Goal: Task Accomplishment & Management: Complete application form

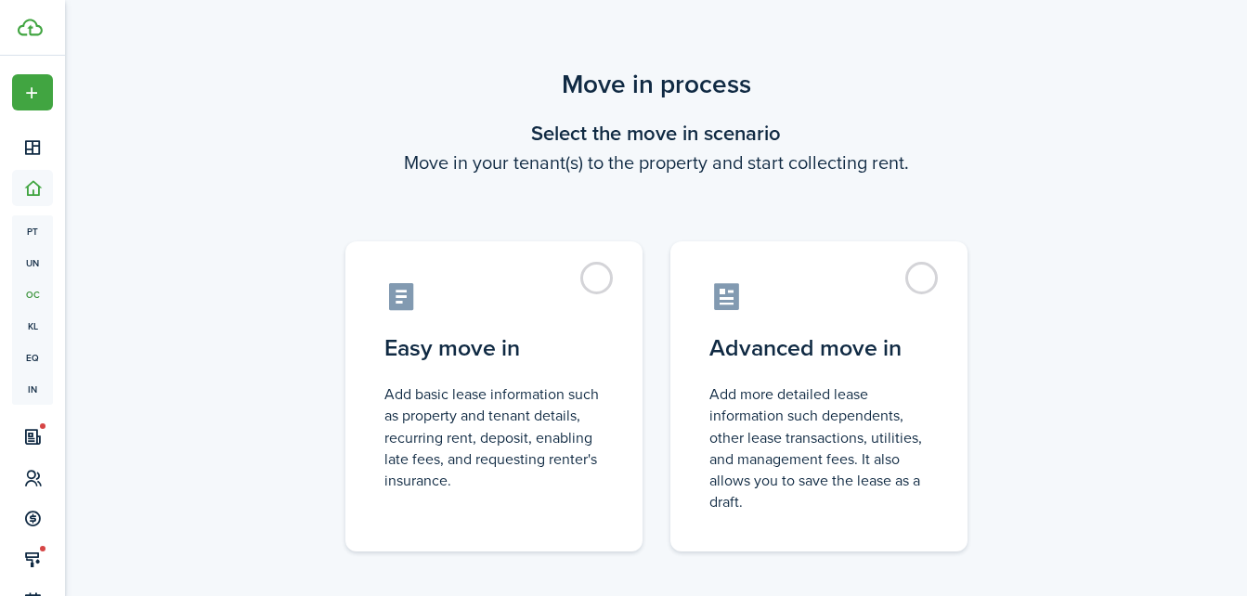
scroll to position [94, 0]
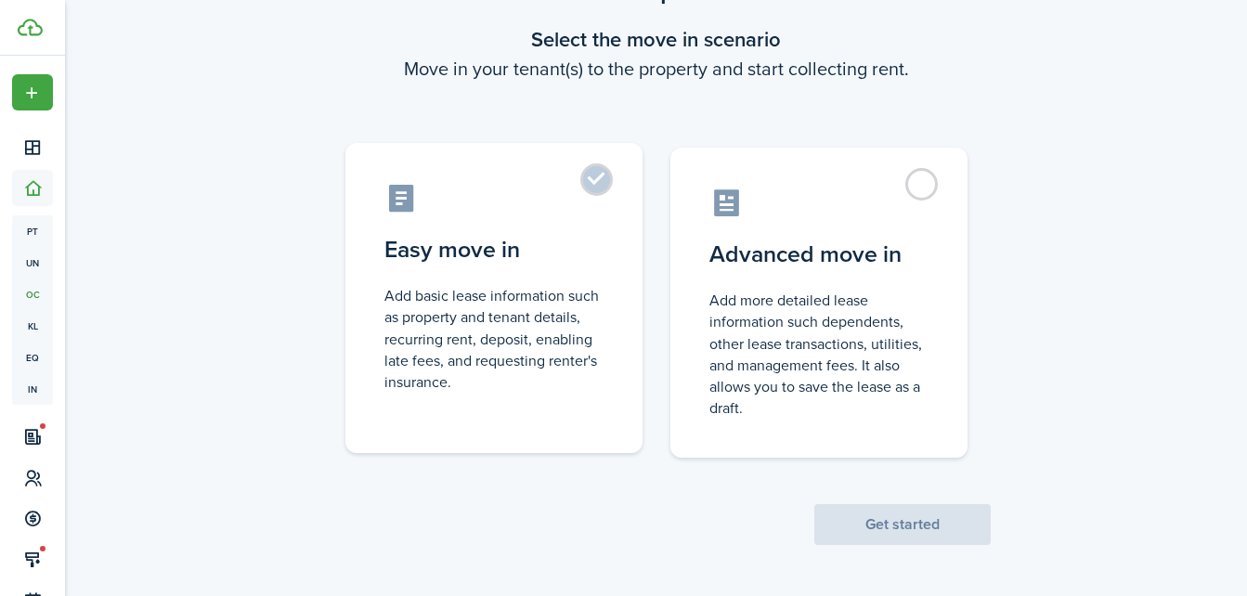
drag, startPoint x: 436, startPoint y: 315, endPoint x: 459, endPoint y: 411, distance: 99.3
click at [459, 411] on label "Easy move in Add basic lease information such as property and tenant details, r…" at bounding box center [493, 298] width 297 height 310
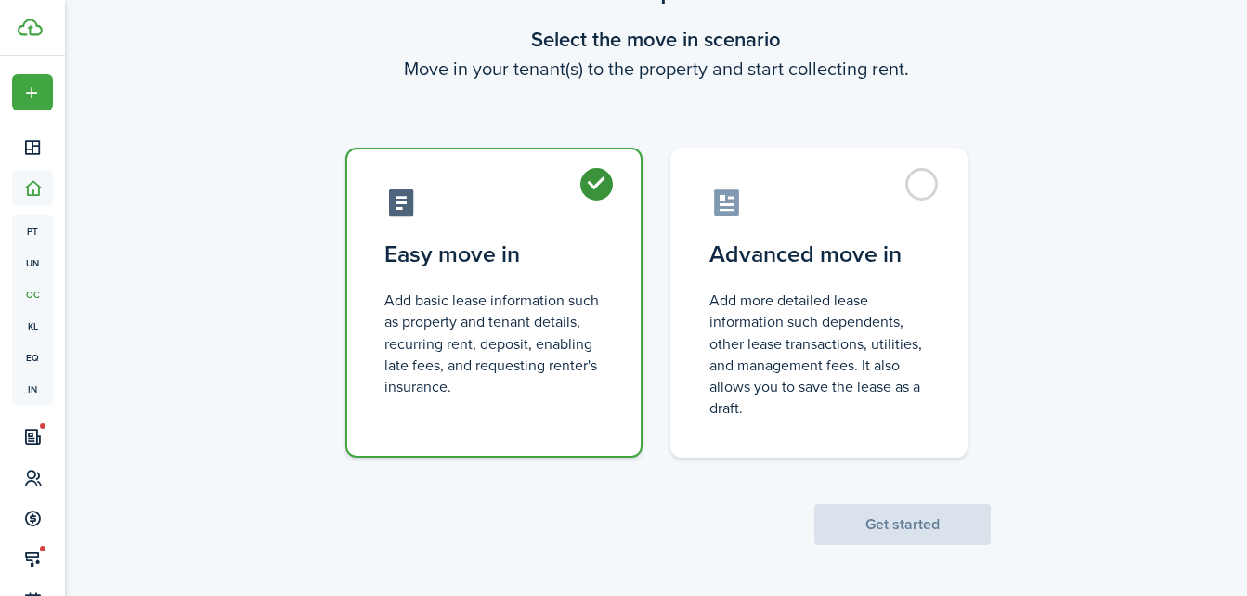
radio input "true"
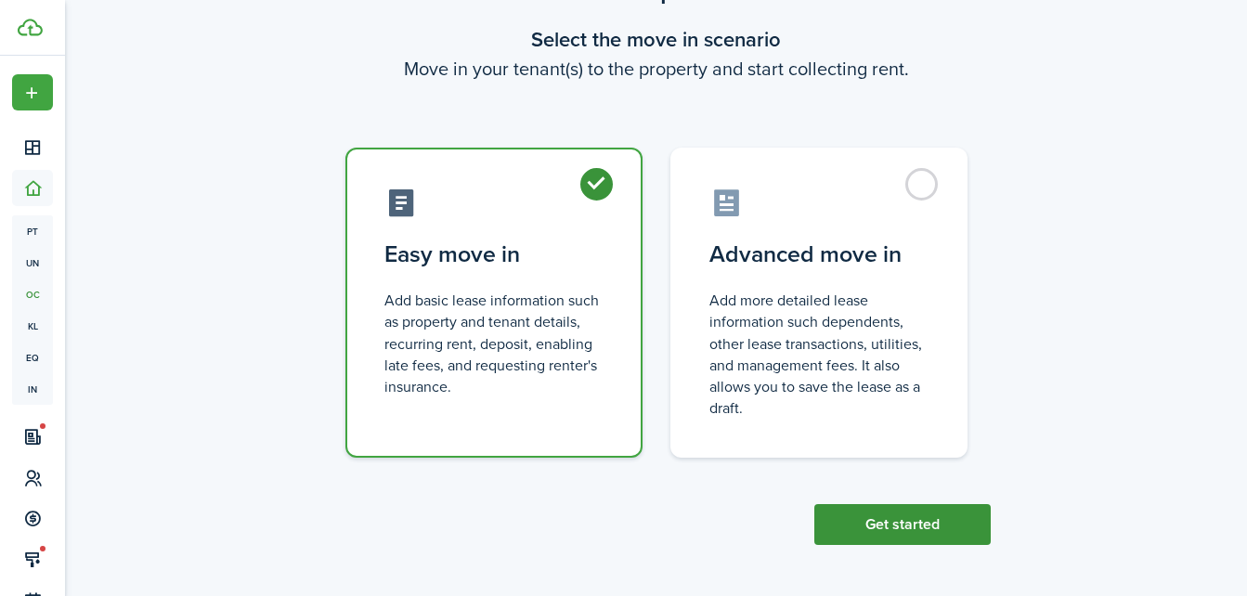
click at [851, 508] on button "Get started" at bounding box center [902, 524] width 176 height 41
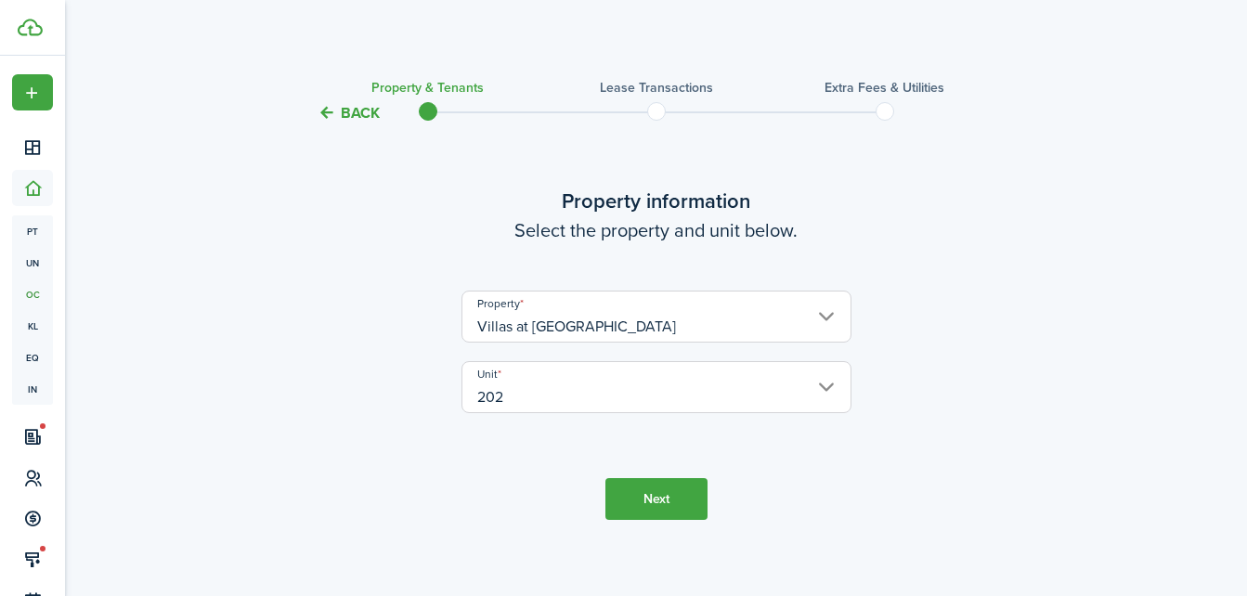
click at [346, 123] on button "Back" at bounding box center [349, 113] width 62 height 20
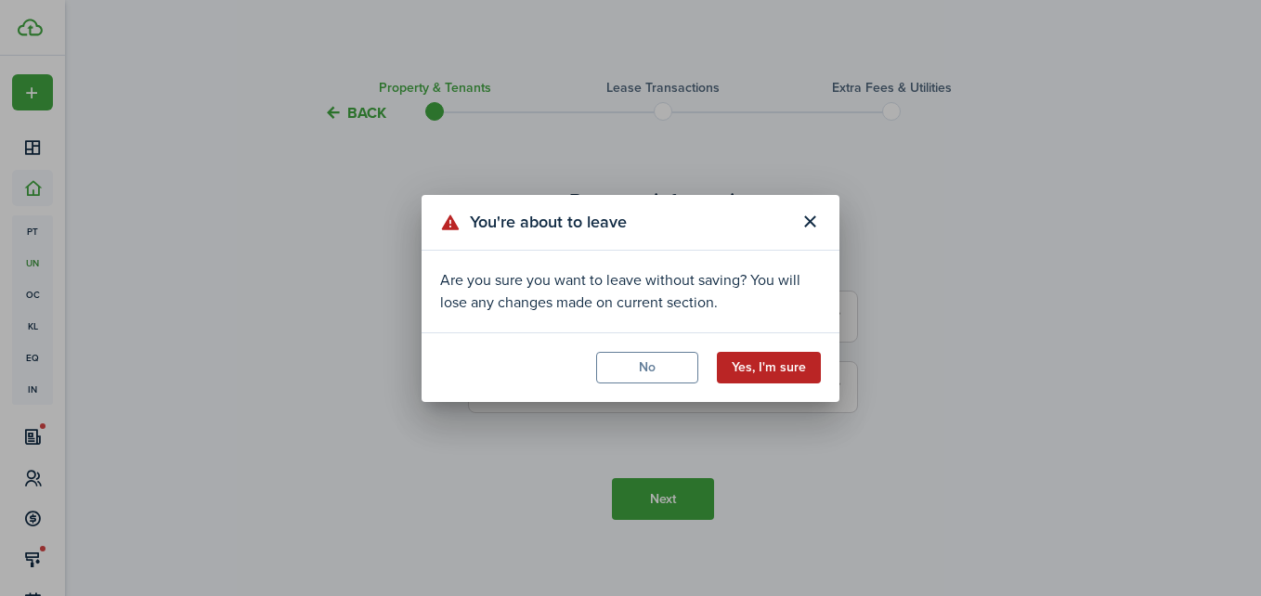
click at [774, 371] on button "Yes, I'm sure" at bounding box center [769, 368] width 104 height 32
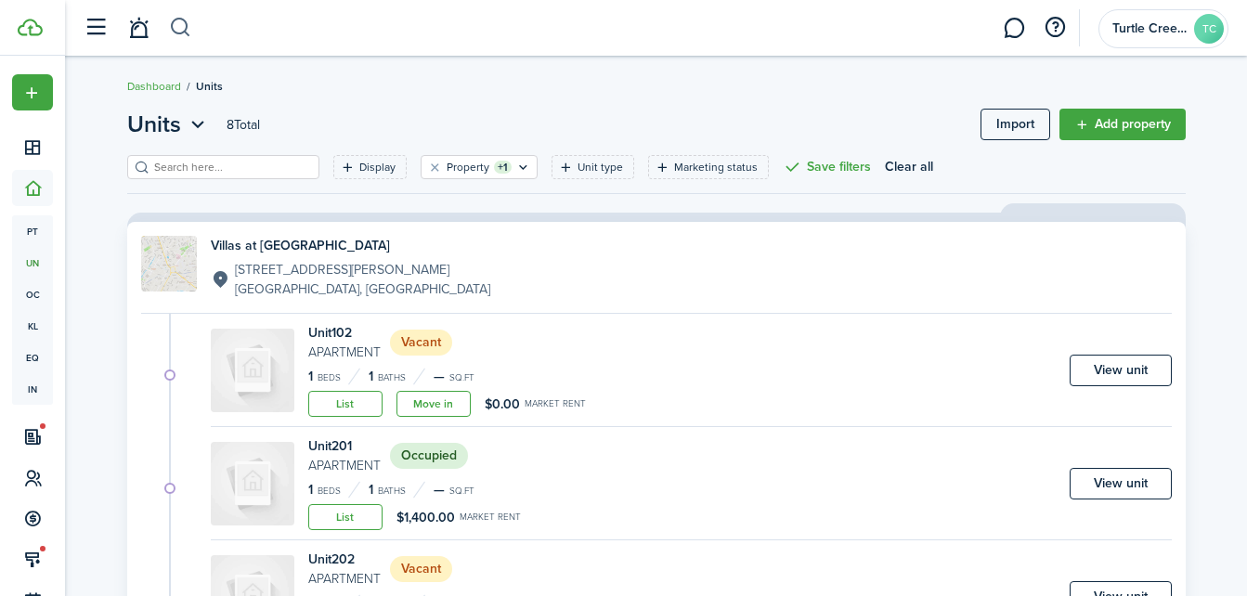
click at [175, 34] on button "button" at bounding box center [180, 28] width 23 height 32
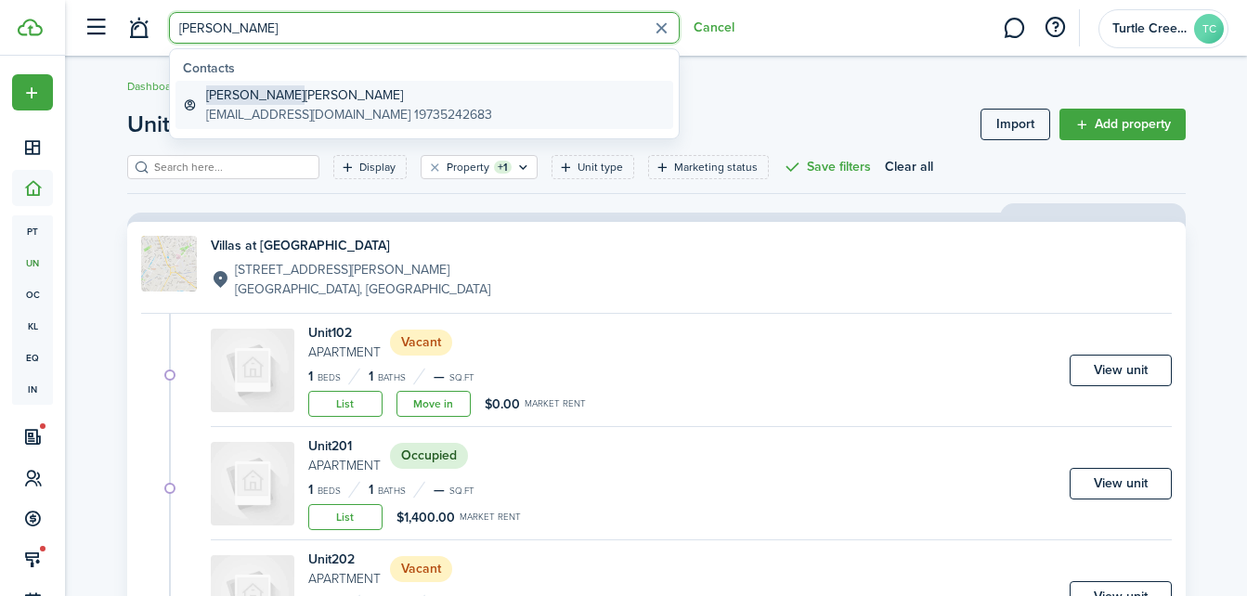
type input "[PERSON_NAME]"
click at [330, 106] on global-search-item-description "[EMAIL_ADDRESS][DOMAIN_NAME] 19735242683" at bounding box center [349, 115] width 286 height 20
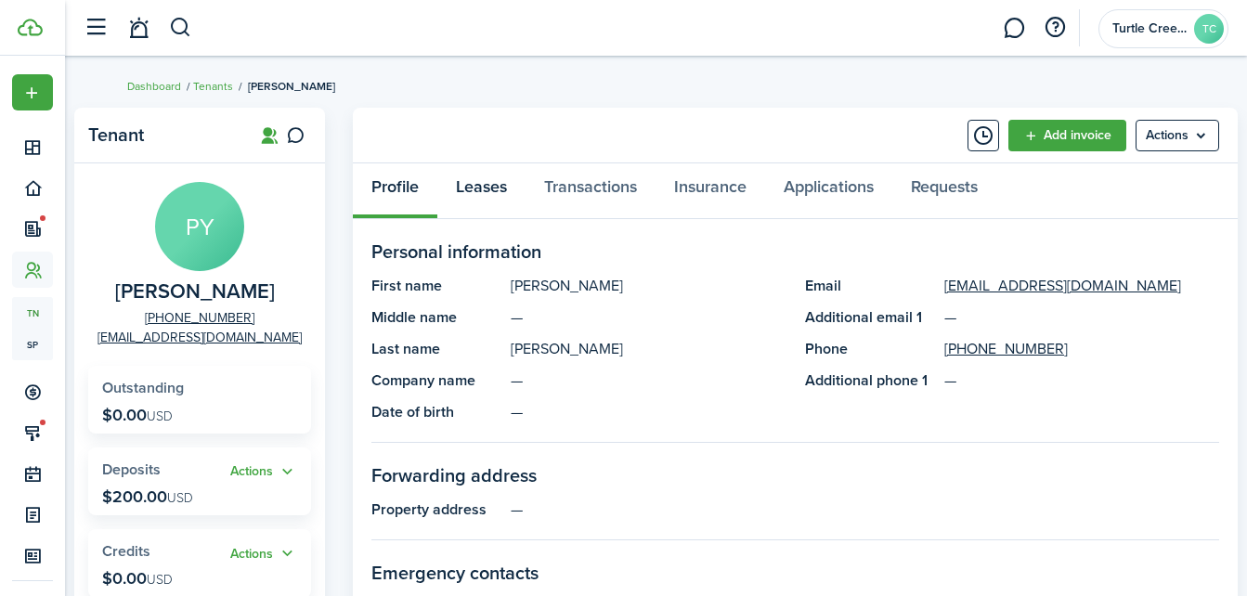
click at [498, 177] on link "Leases" at bounding box center [481, 191] width 88 height 56
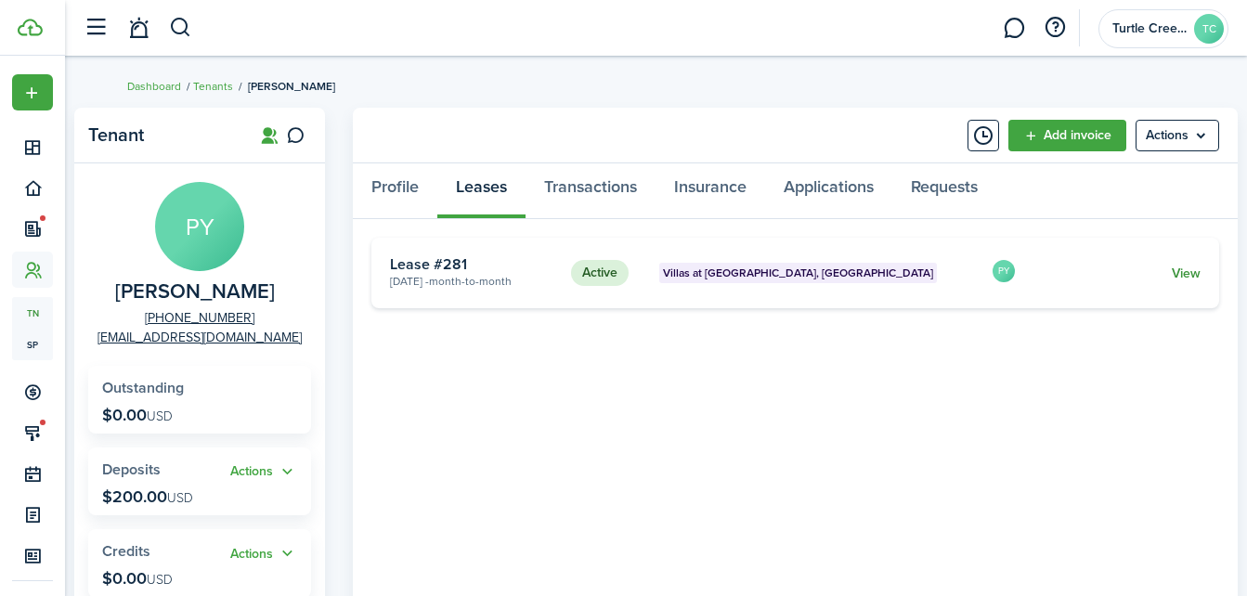
click at [1172, 270] on link "View" at bounding box center [1186, 274] width 29 height 20
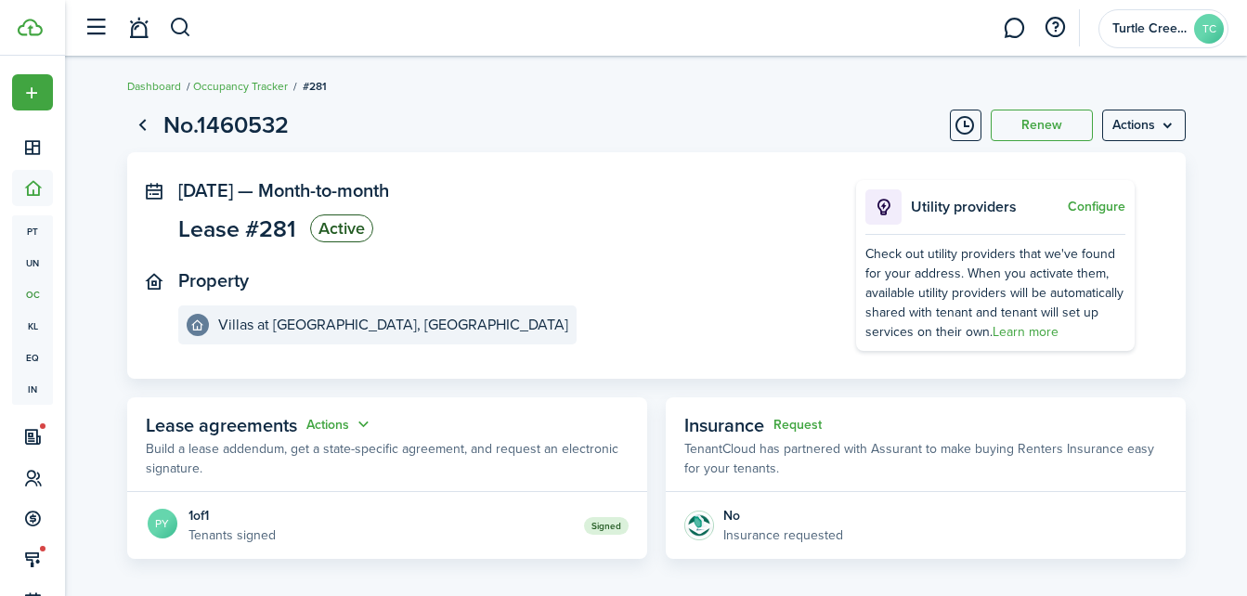
scroll to position [433, 0]
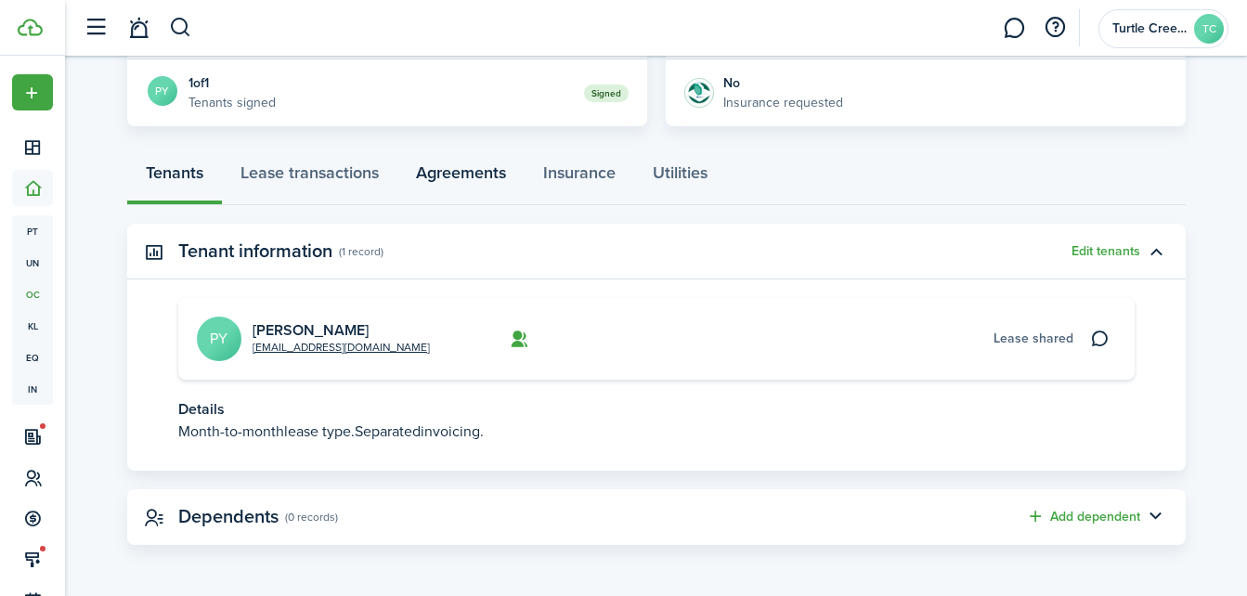
click at [459, 181] on link "Agreements" at bounding box center [460, 178] width 127 height 56
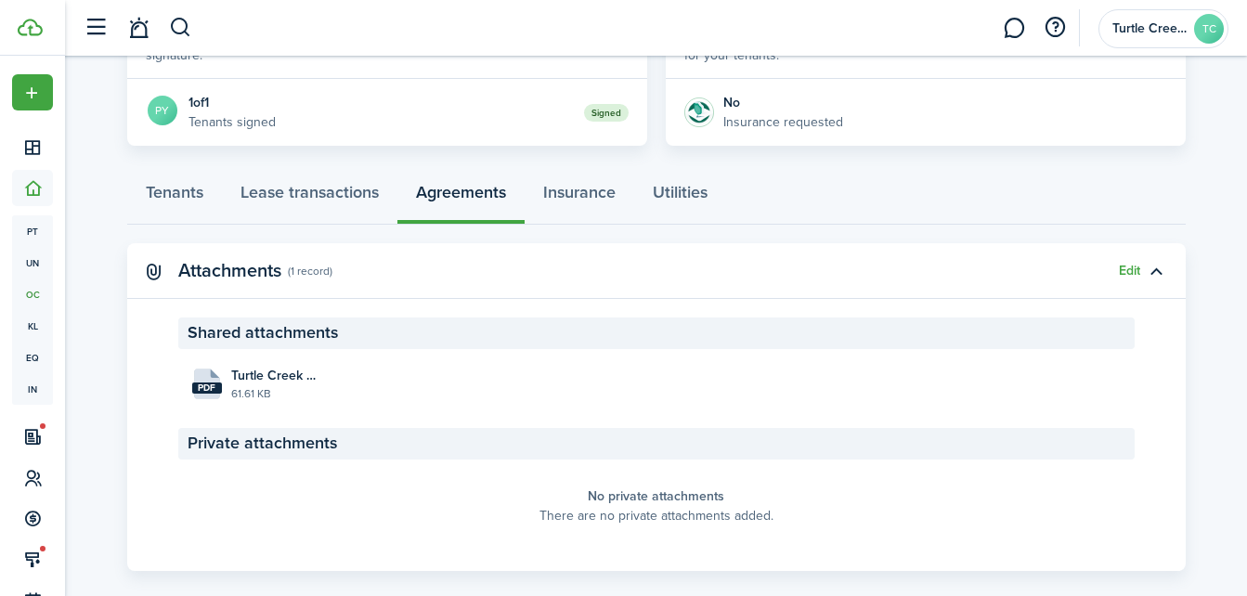
scroll to position [415, 0]
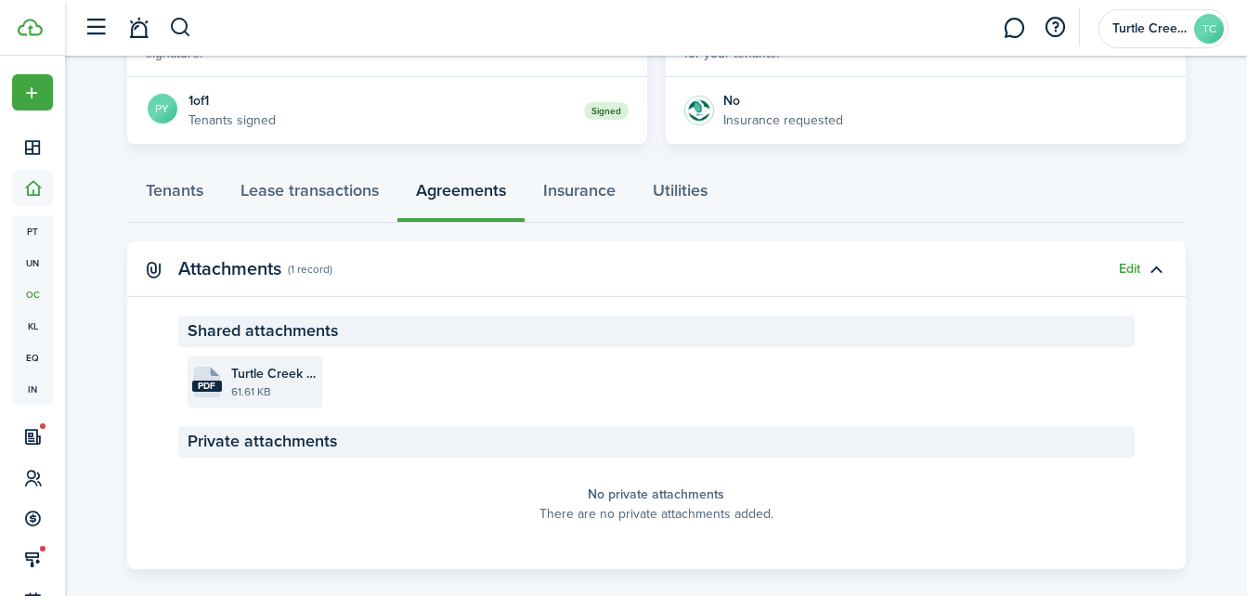
click at [269, 395] on file-size "61.61 KB" at bounding box center [274, 392] width 86 height 17
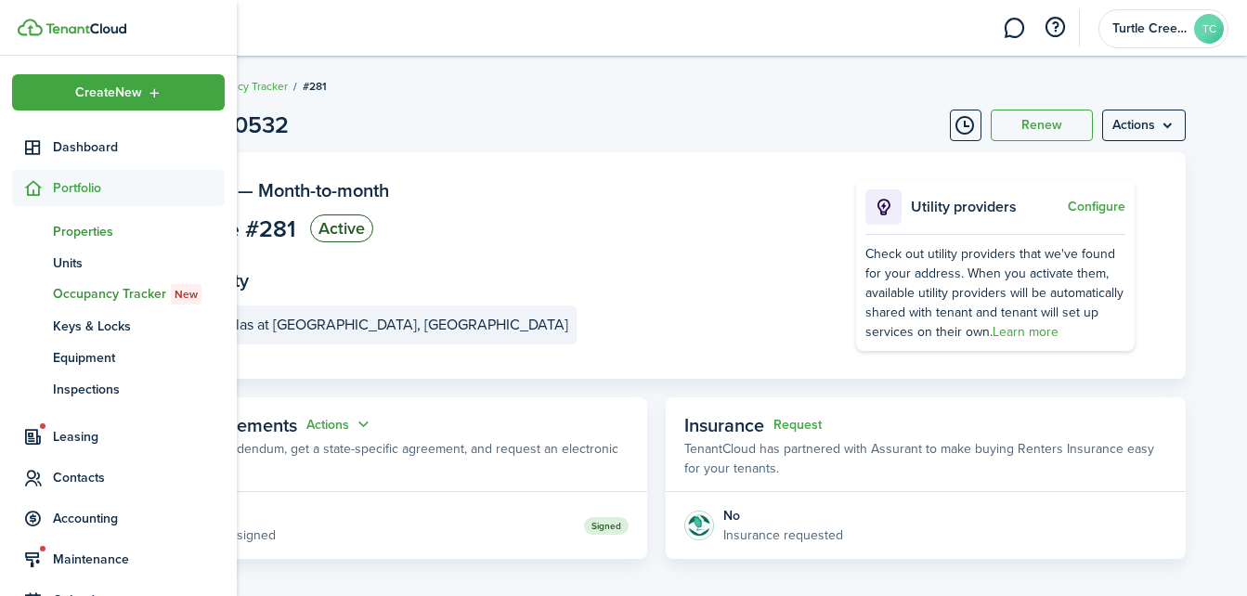
click at [107, 227] on span "Properties" at bounding box center [139, 232] width 172 height 20
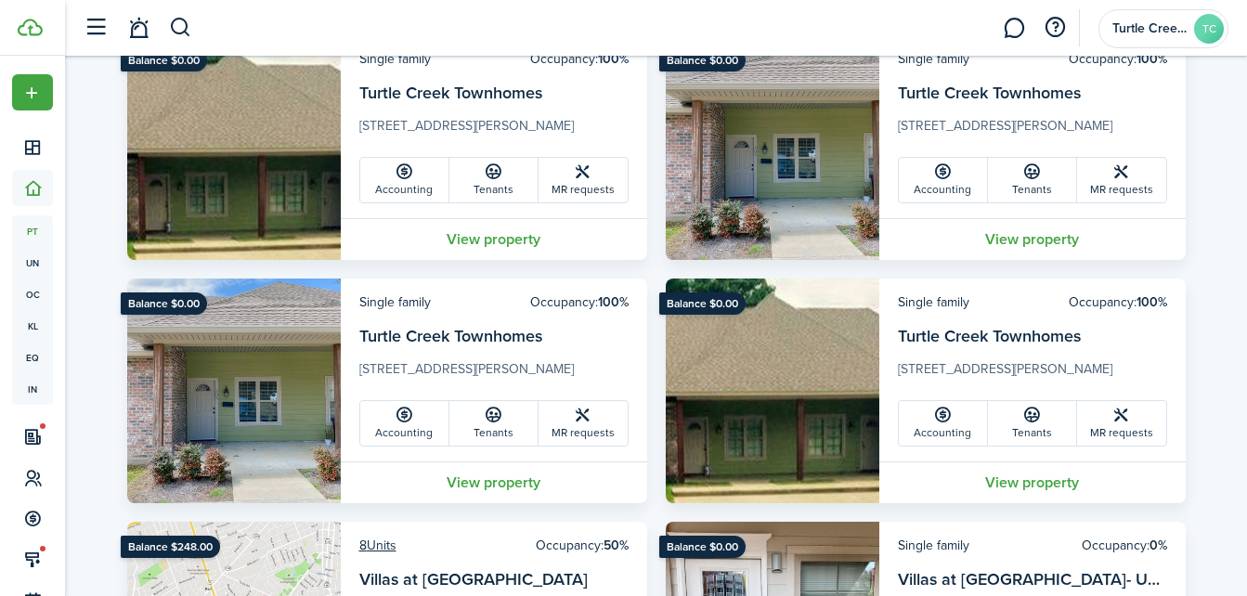
scroll to position [2564, 0]
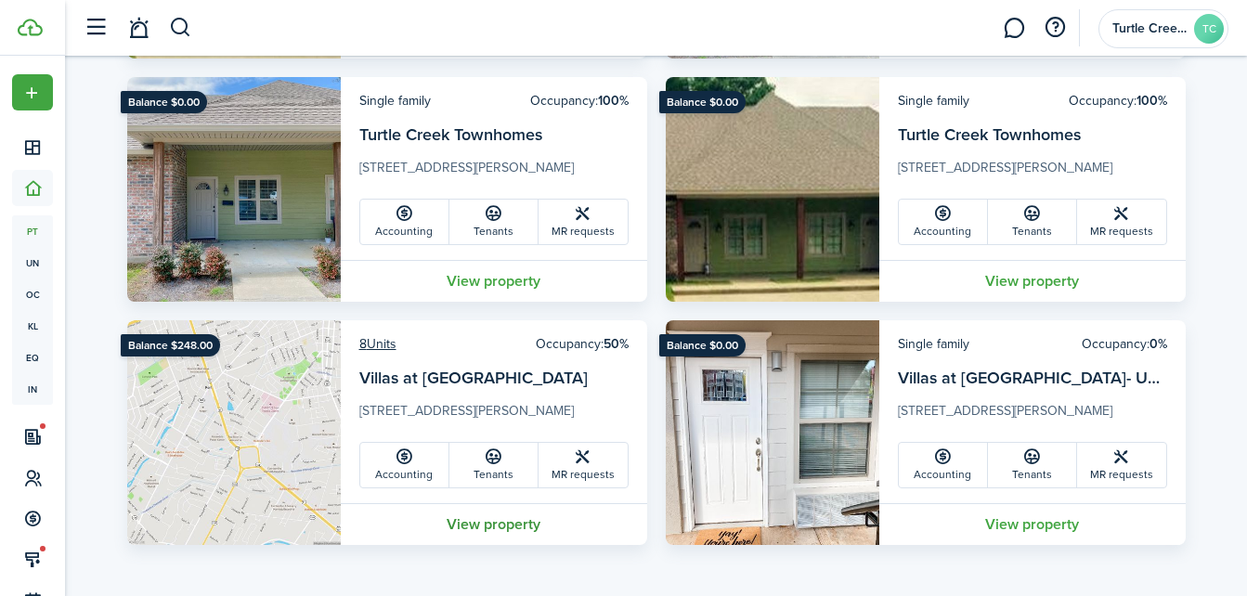
click at [522, 508] on link "View property" at bounding box center [494, 524] width 306 height 42
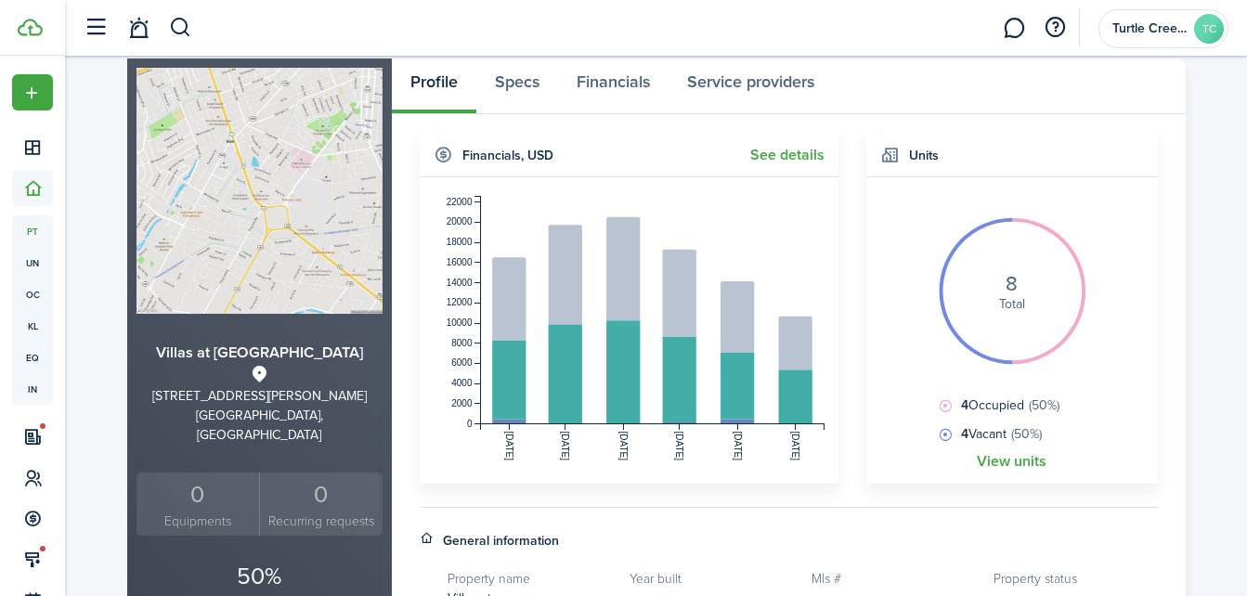
scroll to position [103, 0]
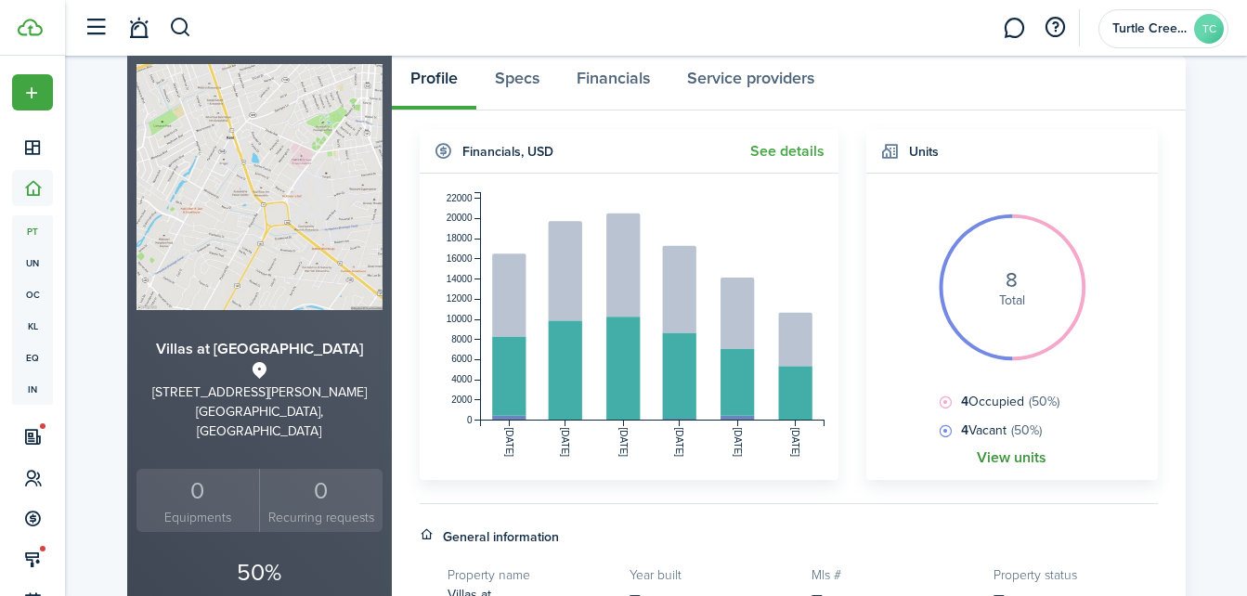
click at [1020, 457] on link "View units" at bounding box center [1012, 457] width 70 height 17
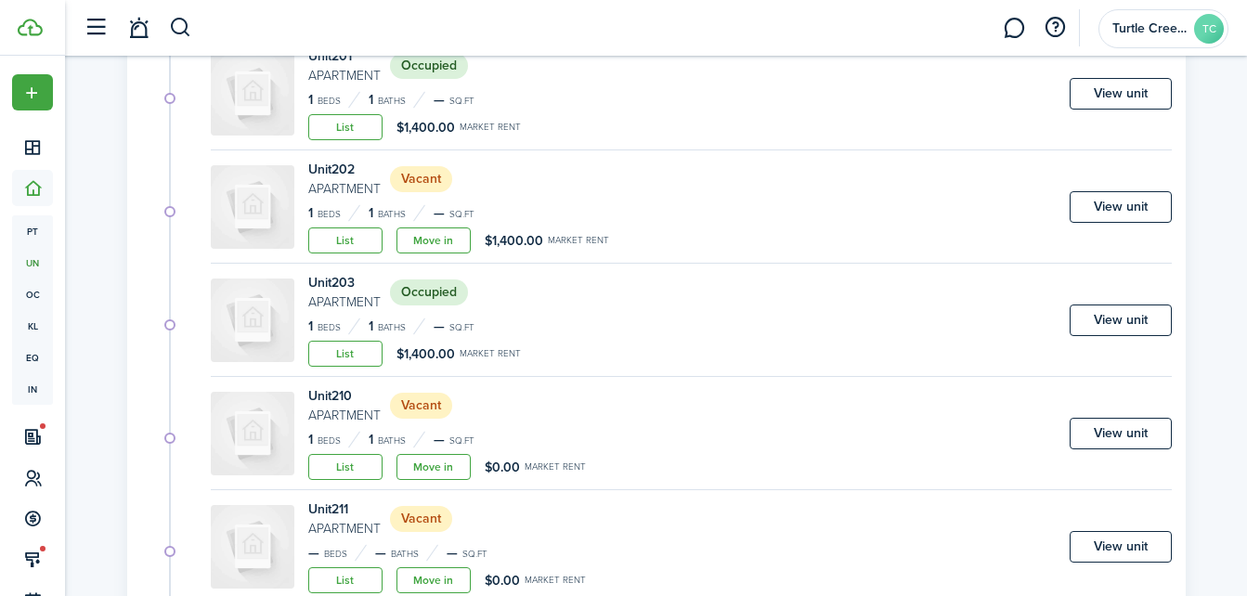
scroll to position [330, 0]
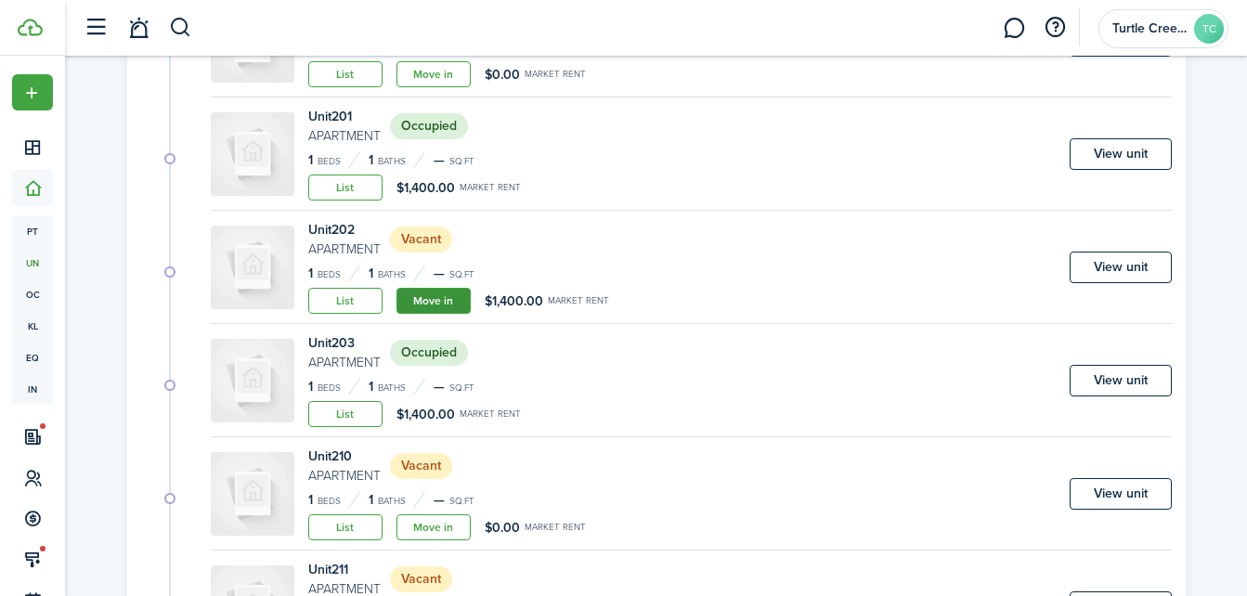
click at [446, 294] on link "Move in" at bounding box center [434, 301] width 74 height 26
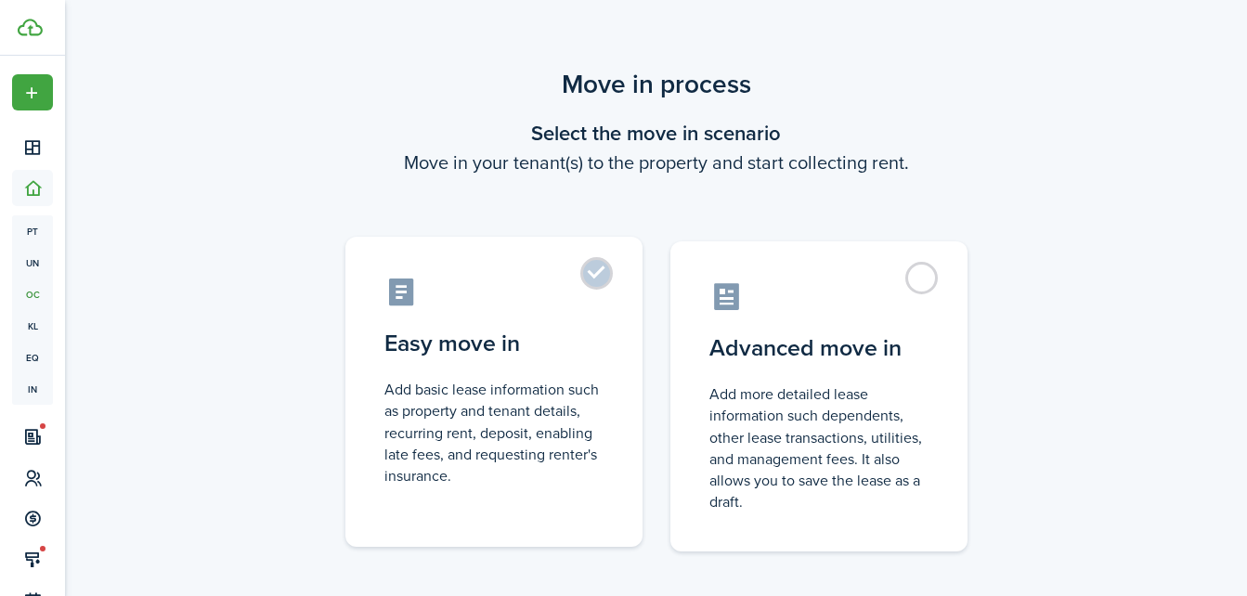
click at [540, 439] on control-radio-card-description "Add basic lease information such as property and tenant details, recurring rent…" at bounding box center [493, 433] width 219 height 108
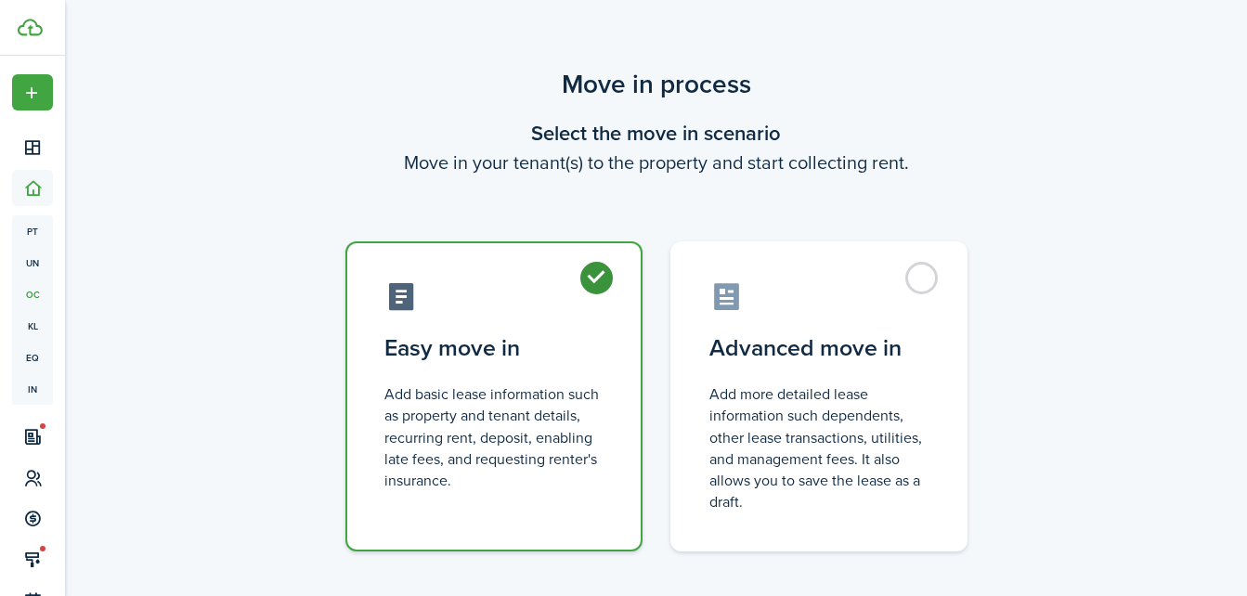
radio input "true"
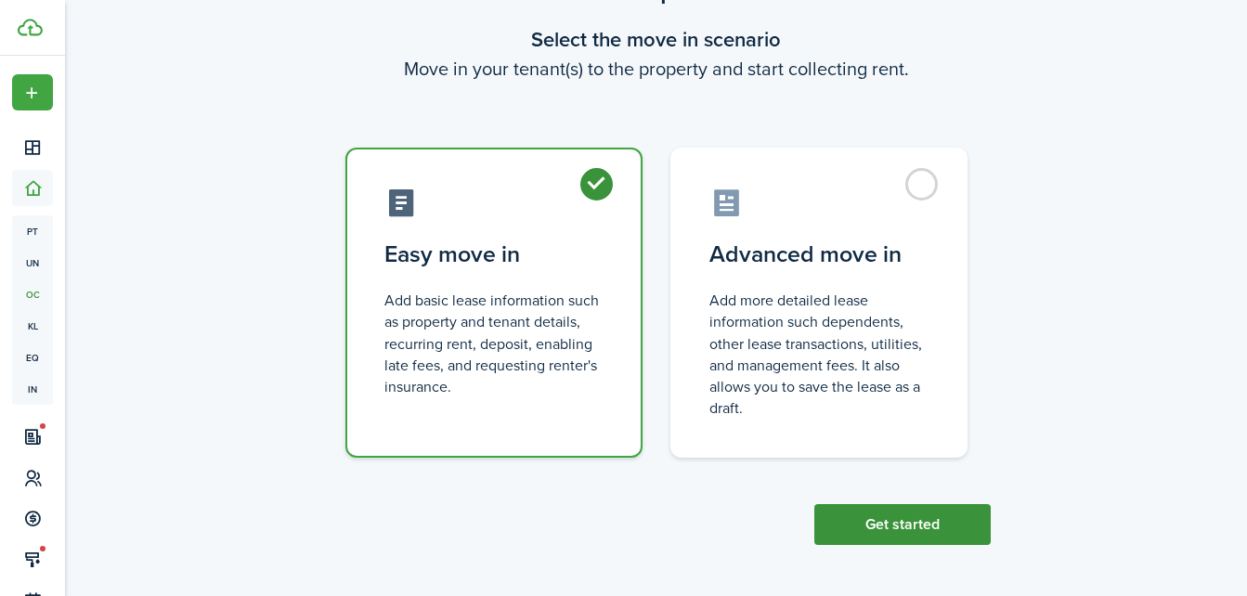
click at [969, 524] on button "Get started" at bounding box center [902, 524] width 176 height 41
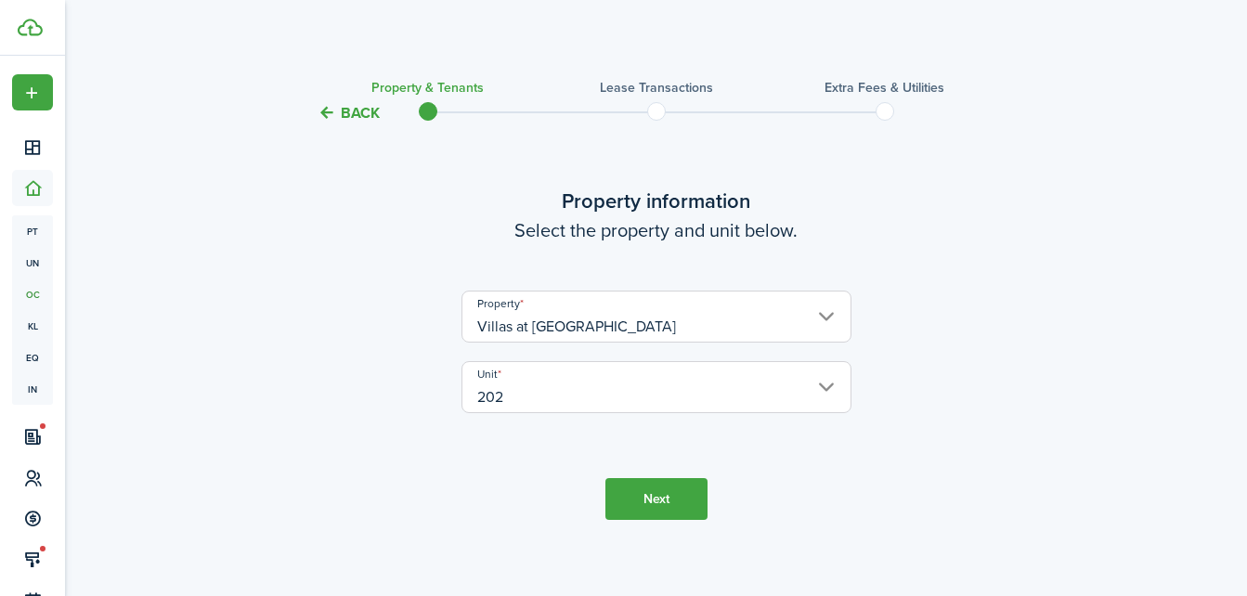
click at [650, 497] on button "Next" at bounding box center [656, 499] width 102 height 42
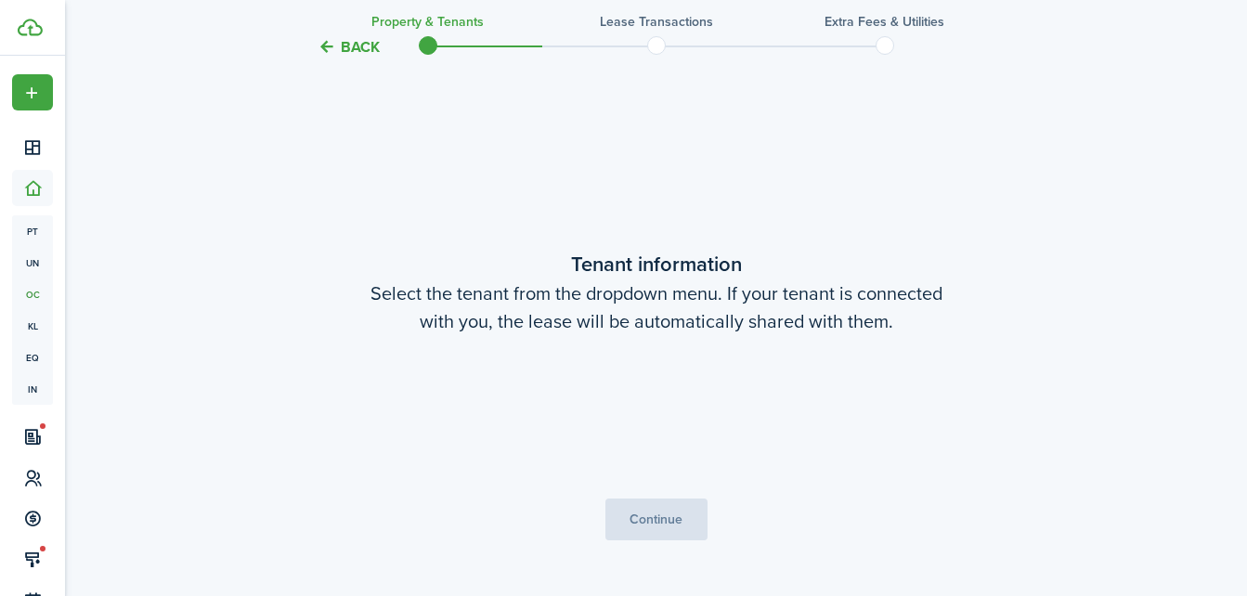
scroll to position [484, 0]
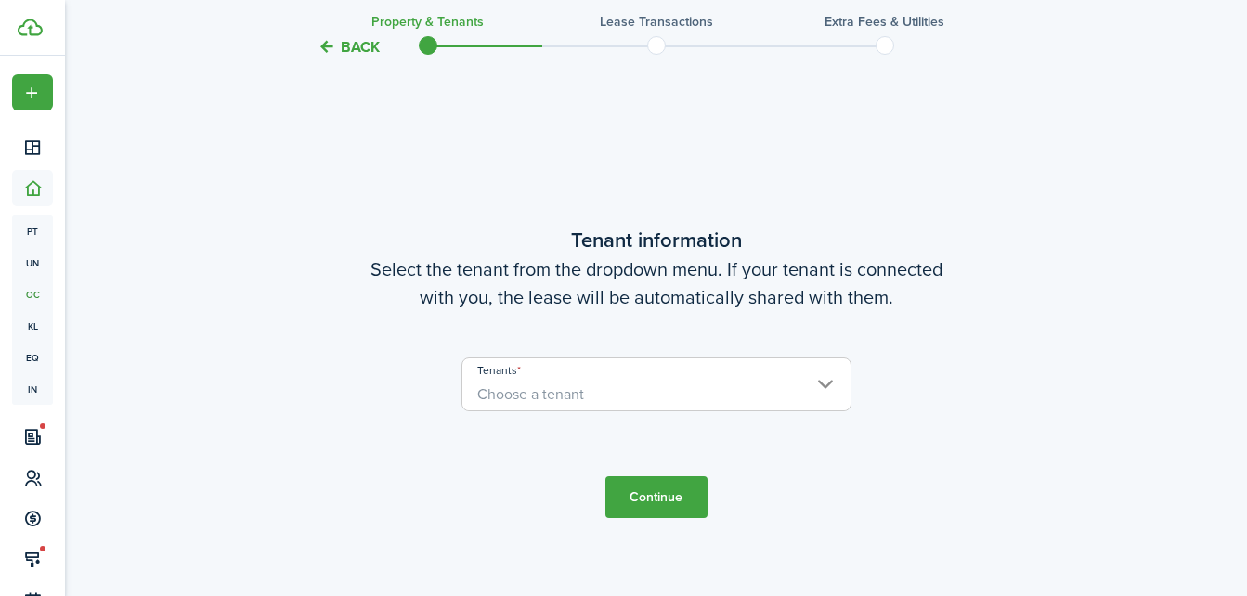
click at [634, 387] on span "Choose a tenant" at bounding box center [656, 395] width 388 height 32
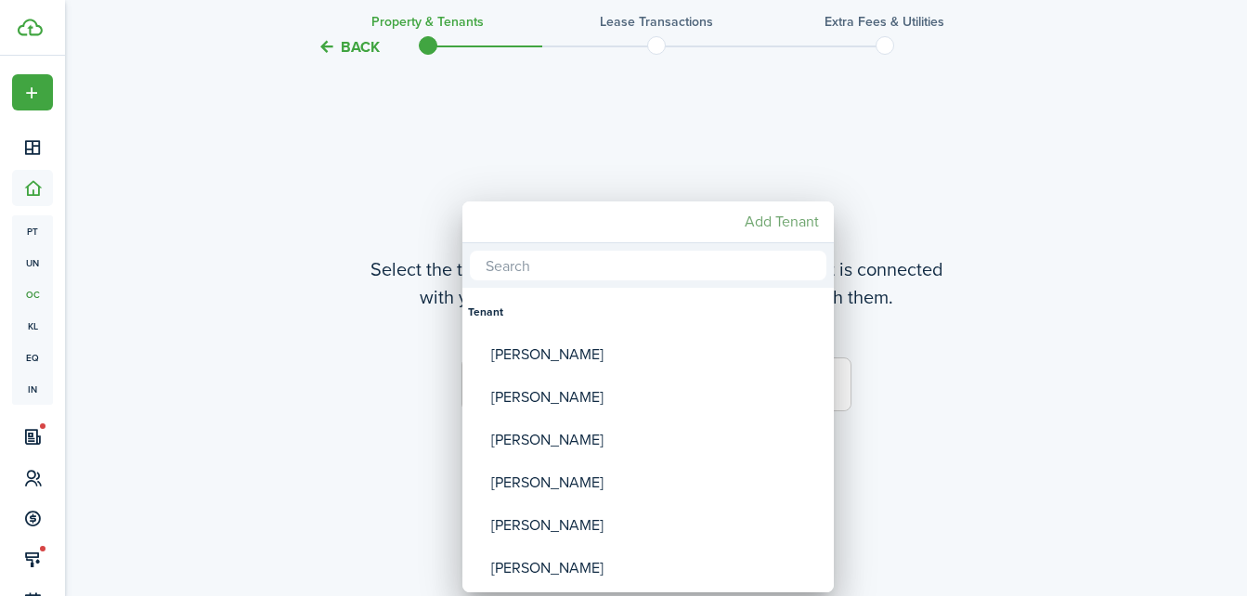
click at [762, 217] on mbsc-button "Add Tenant" at bounding box center [781, 221] width 89 height 33
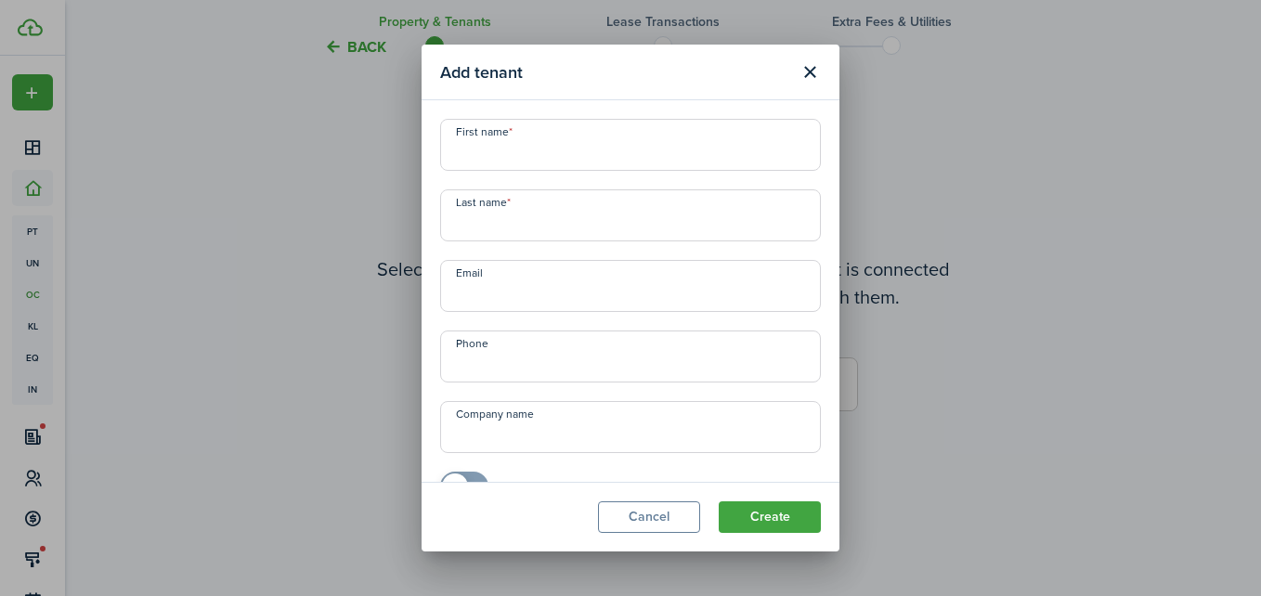
click at [672, 169] on input "First name" at bounding box center [630, 145] width 381 height 52
type input "[PERSON_NAME]"
click at [612, 208] on input "Last name" at bounding box center [630, 215] width 381 height 52
type input "[PERSON_NAME]"
click at [614, 288] on input "Email" at bounding box center [630, 286] width 381 height 52
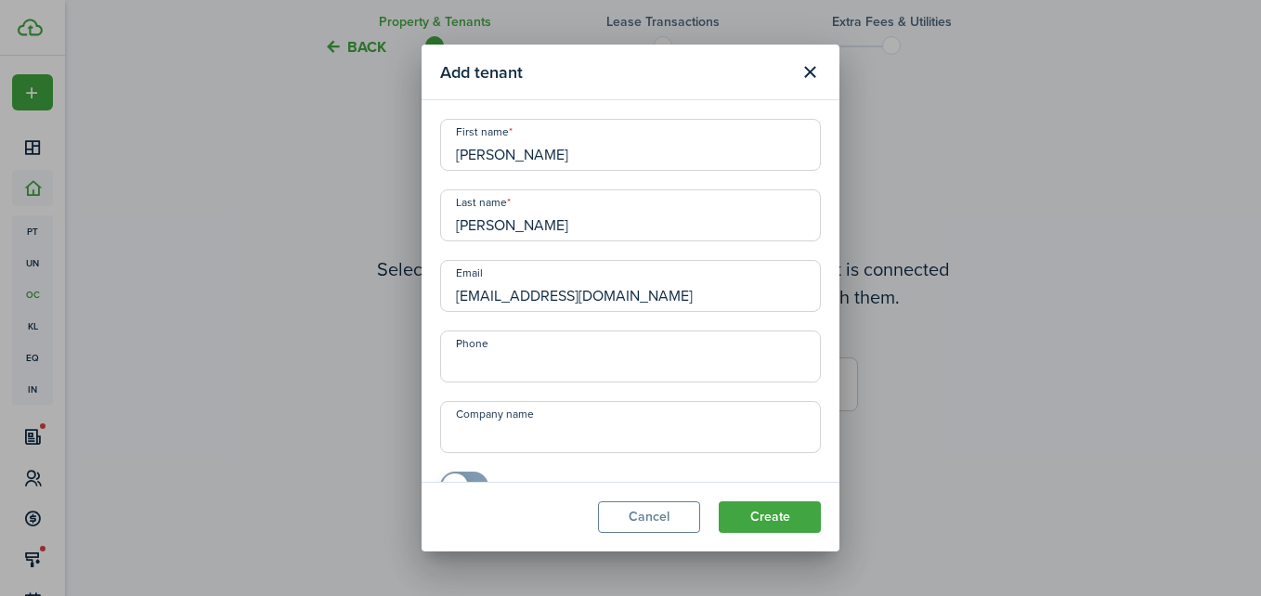
type input "[EMAIL_ADDRESS][DOMAIN_NAME]"
click at [601, 336] on input "+1" at bounding box center [630, 357] width 381 height 52
type input "[PHONE_NUMBER]"
click at [756, 517] on button "Create" at bounding box center [770, 517] width 102 height 32
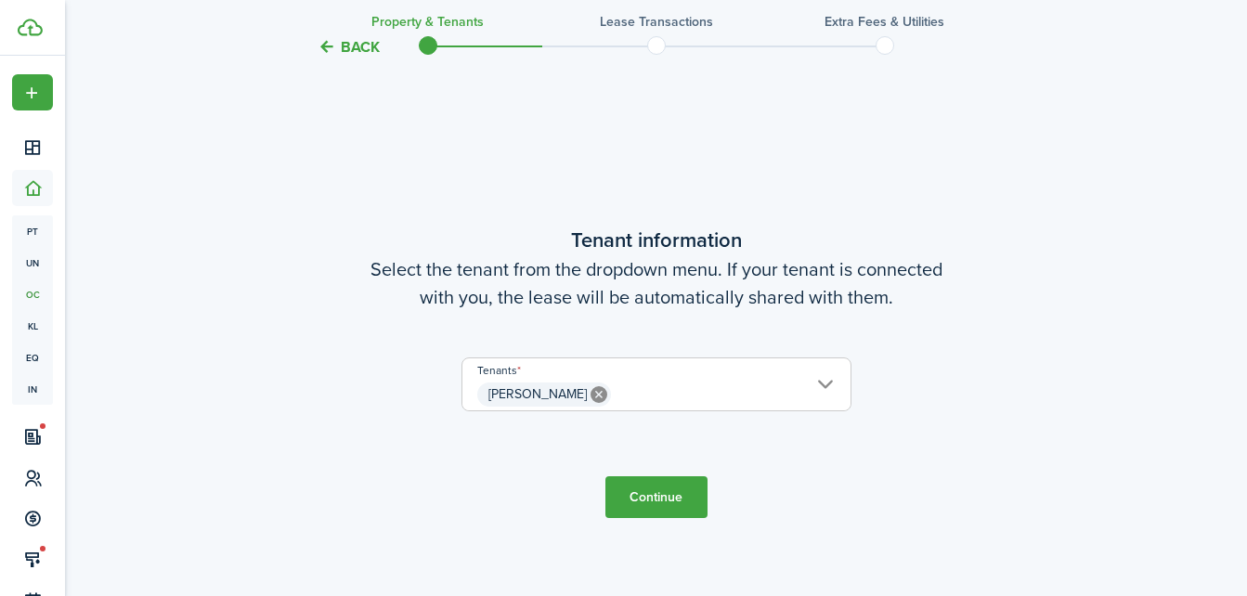
click at [662, 501] on button "Continue" at bounding box center [656, 497] width 102 height 42
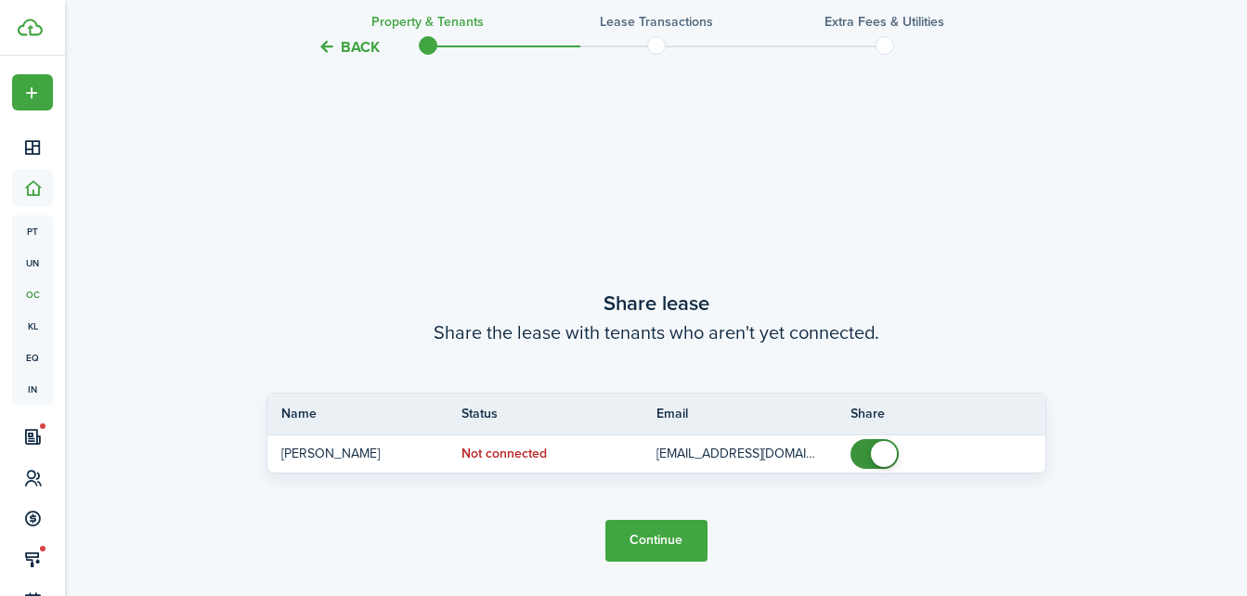
scroll to position [1080, 0]
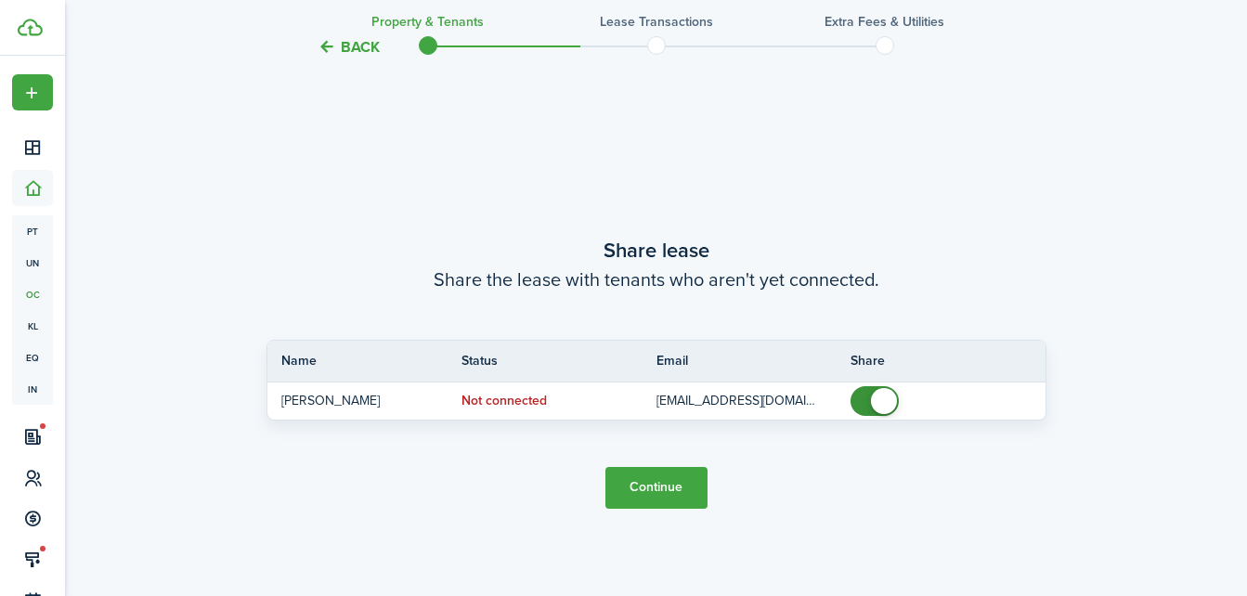
click at [656, 482] on button "Continue" at bounding box center [656, 488] width 102 height 42
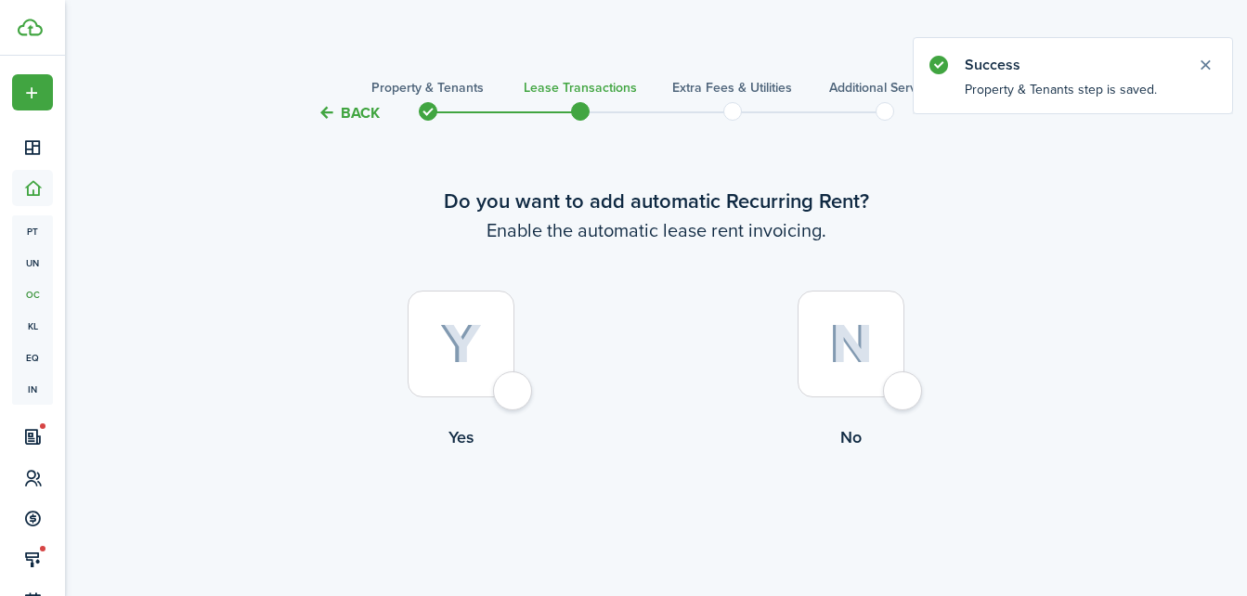
click at [464, 375] on div at bounding box center [461, 344] width 107 height 107
radio input "true"
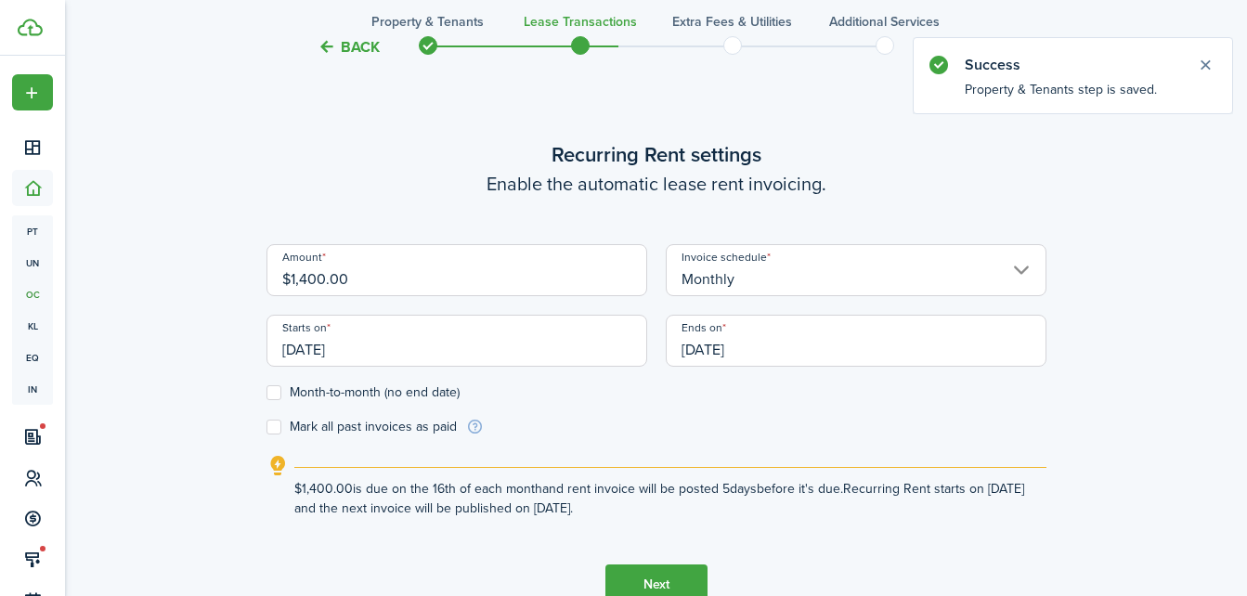
scroll to position [511, 0]
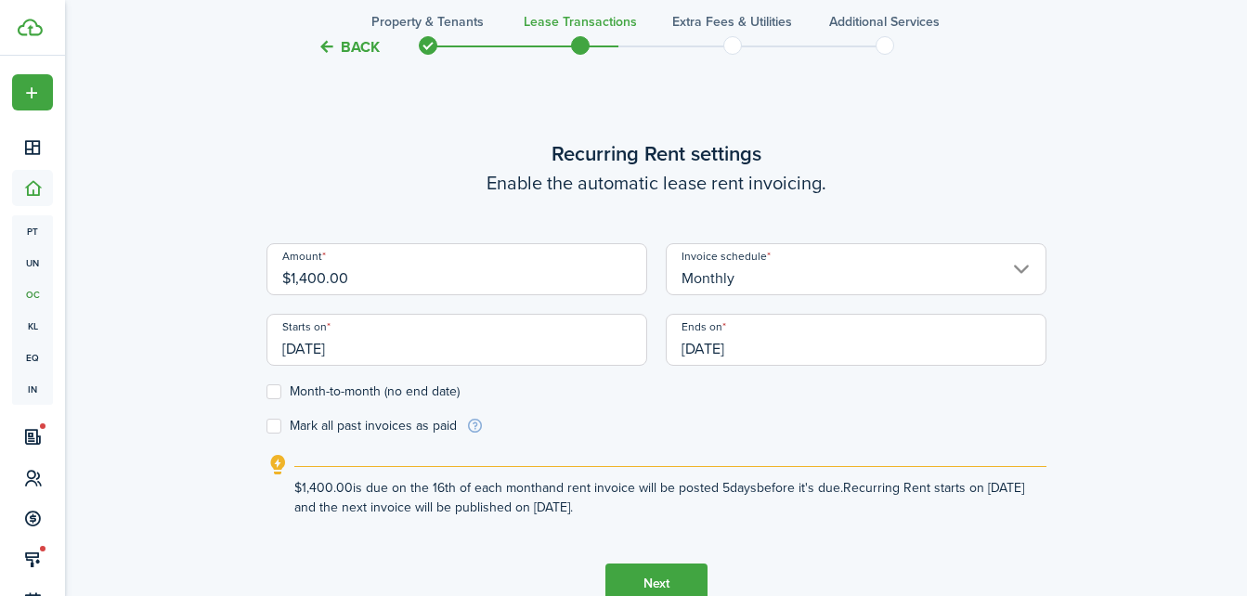
click at [455, 293] on input "$1,400.00" at bounding box center [457, 269] width 381 height 52
click at [605, 335] on input "[DATE]" at bounding box center [457, 340] width 381 height 52
type input "$1,375.00"
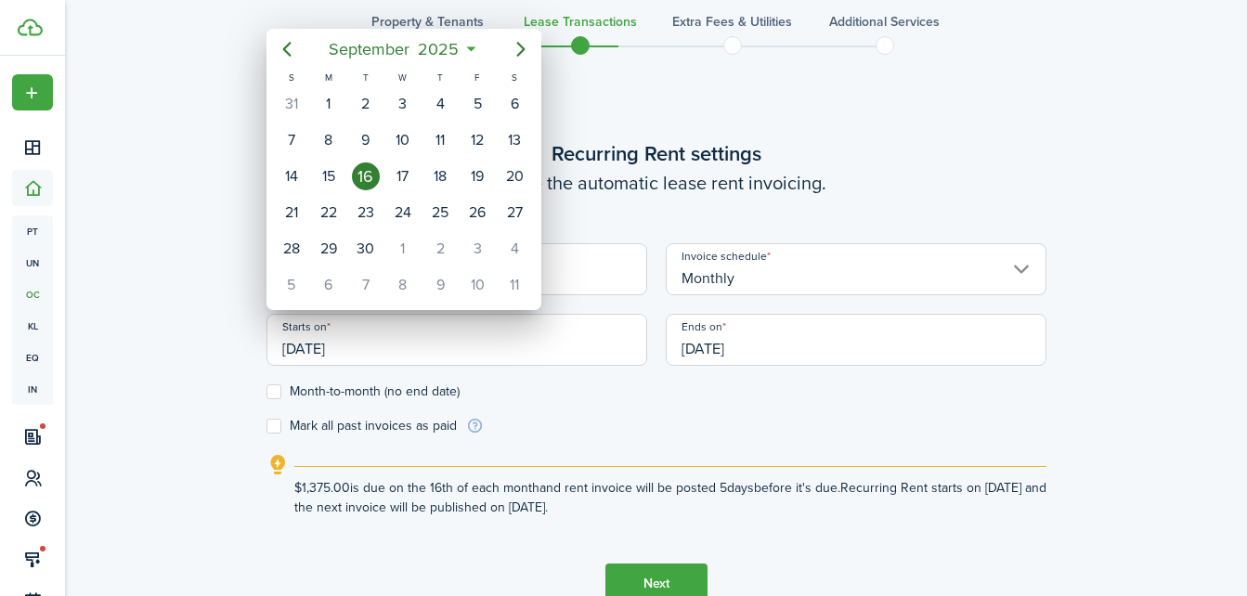
click at [940, 336] on div at bounding box center [623, 297] width 1544 height 893
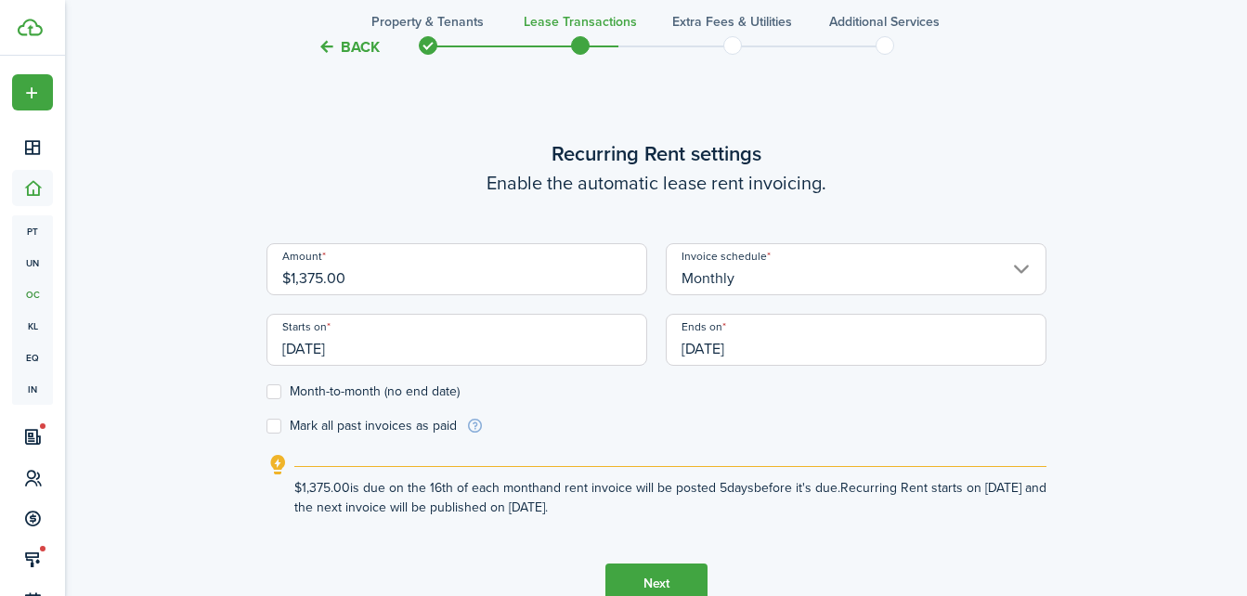
click at [938, 345] on input "[DATE]" at bounding box center [856, 340] width 381 height 52
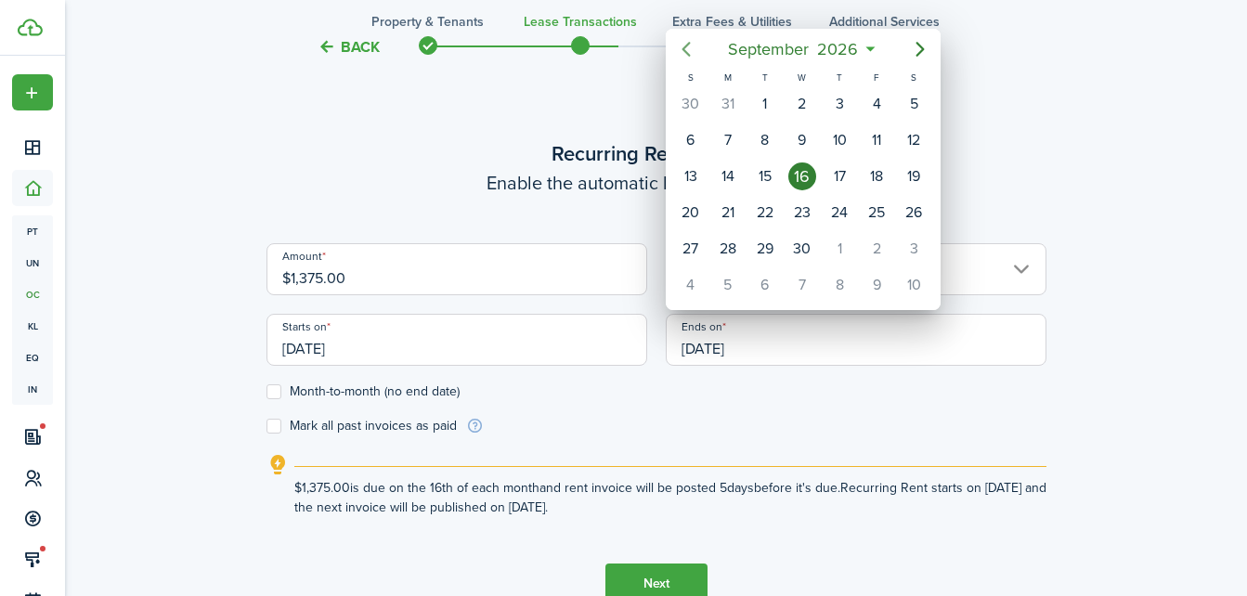
click at [686, 49] on icon "Previous page" at bounding box center [686, 49] width 22 height 22
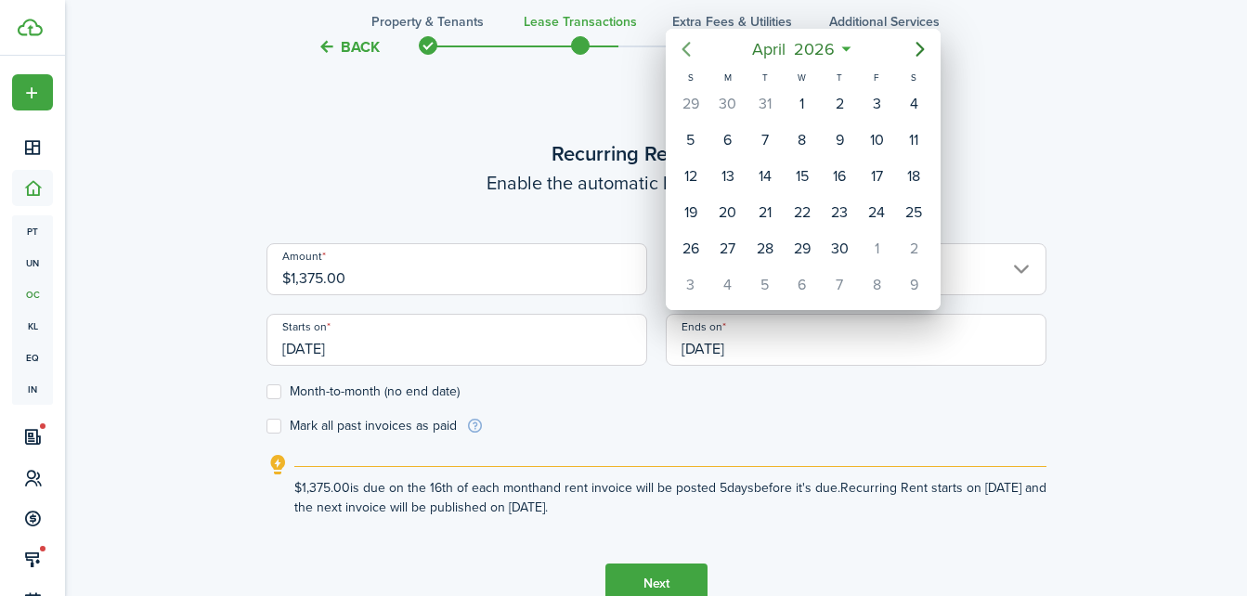
click at [686, 49] on icon "Previous page" at bounding box center [686, 49] width 22 height 22
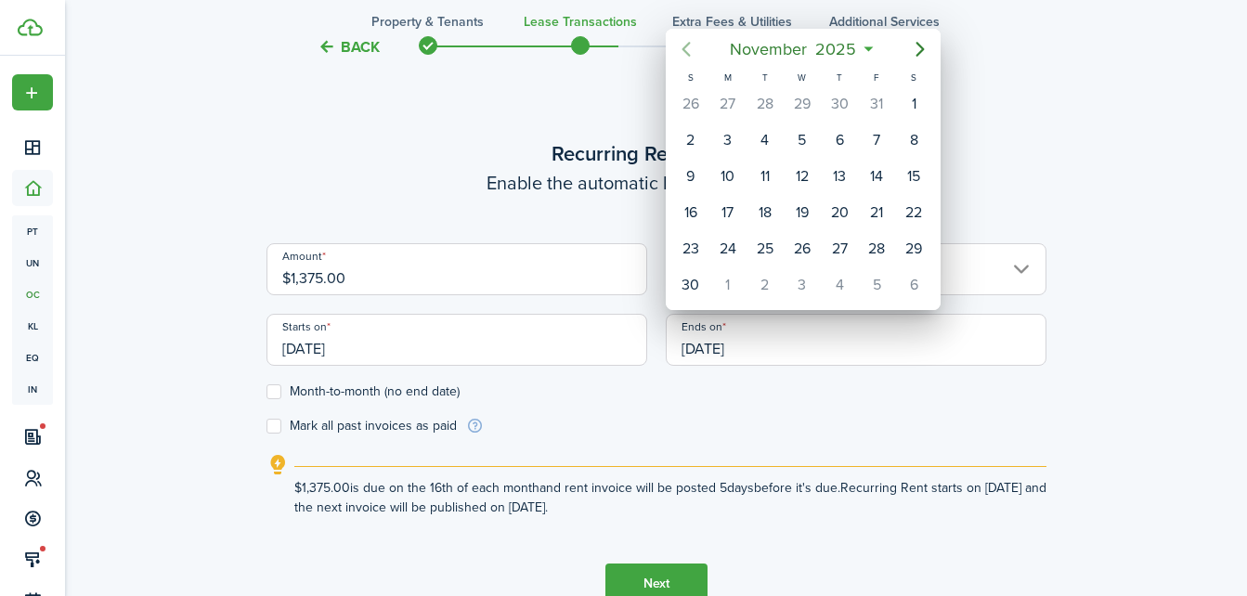
click at [686, 49] on icon "Previous page" at bounding box center [686, 49] width 22 height 22
click at [691, 241] on div "26" at bounding box center [691, 249] width 28 height 28
type input "[DATE]"
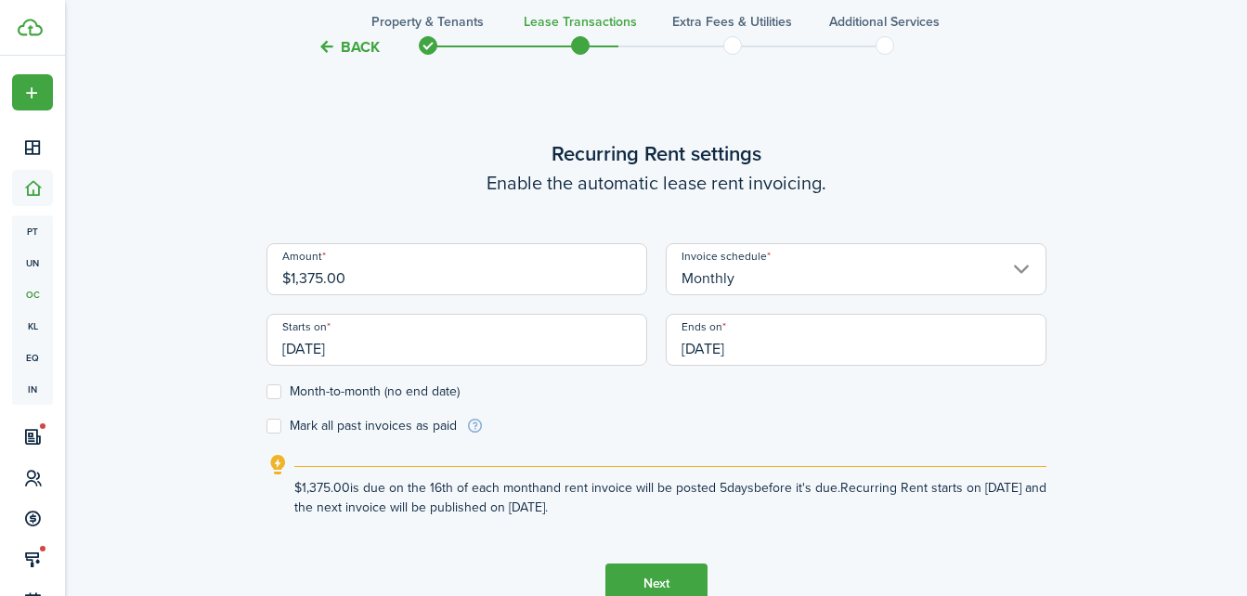
click at [657, 579] on button "Next" at bounding box center [656, 585] width 102 height 42
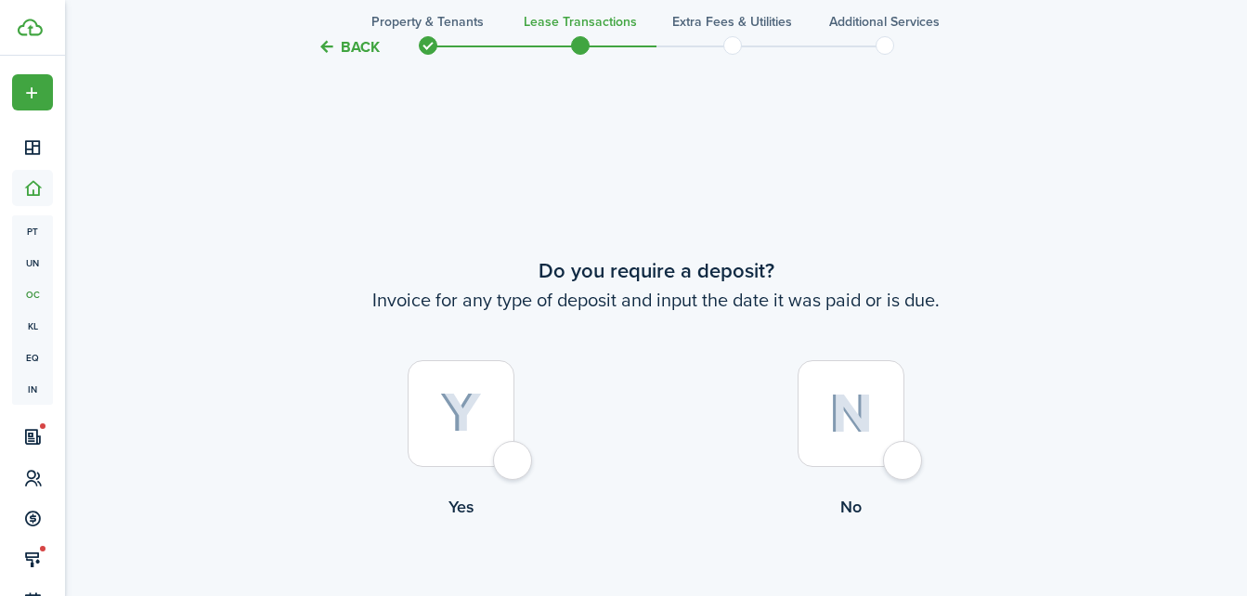
scroll to position [1107, 0]
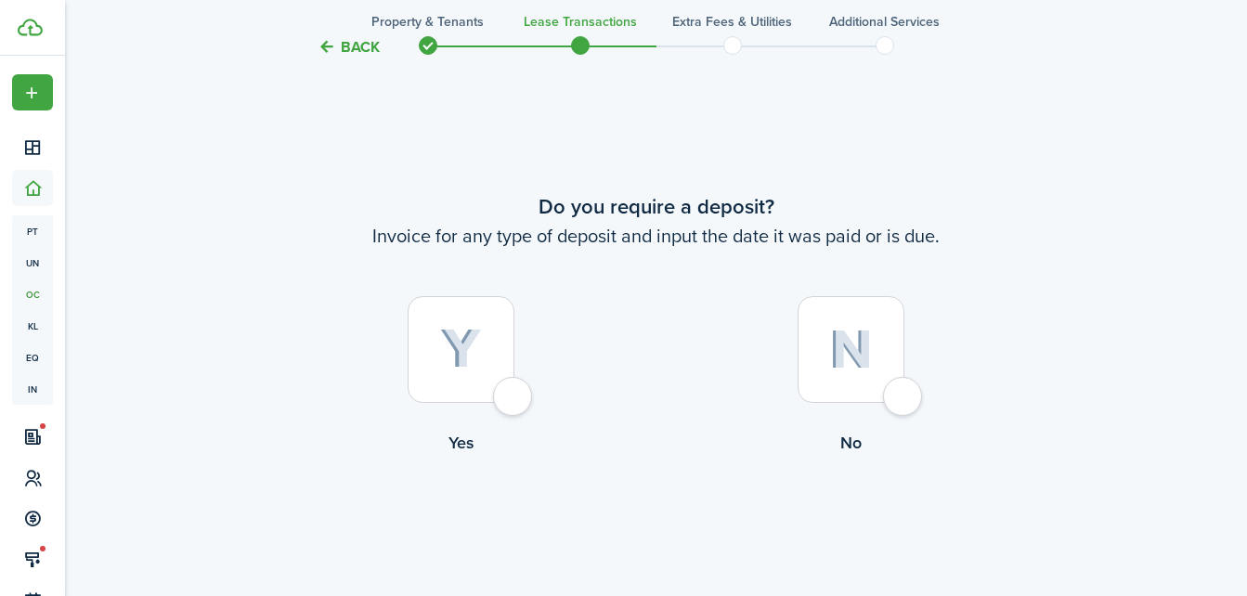
click at [488, 356] on div at bounding box center [461, 349] width 107 height 107
radio input "true"
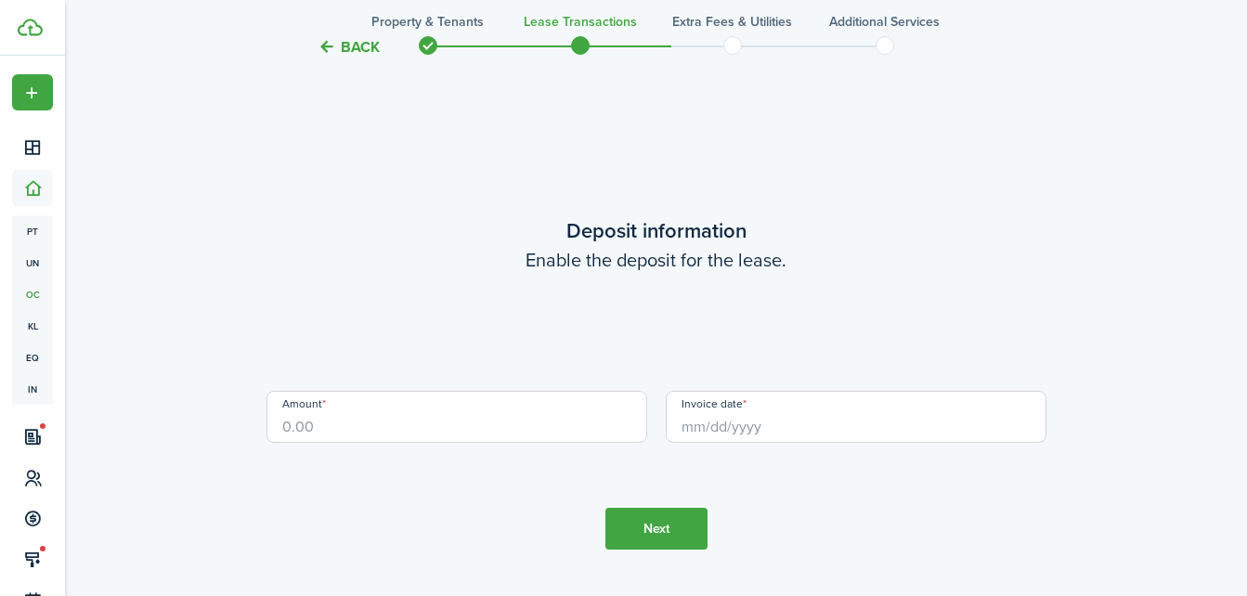
scroll to position [1703, 0]
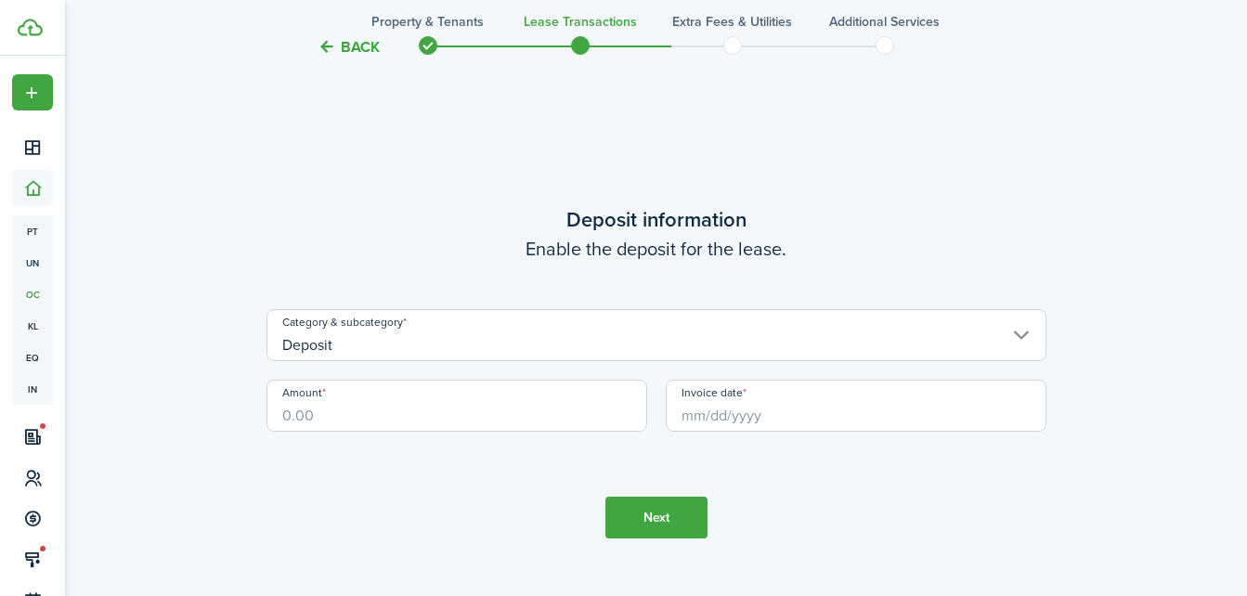
click at [585, 408] on input "Amount" at bounding box center [457, 406] width 381 height 52
click at [770, 422] on input "Invoice date" at bounding box center [856, 406] width 381 height 52
type input "$150.00"
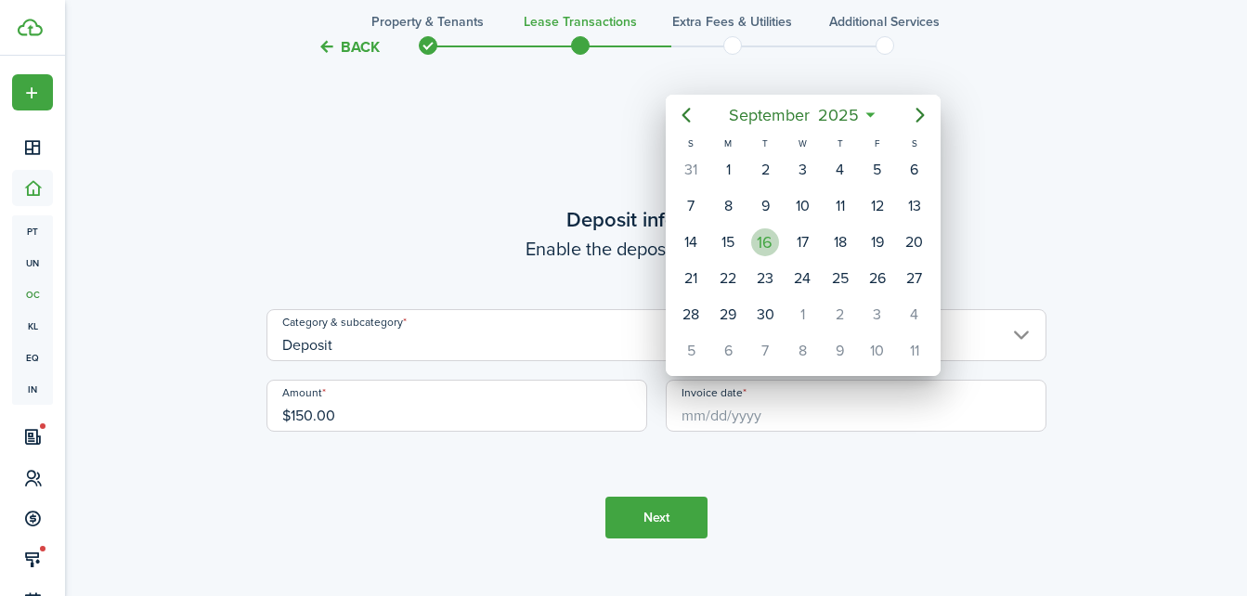
click at [761, 241] on div "16" at bounding box center [765, 242] width 28 height 28
type input "[DATE]"
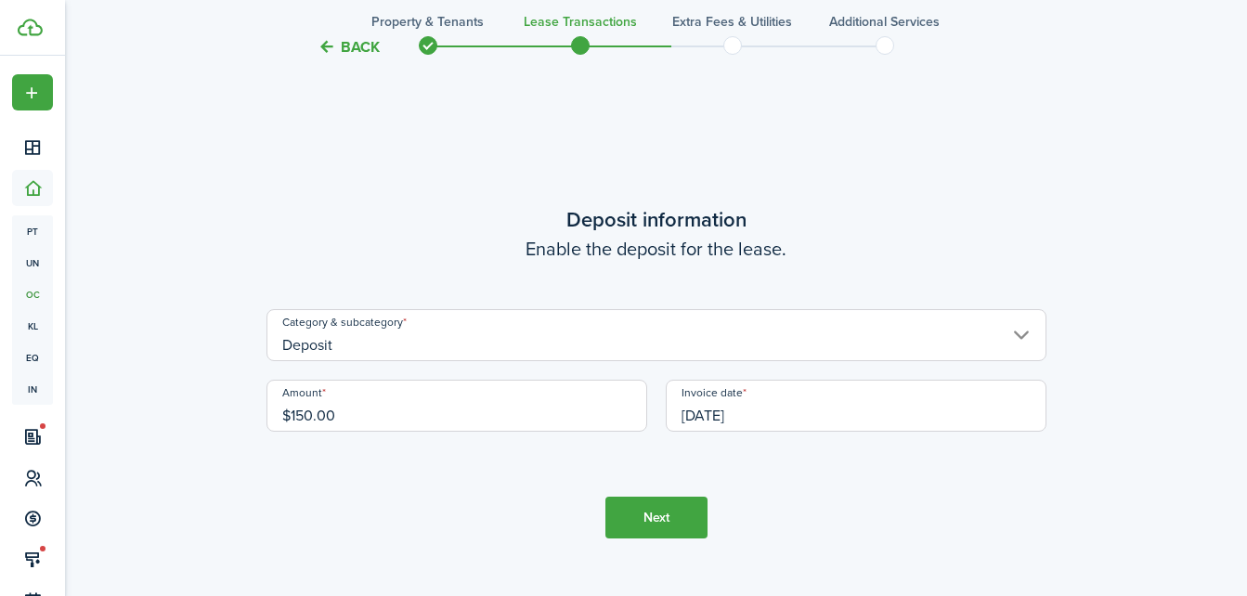
click at [670, 507] on button "Next" at bounding box center [656, 518] width 102 height 42
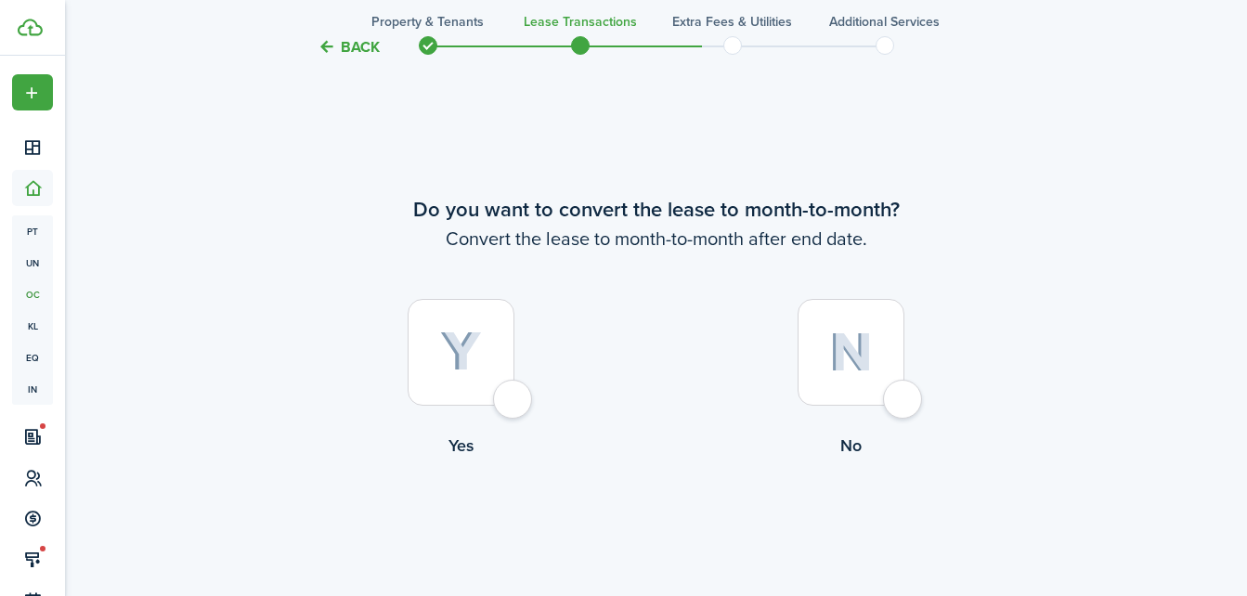
scroll to position [2299, 0]
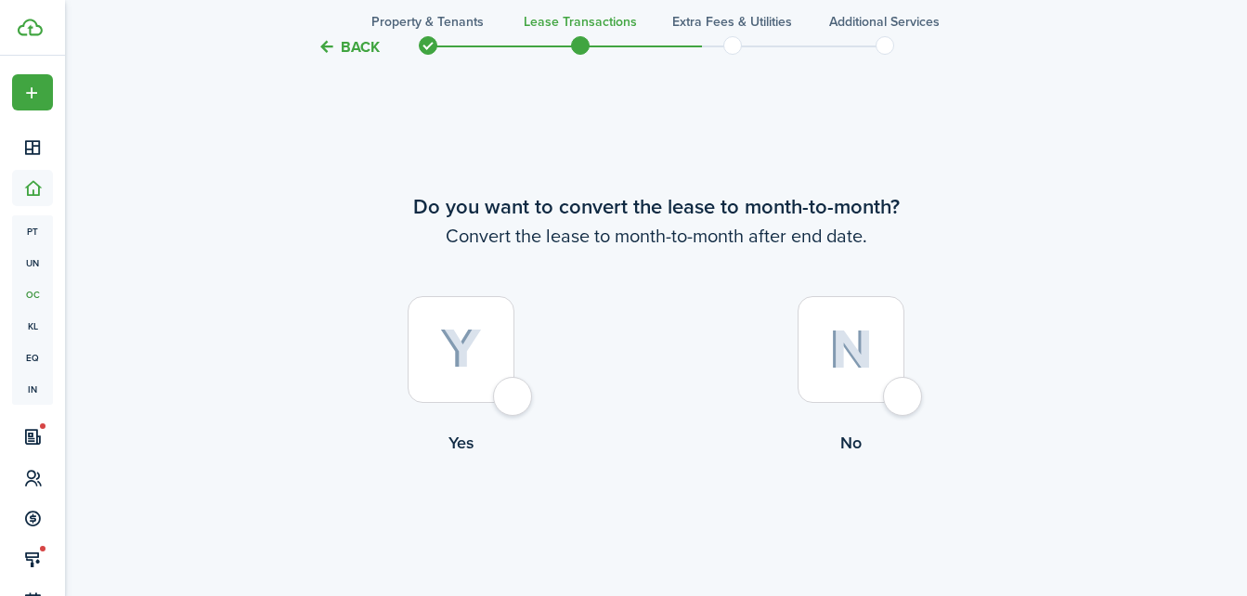
click at [863, 371] on div at bounding box center [851, 349] width 107 height 107
radio input "true"
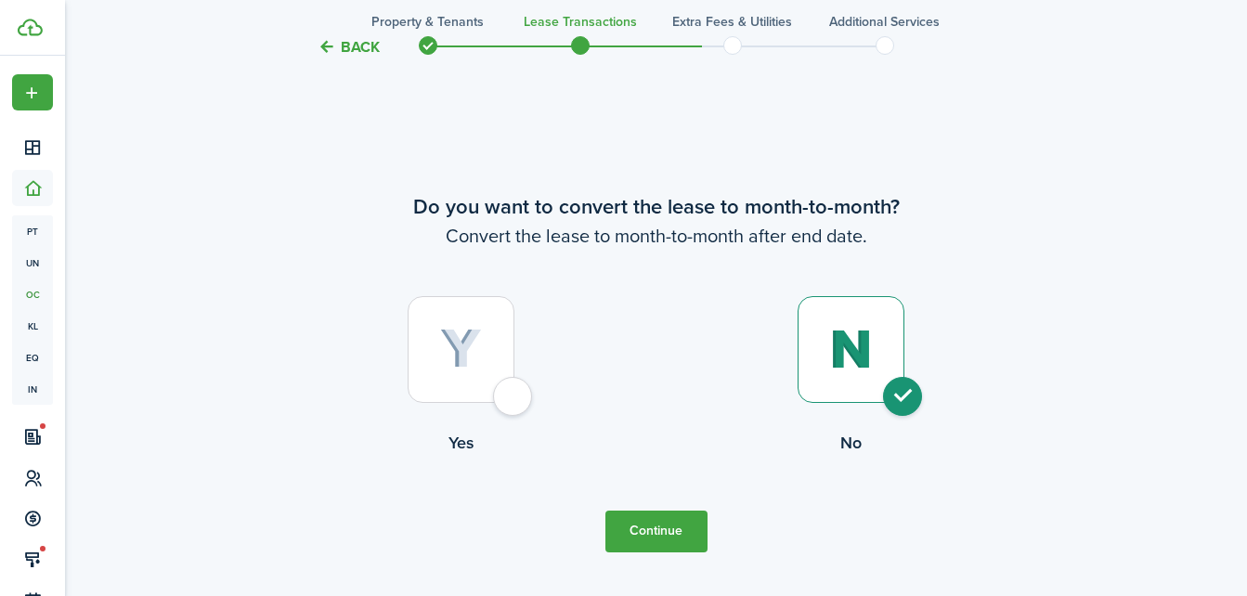
click at [676, 515] on button "Continue" at bounding box center [656, 532] width 102 height 42
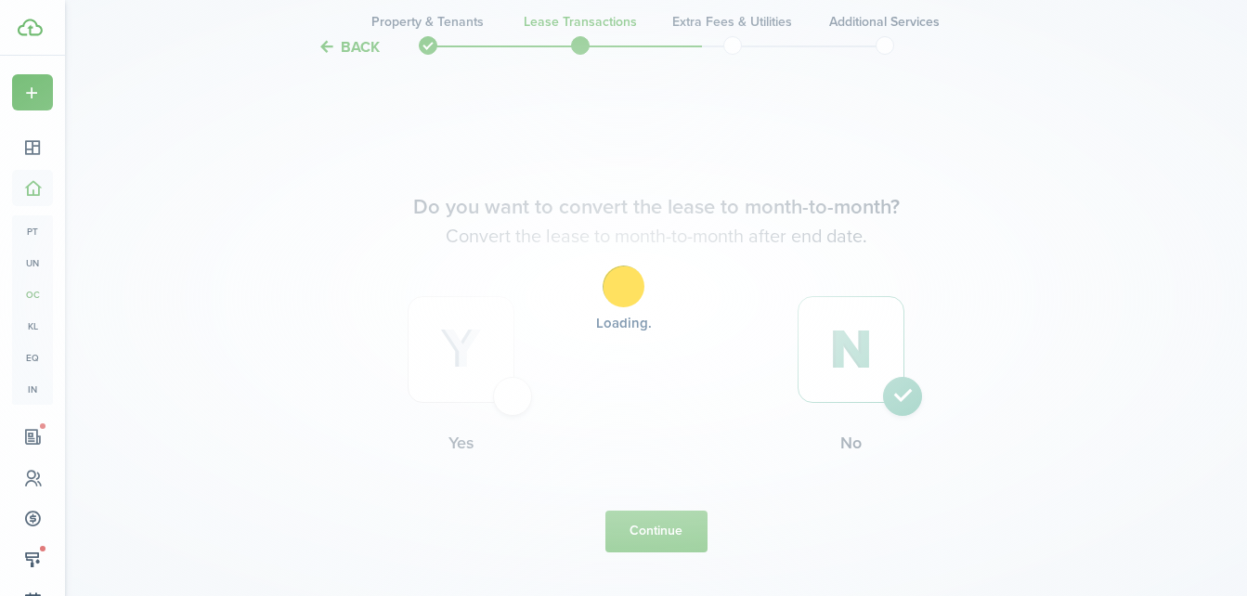
scroll to position [0, 0]
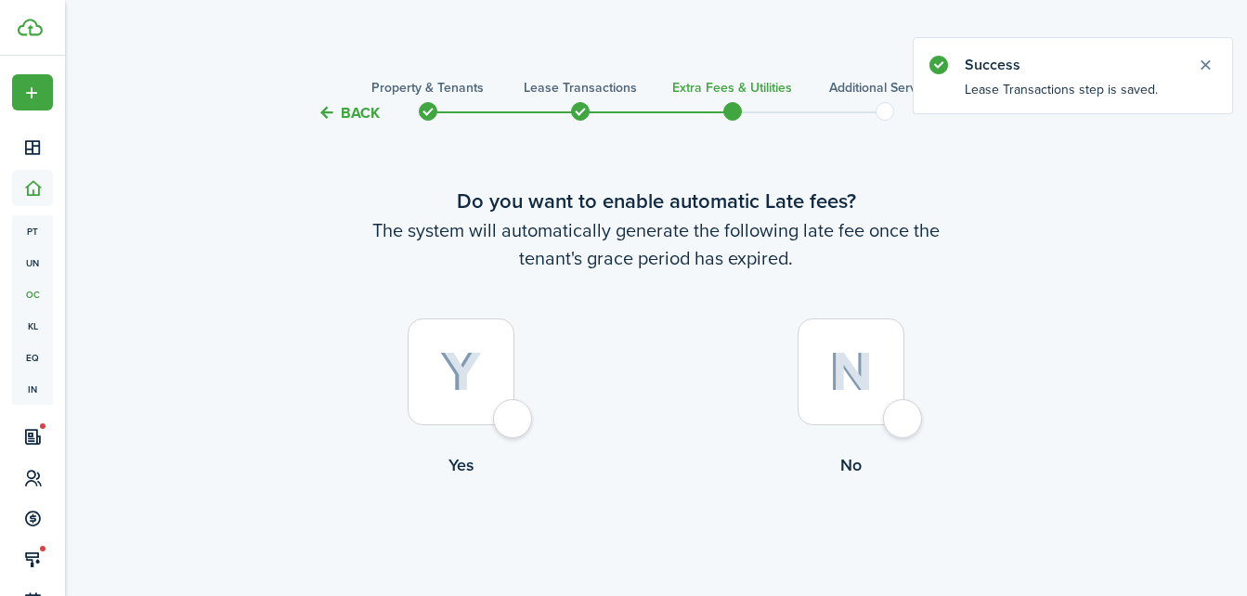
click at [460, 358] on img at bounding box center [461, 372] width 42 height 41
radio input "true"
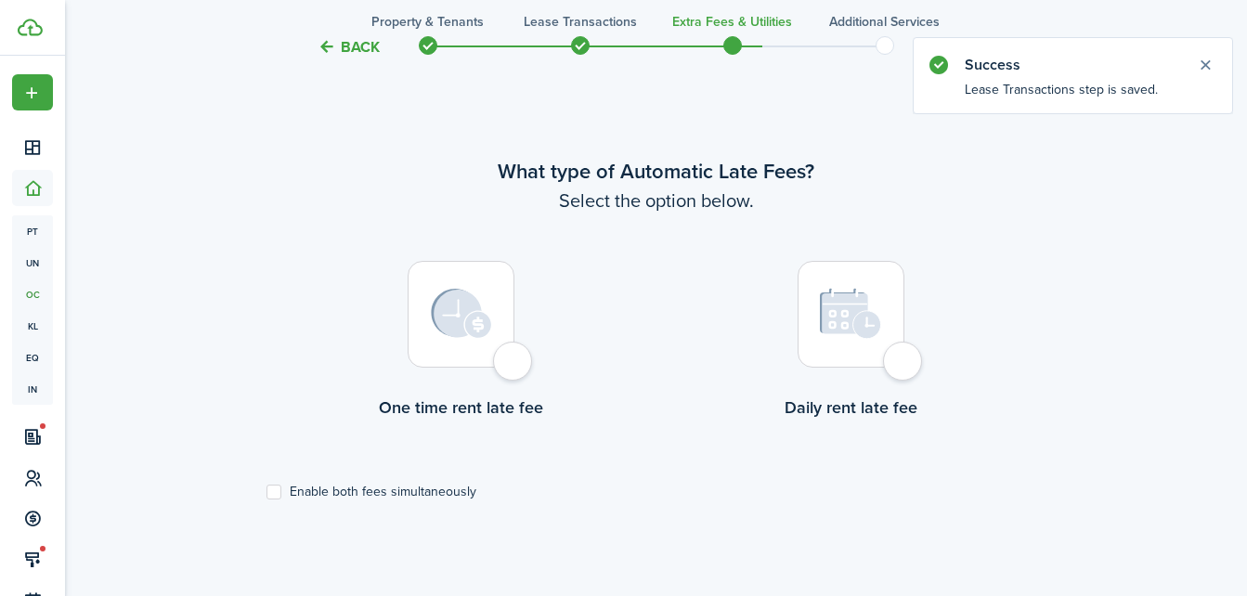
click at [796, 325] on label "Daily rent late fee" at bounding box center [852, 345] width 390 height 168
radio input "true"
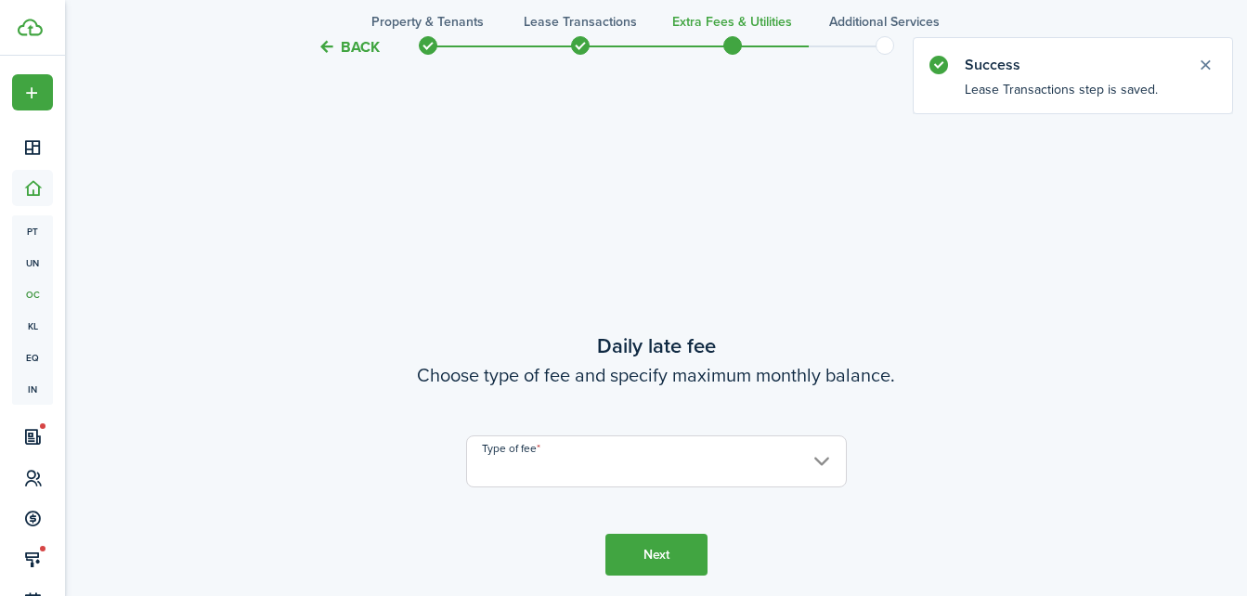
scroll to position [1135, 0]
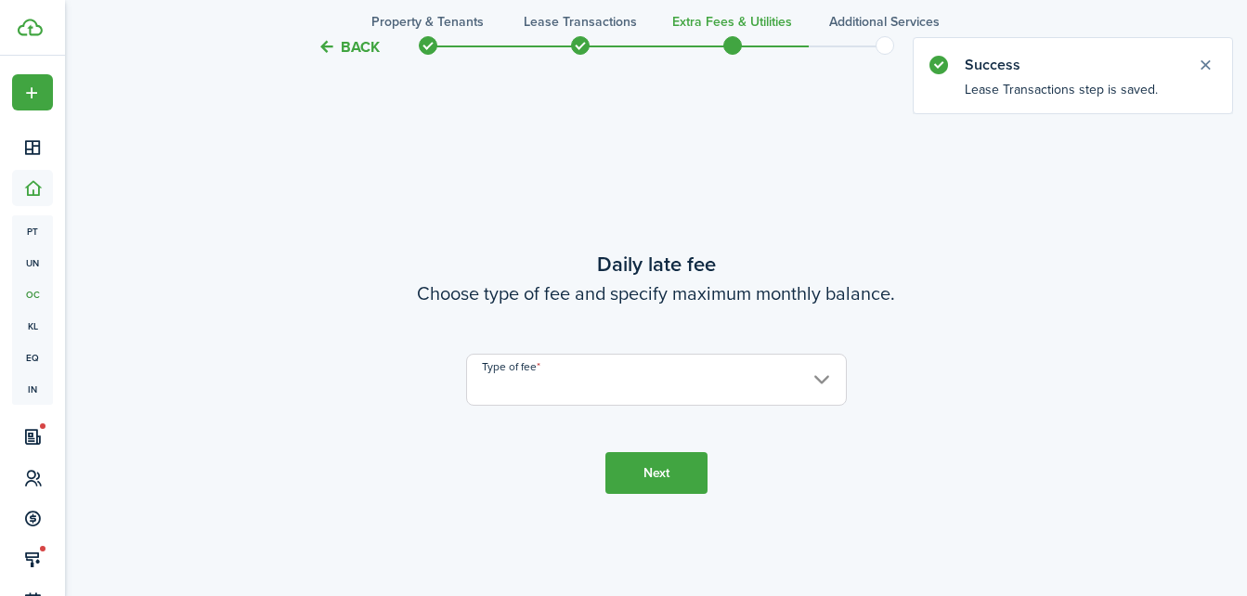
click at [776, 369] on input "Type of fee" at bounding box center [656, 380] width 381 height 52
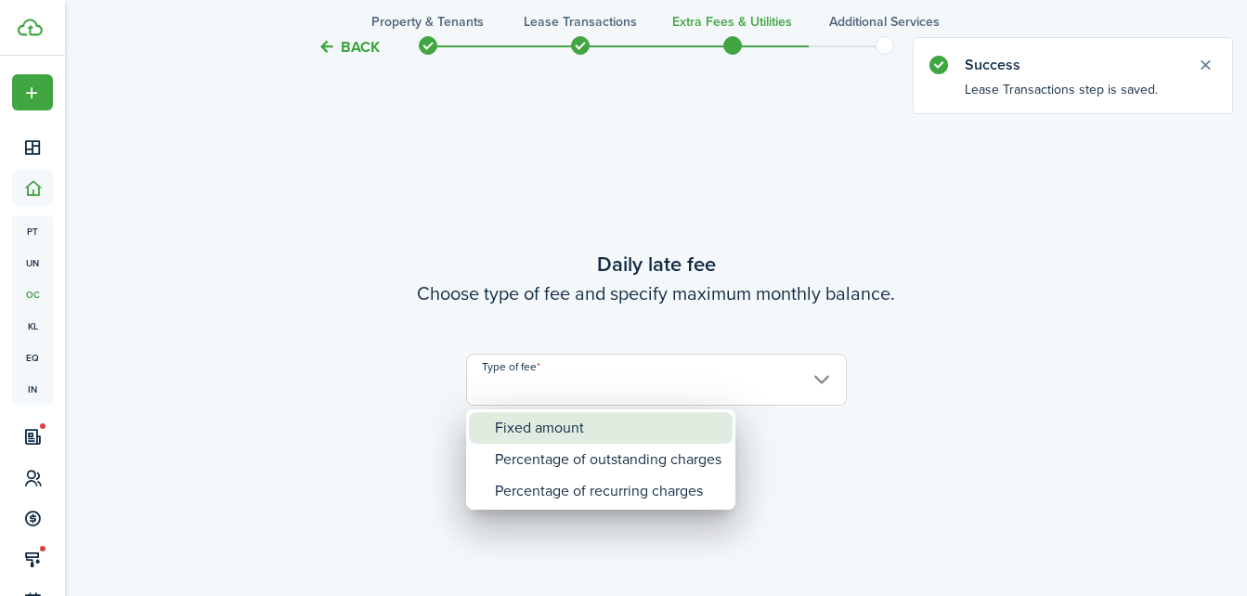
click at [666, 417] on div "Fixed amount" at bounding box center [608, 428] width 227 height 32
type input "Fixed amount"
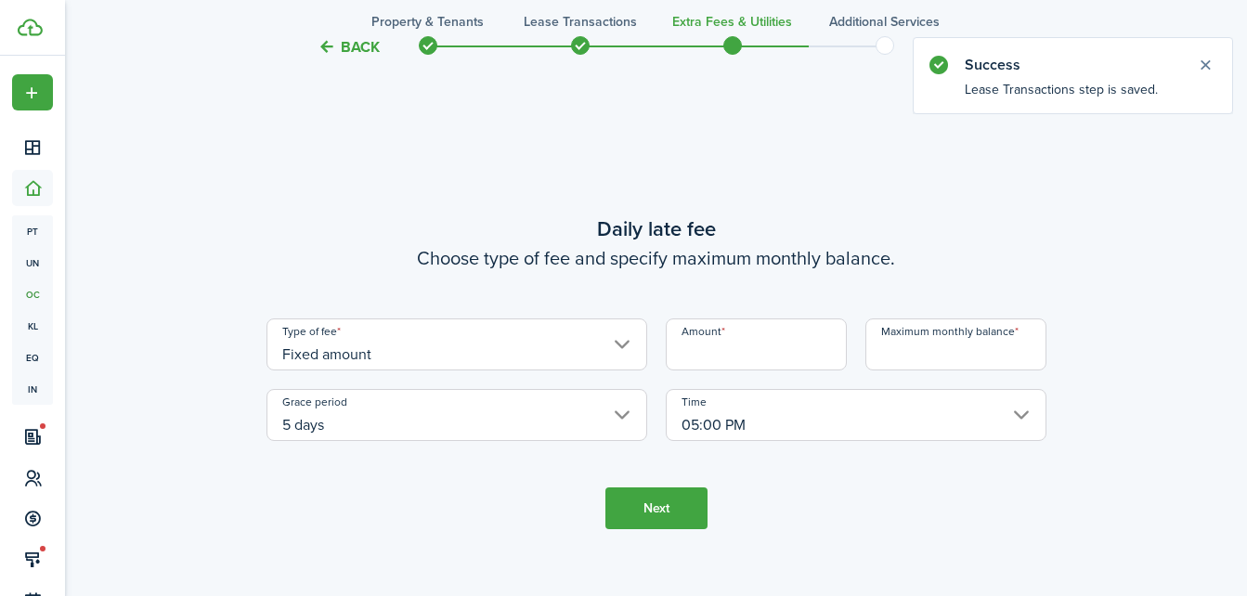
click at [758, 342] on input "Amount" at bounding box center [756, 345] width 181 height 52
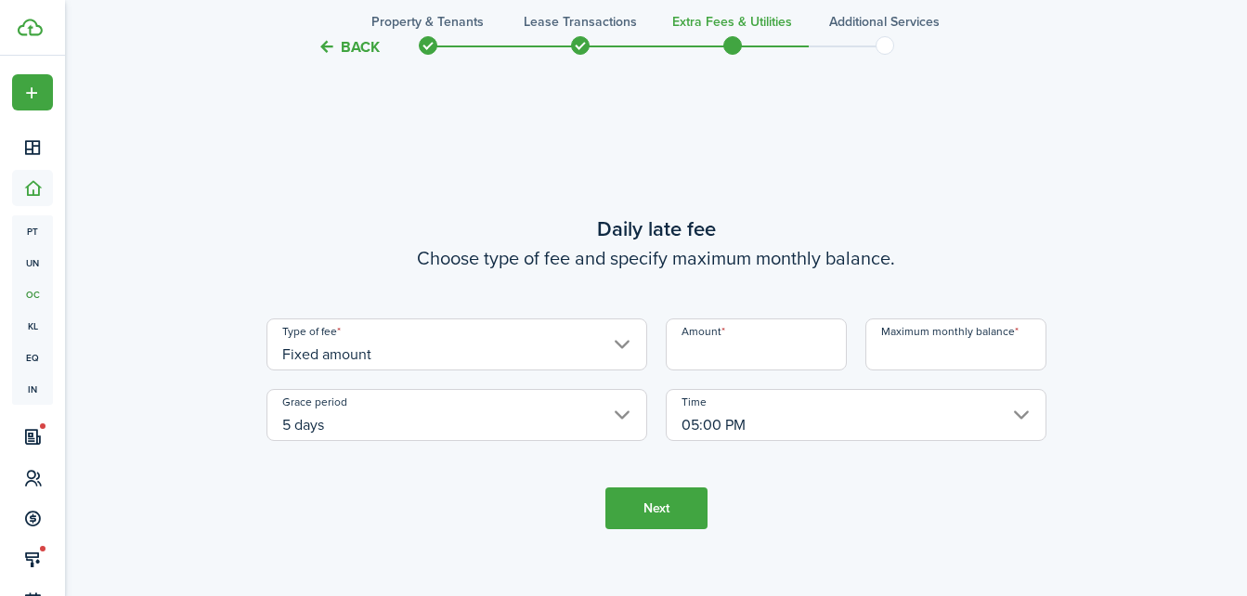
type input "$9.00"
type input "$125.00"
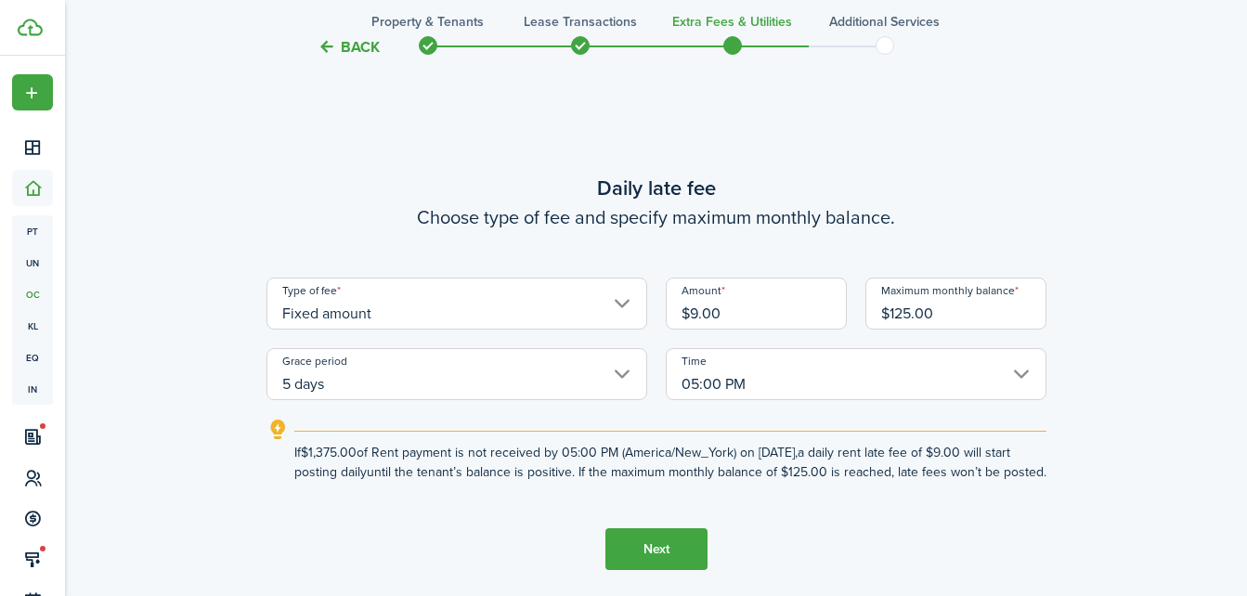
click at [667, 557] on button "Next" at bounding box center [656, 549] width 102 height 42
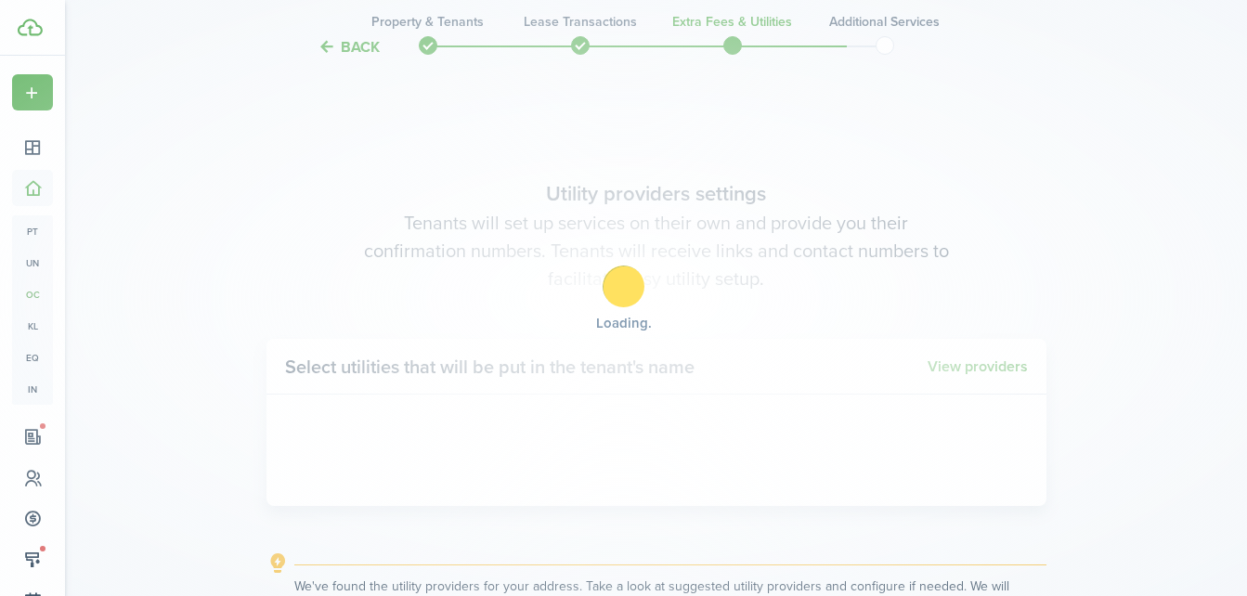
scroll to position [1731, 0]
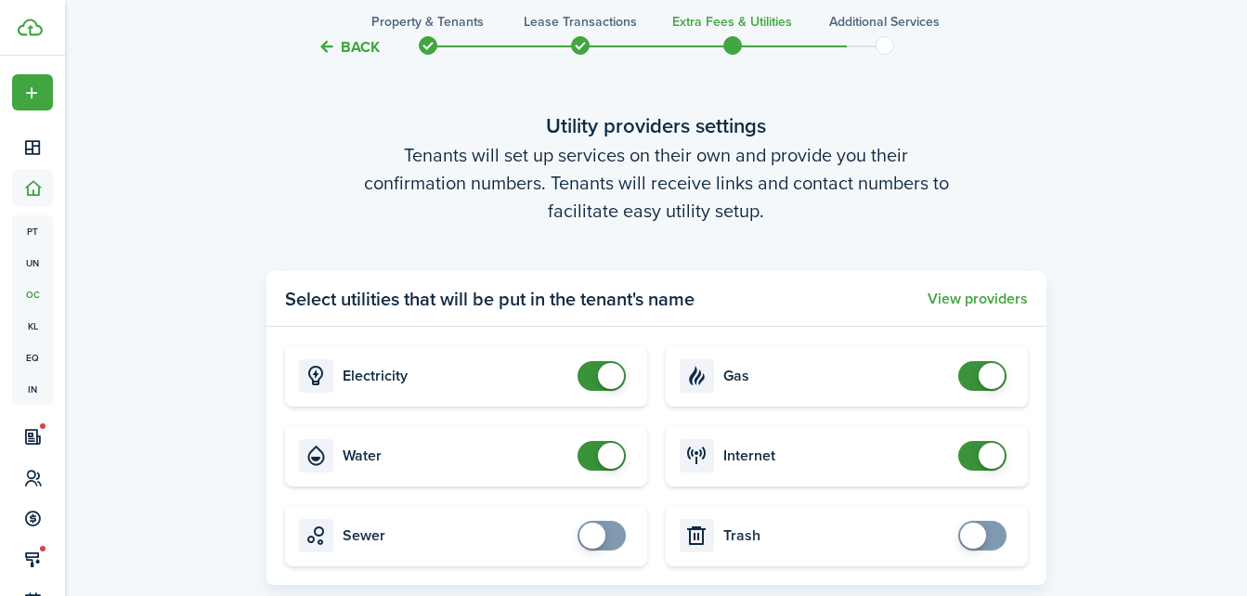
checkbox input "false"
click at [592, 374] on span at bounding box center [601, 376] width 19 height 30
checkbox input "false"
click at [605, 462] on span at bounding box center [611, 456] width 26 height 26
checkbox input "false"
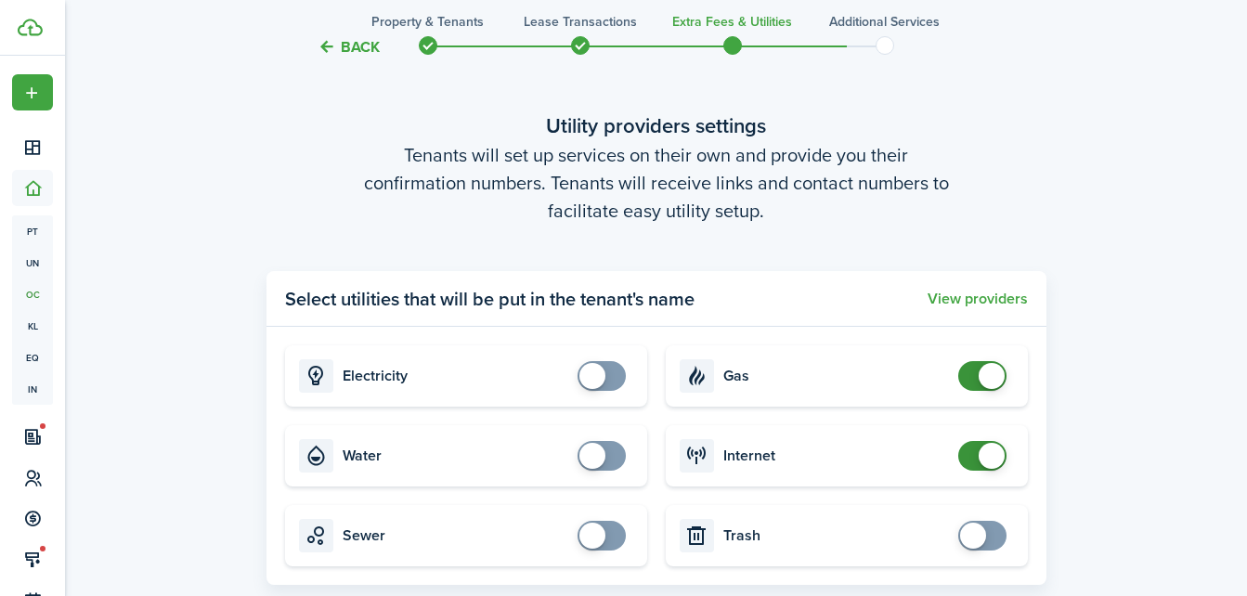
click at [987, 375] on span at bounding box center [992, 376] width 26 height 26
checkbox input "false"
click at [990, 465] on span at bounding box center [992, 456] width 26 height 26
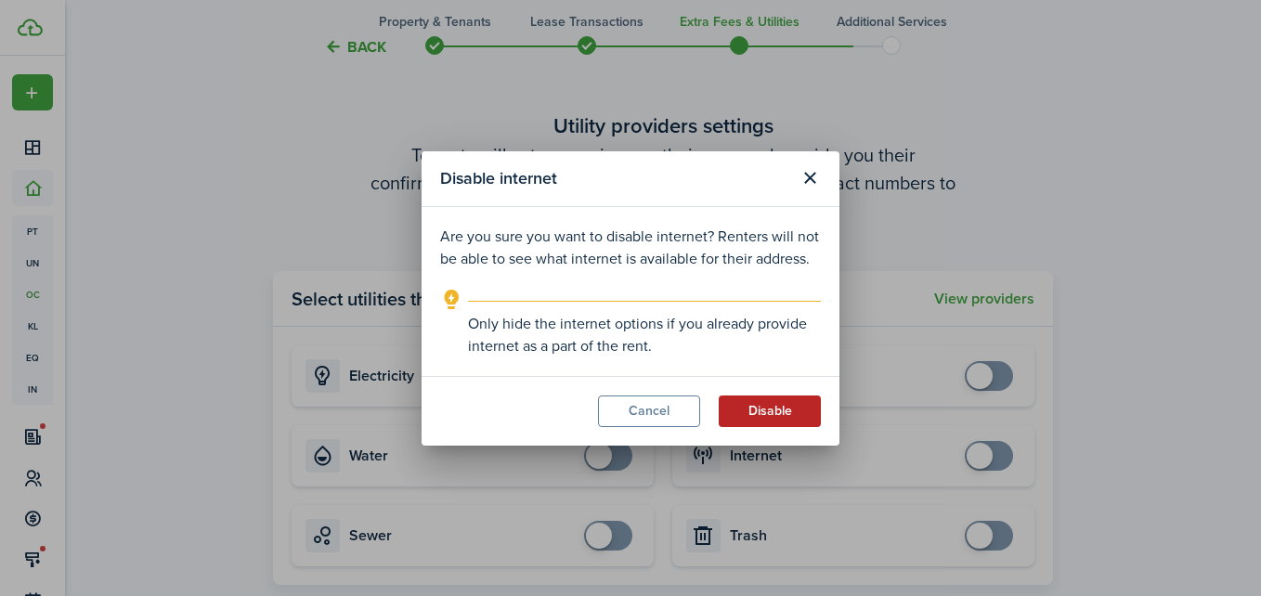
click at [763, 424] on button "Disable" at bounding box center [770, 412] width 102 height 32
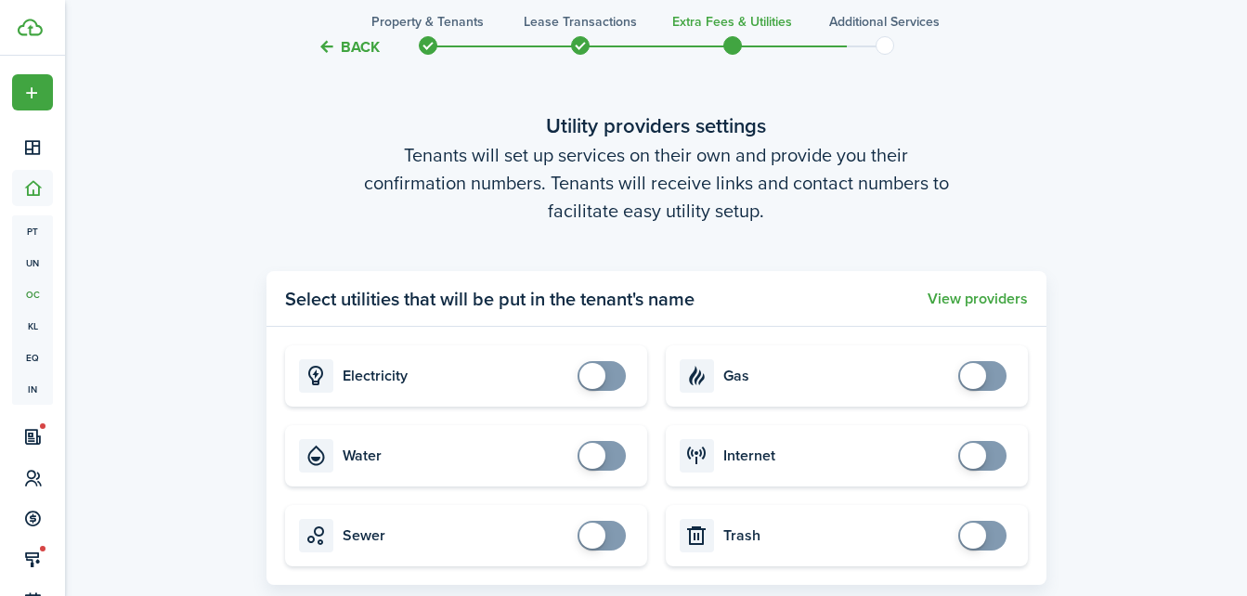
scroll to position [2006, 0]
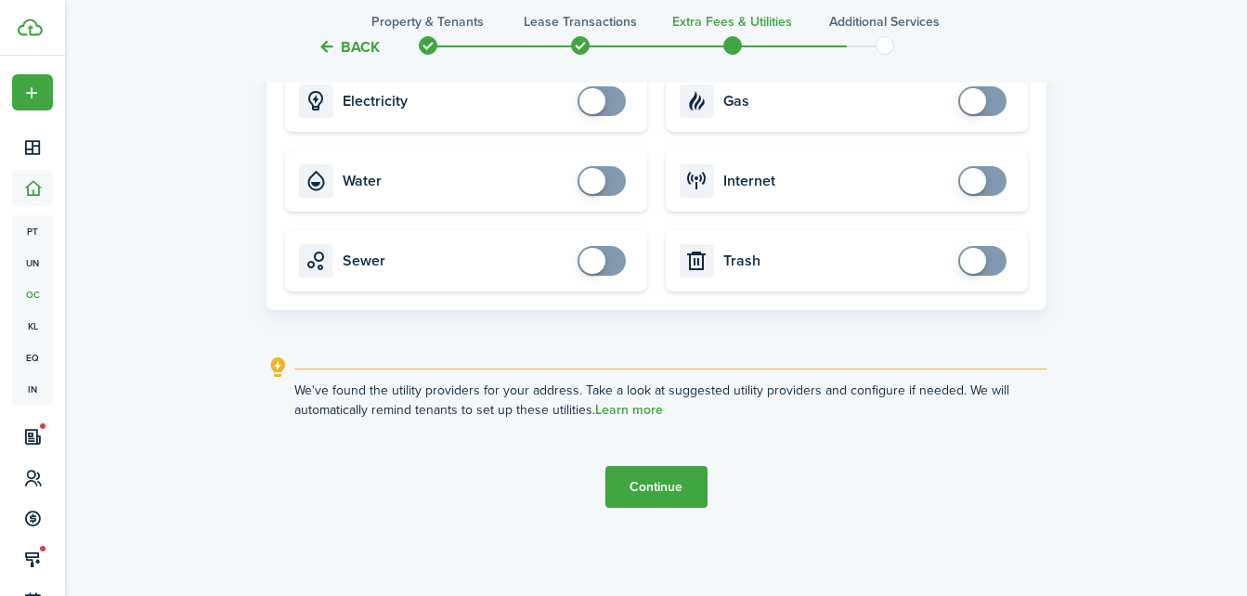
click at [669, 489] on button "Continue" at bounding box center [656, 487] width 102 height 42
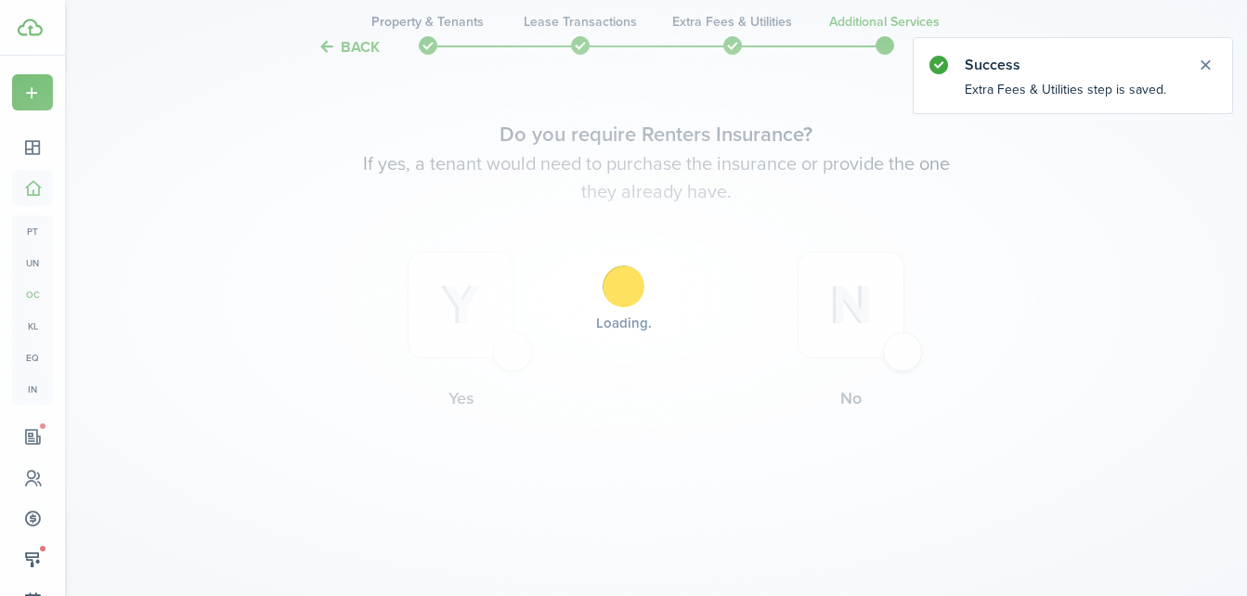
scroll to position [0, 0]
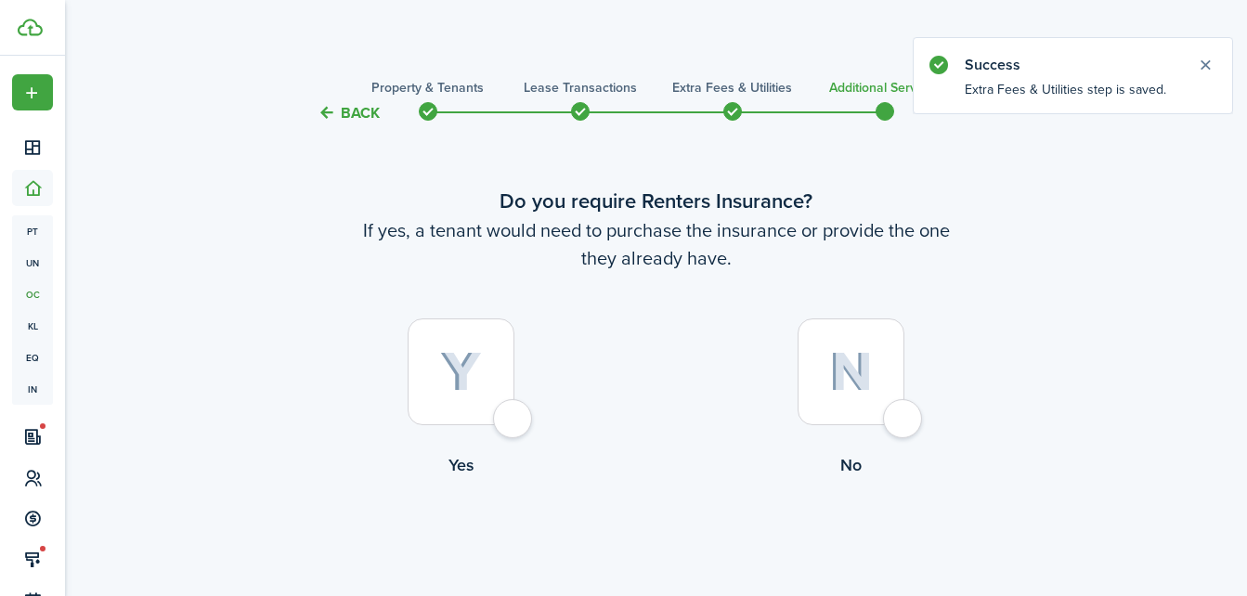
click at [872, 379] on img at bounding box center [851, 372] width 44 height 40
radio input "true"
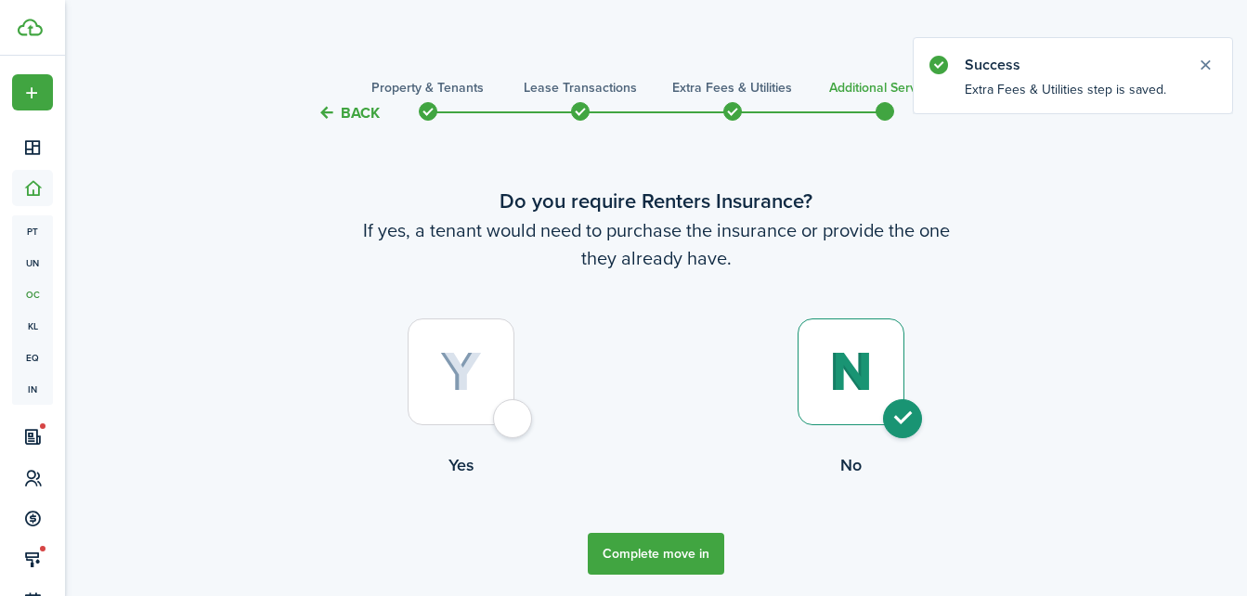
click at [686, 565] on button "Complete move in" at bounding box center [656, 554] width 137 height 42
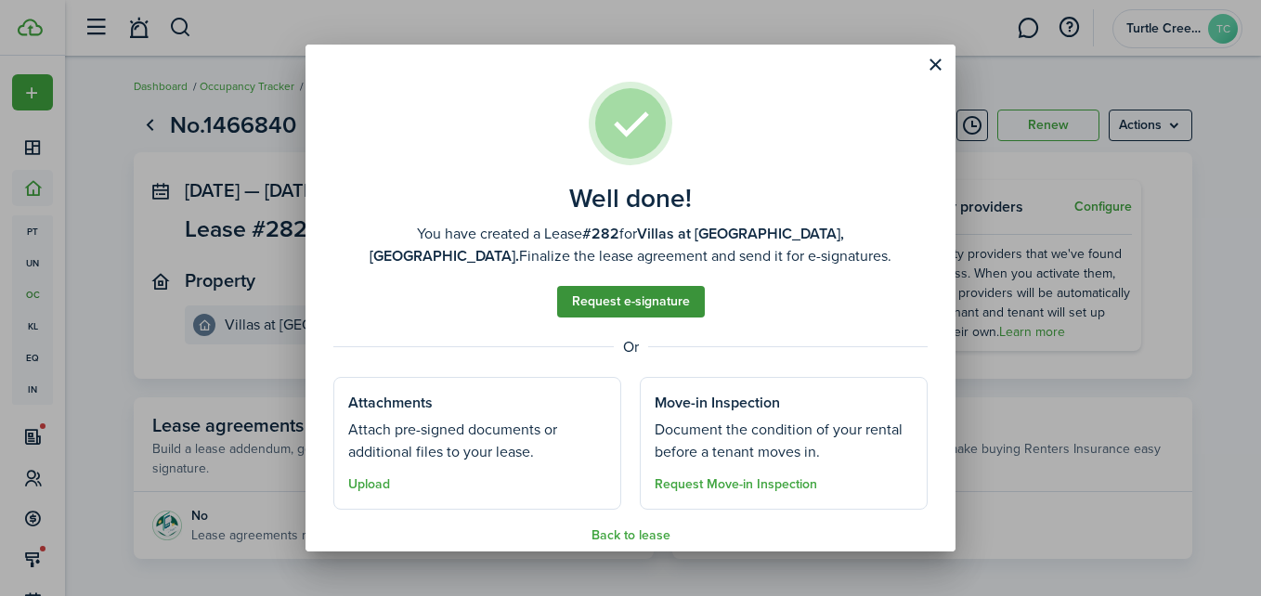
click at [632, 306] on link "Request e-signature" at bounding box center [631, 302] width 148 height 32
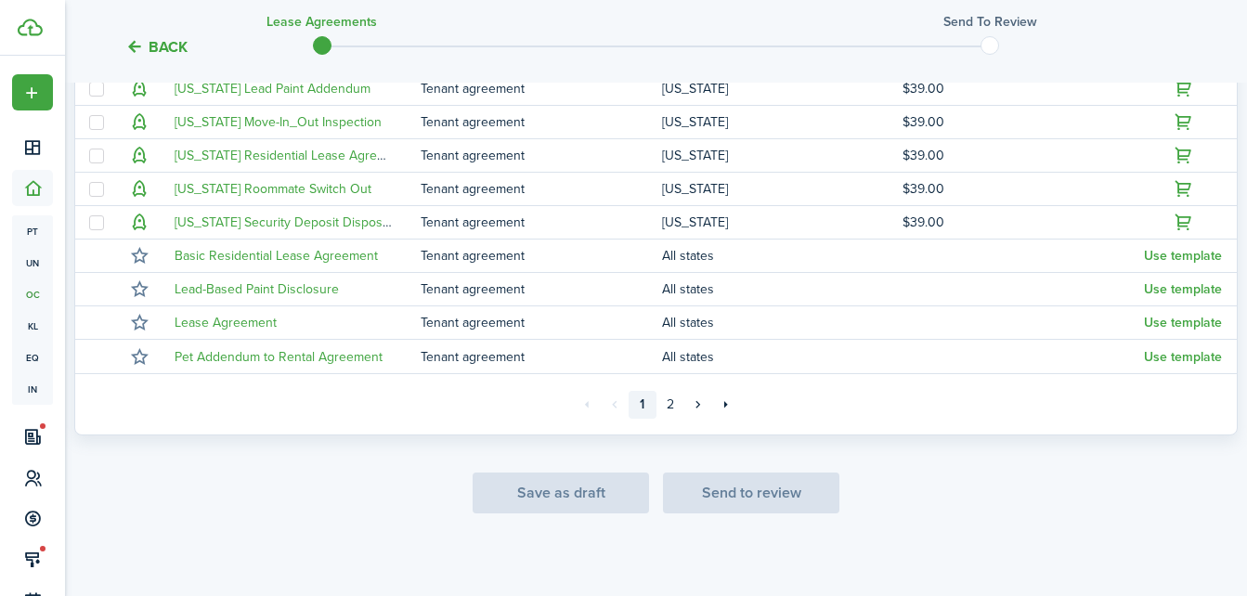
scroll to position [577, 0]
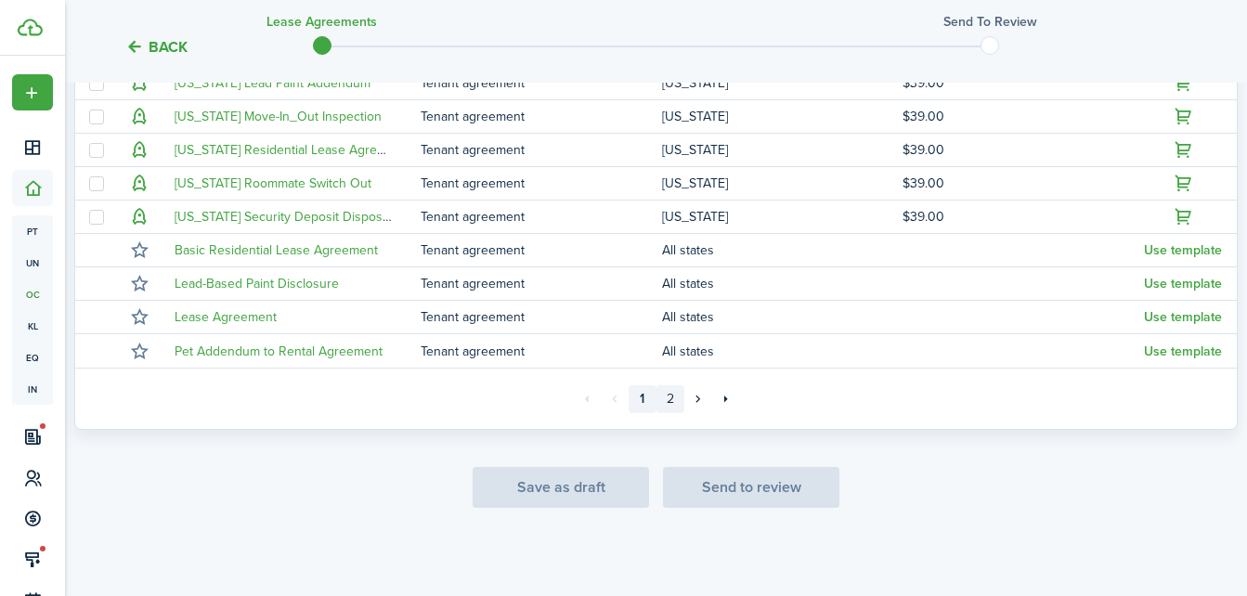
click at [674, 410] on link "2" at bounding box center [671, 399] width 28 height 28
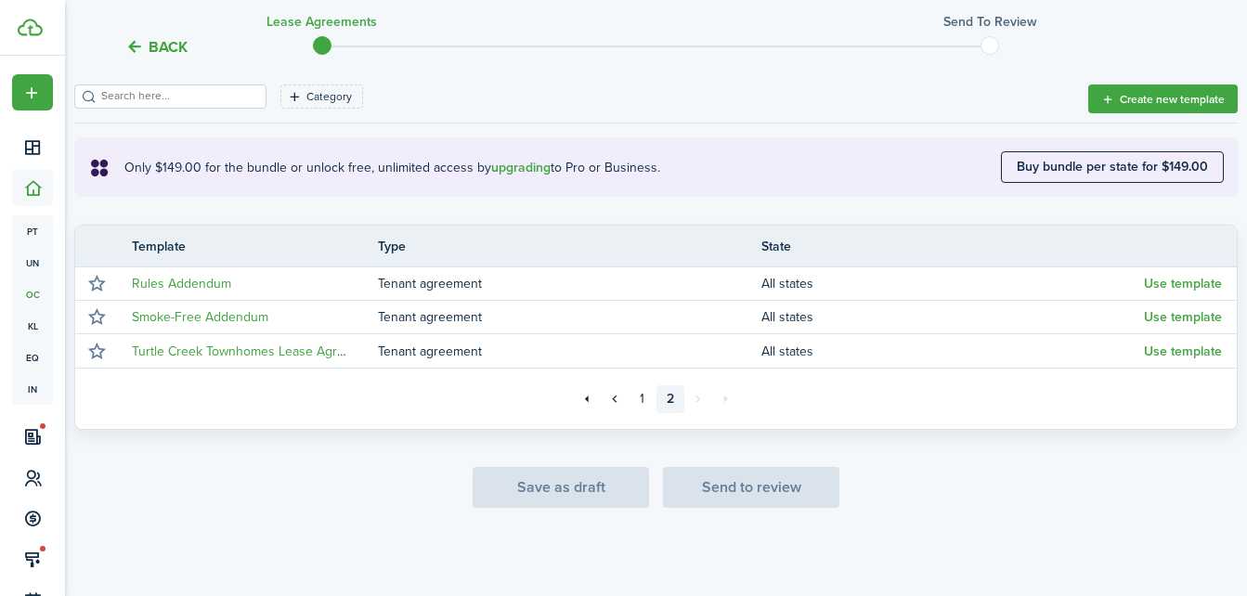
scroll to position [276, 0]
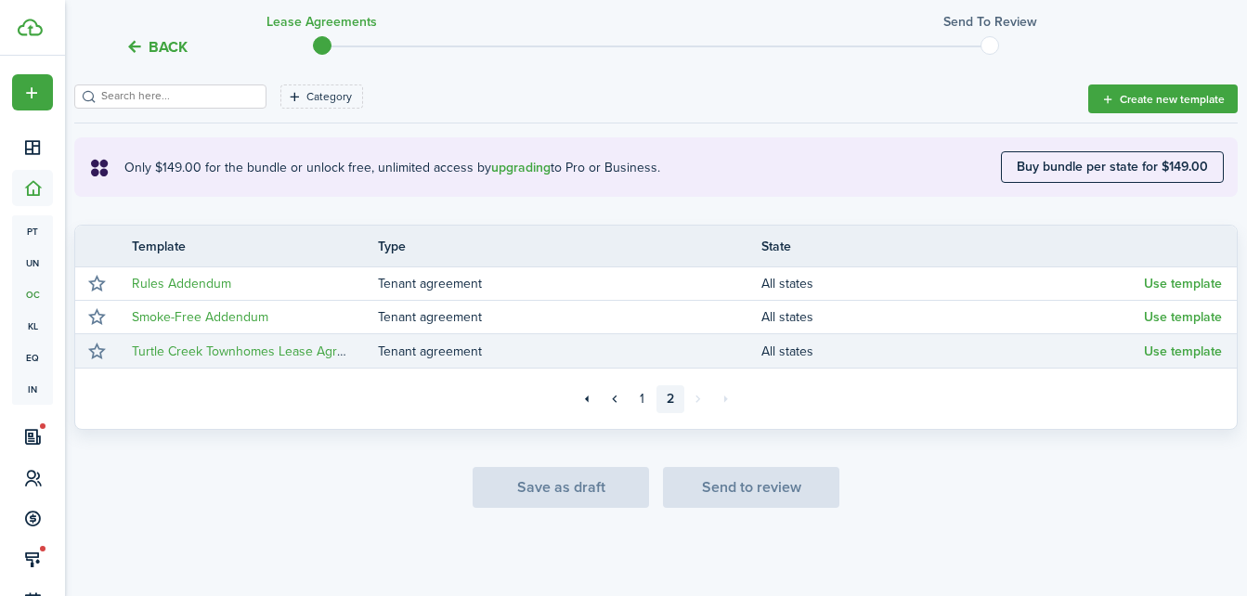
click at [1153, 362] on td "Use template" at bounding box center [1190, 351] width 93 height 25
click at [1155, 356] on button "Use template" at bounding box center [1183, 352] width 78 height 15
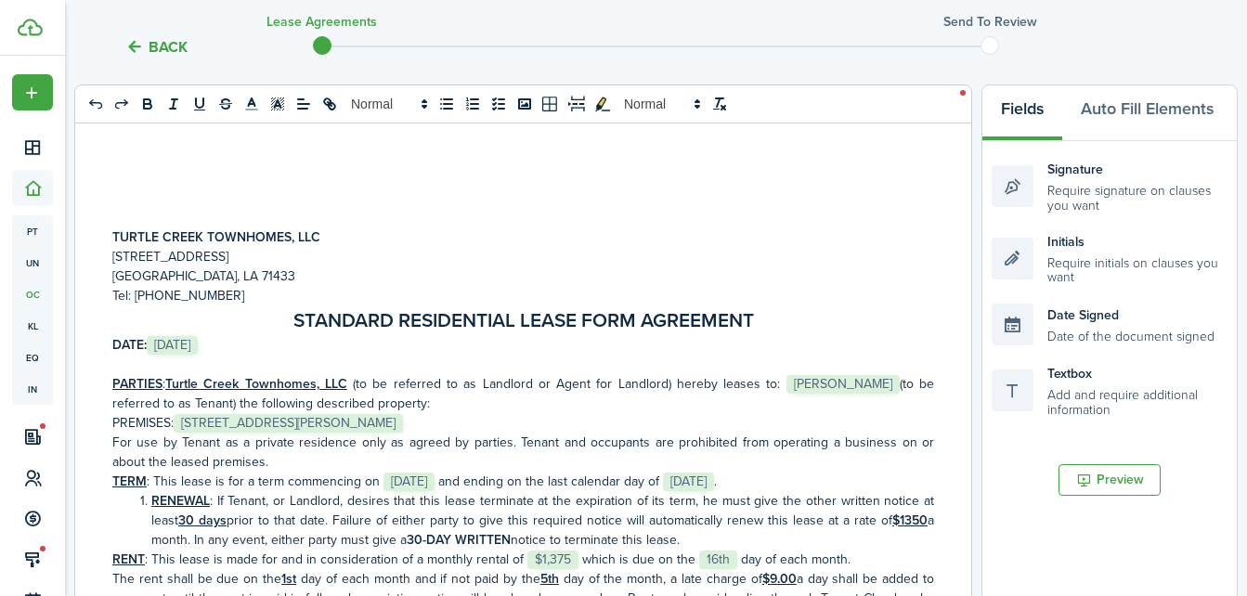
click at [198, 345] on span "[DATE]" at bounding box center [172, 345] width 51 height 19
click at [787, 387] on span "[PERSON_NAME]" at bounding box center [843, 384] width 113 height 19
click at [732, 390] on p "PARTIES : Turtle Creek Townhomes, LLC (to be referred to as Landlord or Agent f…" at bounding box center [523, 393] width 822 height 39
drag, startPoint x: 729, startPoint y: 386, endPoint x: 815, endPoint y: 382, distance: 86.5
click at [815, 382] on p "PARTIES : Turtle Creek Townhomes, LLC (to be referred to as Landlord or Agent f…" at bounding box center [523, 393] width 822 height 39
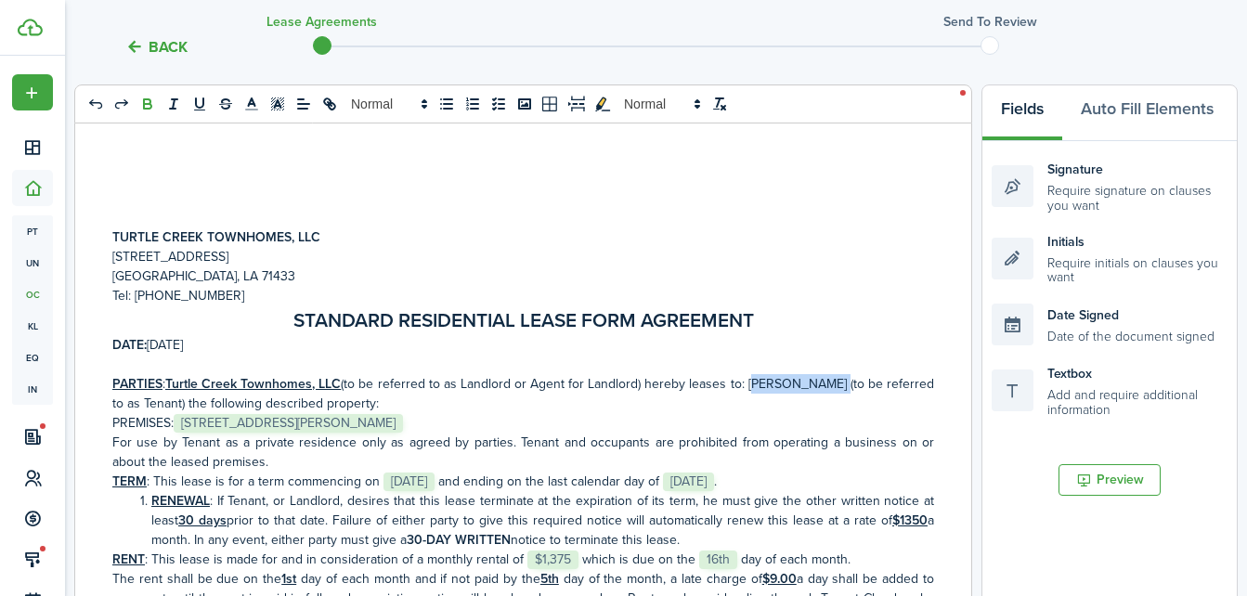
click at [144, 99] on icon "bold" at bounding box center [147, 101] width 7 height 5
click at [191, 107] on icon "underline" at bounding box center [199, 104] width 17 height 17
click at [316, 423] on span "[STREET_ADDRESS][PERSON_NAME]" at bounding box center [288, 423] width 229 height 19
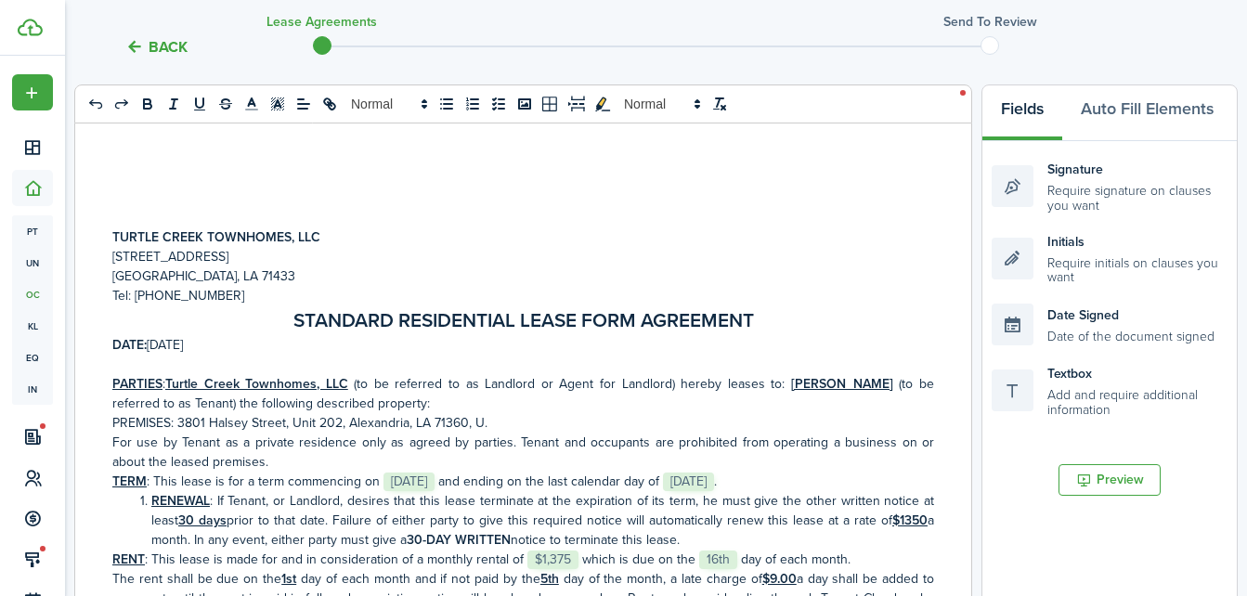
click at [529, 425] on p "PREMISES: ﻿[STREET_ADDRESS][PERSON_NAME]﻿" at bounding box center [523, 423] width 822 height 20
drag, startPoint x: 160, startPoint y: 423, endPoint x: 475, endPoint y: 425, distance: 315.7
click at [475, 425] on p "PREMISES: ﻿[STREET_ADDRESS][PERSON_NAME]﻿S." at bounding box center [523, 423] width 822 height 20
click at [144, 108] on icon "bold" at bounding box center [147, 106] width 7 height 5
click at [196, 108] on icon "underline" at bounding box center [199, 102] width 7 height 9
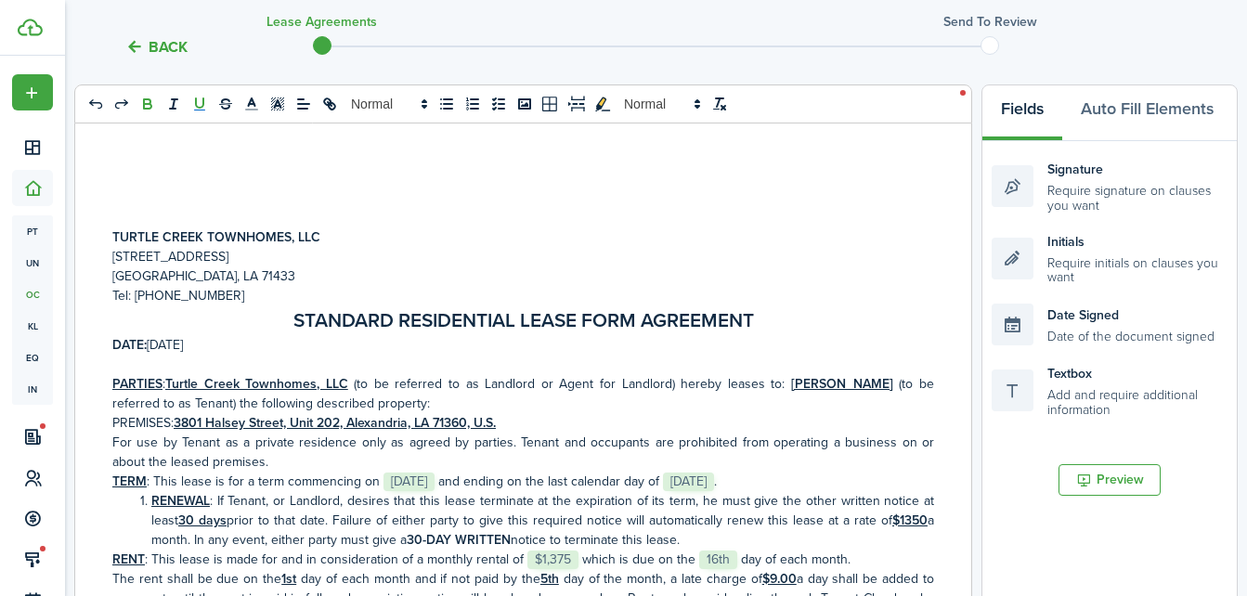
click at [1109, 527] on document-aside-settings "Fields Auto Fill Elements Signature Require signature on clauses you want Initi…" at bounding box center [1110, 469] width 256 height 769
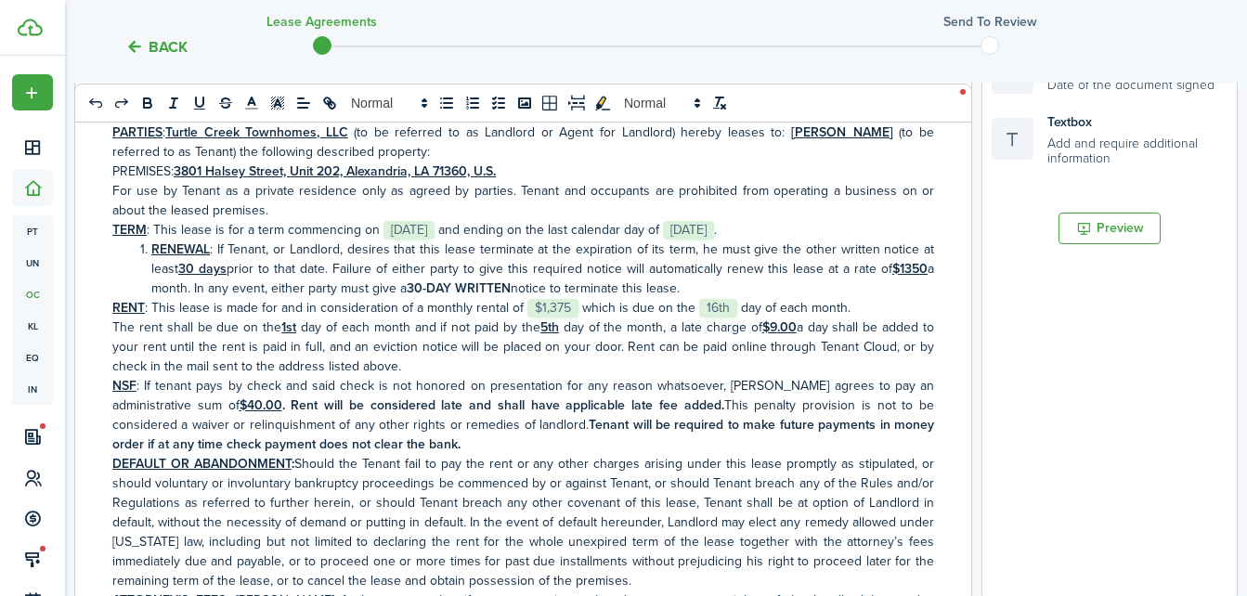
scroll to position [535, 0]
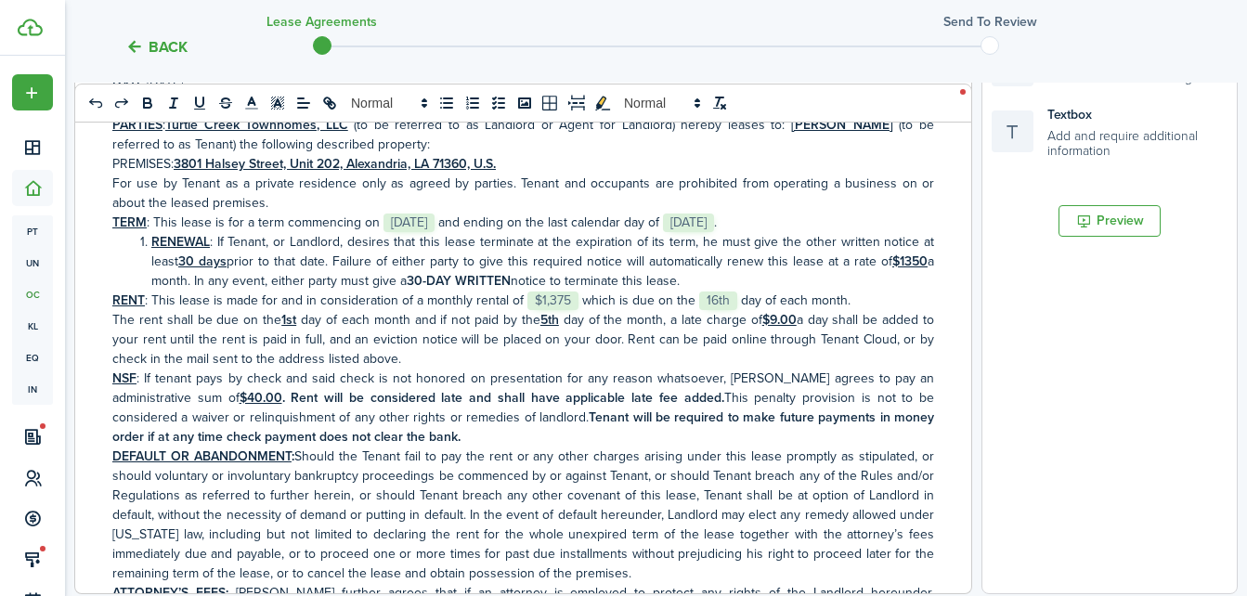
click at [408, 225] on span "[DATE]" at bounding box center [409, 223] width 51 height 19
click at [758, 221] on span "[DATE]" at bounding box center [767, 223] width 51 height 19
drag, startPoint x: 361, startPoint y: 223, endPoint x: 486, endPoint y: 216, distance: 124.6
click at [486, 216] on p "TERM : This lease is for a term commencing on ﻿[DATE],﻿ and ending on the last …" at bounding box center [523, 223] width 822 height 20
click at [139, 100] on icon "bold" at bounding box center [147, 103] width 17 height 17
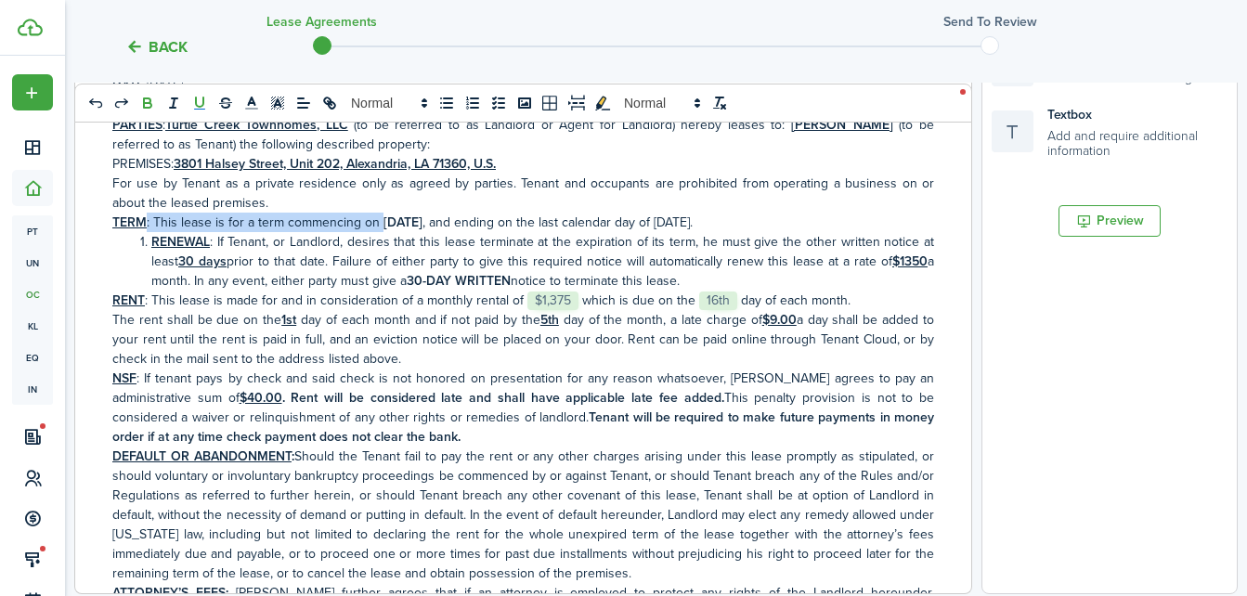
click at [191, 98] on icon "underline" at bounding box center [199, 103] width 17 height 17
drag, startPoint x: 719, startPoint y: 222, endPoint x: 836, endPoint y: 222, distance: 117.0
click at [836, 222] on p "TERM : This lease is for a term commencing on ﻿ [DATE] ,﻿ and ending on the las…" at bounding box center [523, 223] width 822 height 20
click at [135, 112] on button "bold" at bounding box center [148, 103] width 26 height 22
click at [191, 108] on icon "underline" at bounding box center [199, 103] width 17 height 17
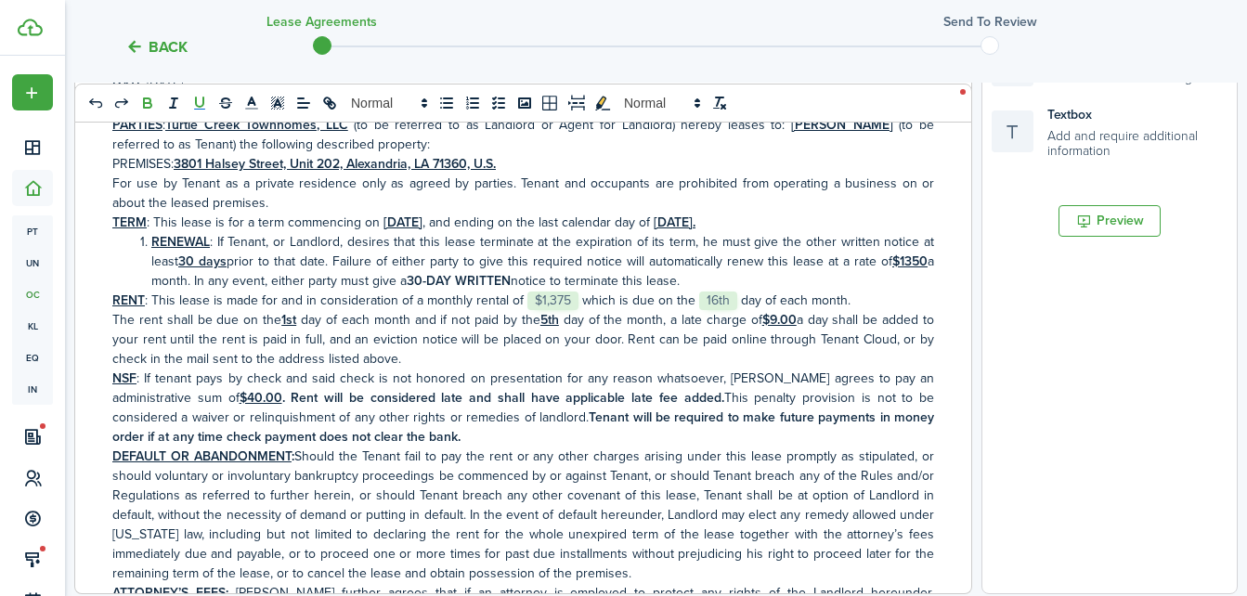
click at [1167, 398] on document-aside-settings "Fields Auto Fill Elements Signature Require signature on clauses you want Initi…" at bounding box center [1110, 209] width 256 height 769
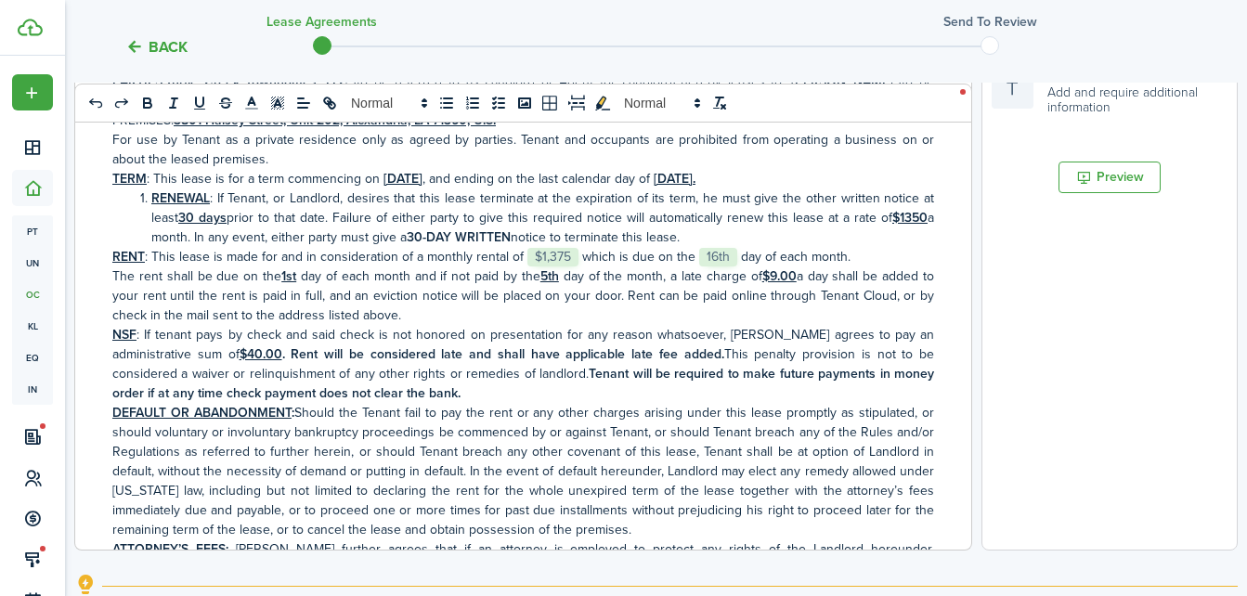
scroll to position [576, 0]
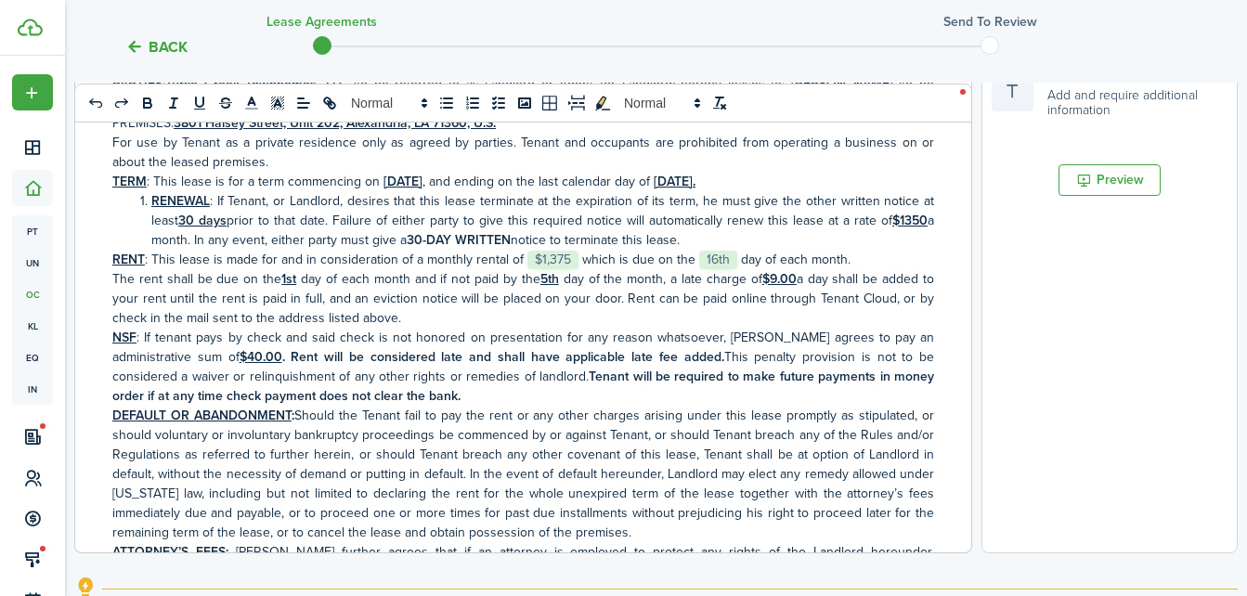
click at [892, 222] on u "$1350" at bounding box center [909, 221] width 35 height 20
click at [546, 262] on span "$1,375" at bounding box center [552, 260] width 51 height 19
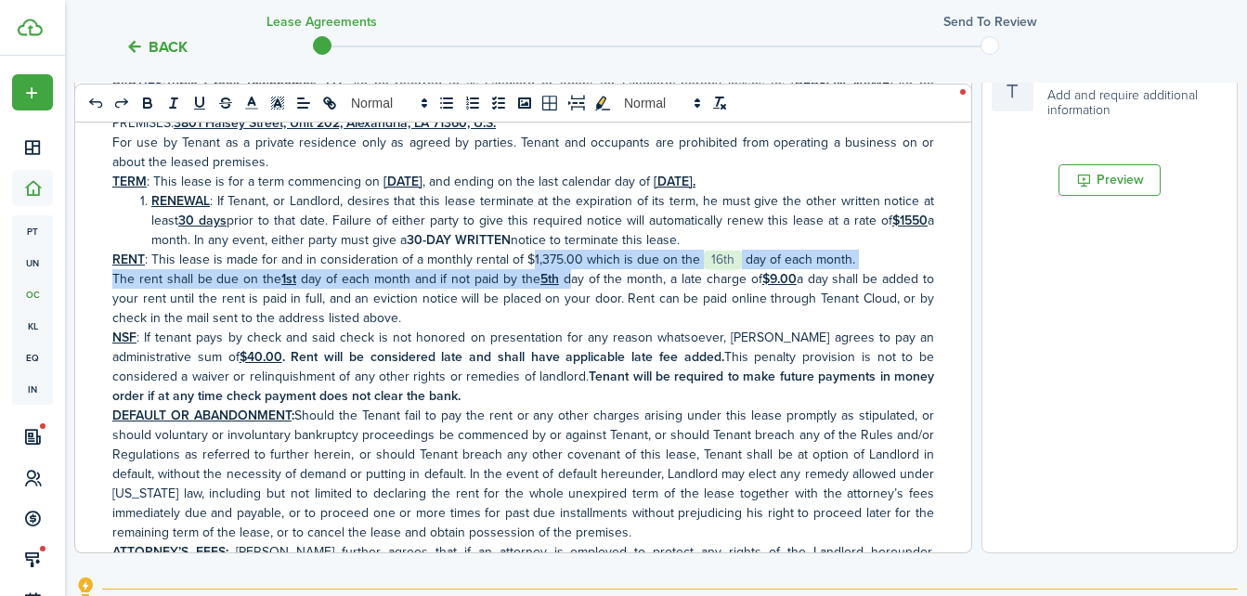
drag, startPoint x: 510, startPoint y: 263, endPoint x: 545, endPoint y: 272, distance: 36.5
click at [545, 272] on div "[GEOGRAPHIC_DATA], LLC [STREET_ADDRESS] Tel: [PHONE_NUMBER] STANDARD RESIDENTIA…" at bounding box center [523, 188] width 896 height 729
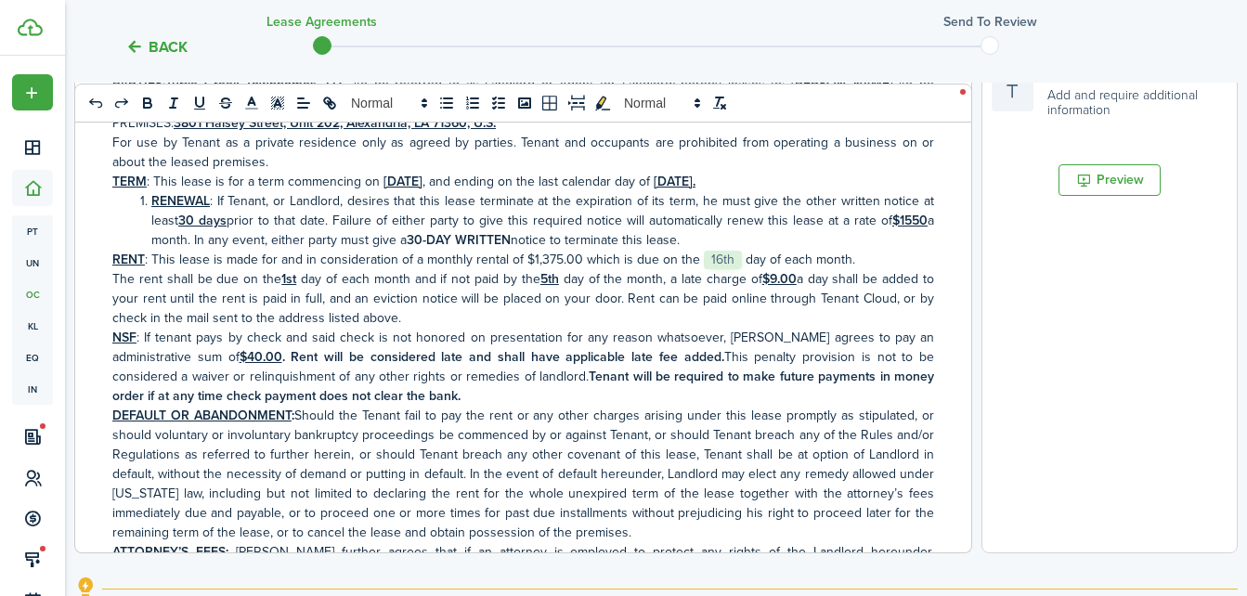
click at [502, 257] on p "RENT : This lease is made for and in consideration of a monthly rental of ﻿$1,3…" at bounding box center [523, 260] width 822 height 20
drag, startPoint x: 502, startPoint y: 257, endPoint x: 548, endPoint y: 257, distance: 45.5
click at [548, 257] on p "RENT : This lease is made for and in consideration of a monthly rental of ﻿$1,3…" at bounding box center [523, 260] width 822 height 20
click at [503, 261] on p "RENT : This lease is made for and in consideration of a monthly rental of ﻿$1,3…" at bounding box center [523, 260] width 822 height 20
drag, startPoint x: 503, startPoint y: 261, endPoint x: 557, endPoint y: 267, distance: 54.3
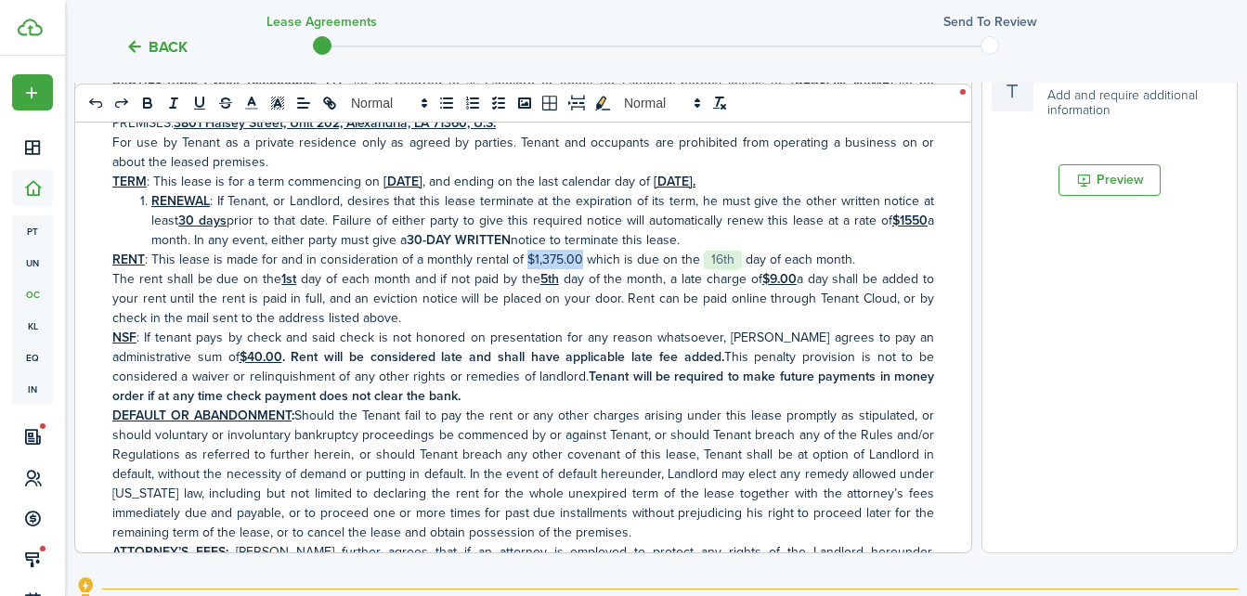
click at [557, 267] on p "RENT : This lease is made for and in consideration of a monthly rental of ﻿$1,3…" at bounding box center [523, 260] width 822 height 20
click at [135, 111] on button "bold" at bounding box center [148, 103] width 26 height 22
click at [194, 110] on rect "underline" at bounding box center [199, 109] width 11 height 1
click at [704, 260] on span "16th" at bounding box center [723, 260] width 38 height 19
drag, startPoint x: 676, startPoint y: 267, endPoint x: 697, endPoint y: 267, distance: 21.4
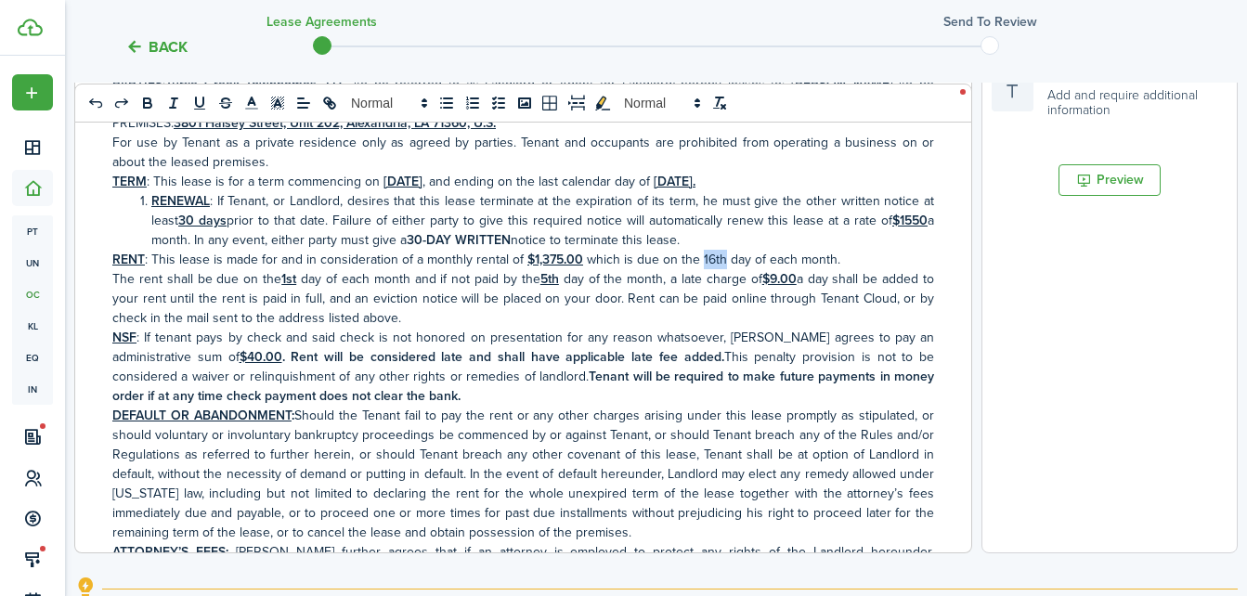
click at [697, 267] on p "RENT : This lease is made for and in consideration of a monthly rental of ﻿ $1,…" at bounding box center [523, 260] width 822 height 20
click at [139, 105] on icon "bold" at bounding box center [147, 103] width 17 height 17
click at [191, 105] on icon "underline" at bounding box center [199, 103] width 17 height 17
click at [701, 357] on p "NSF : If tenant pays by check and said check is not honored on presentation for…" at bounding box center [523, 367] width 822 height 78
click at [281, 281] on u "1st" at bounding box center [288, 279] width 15 height 20
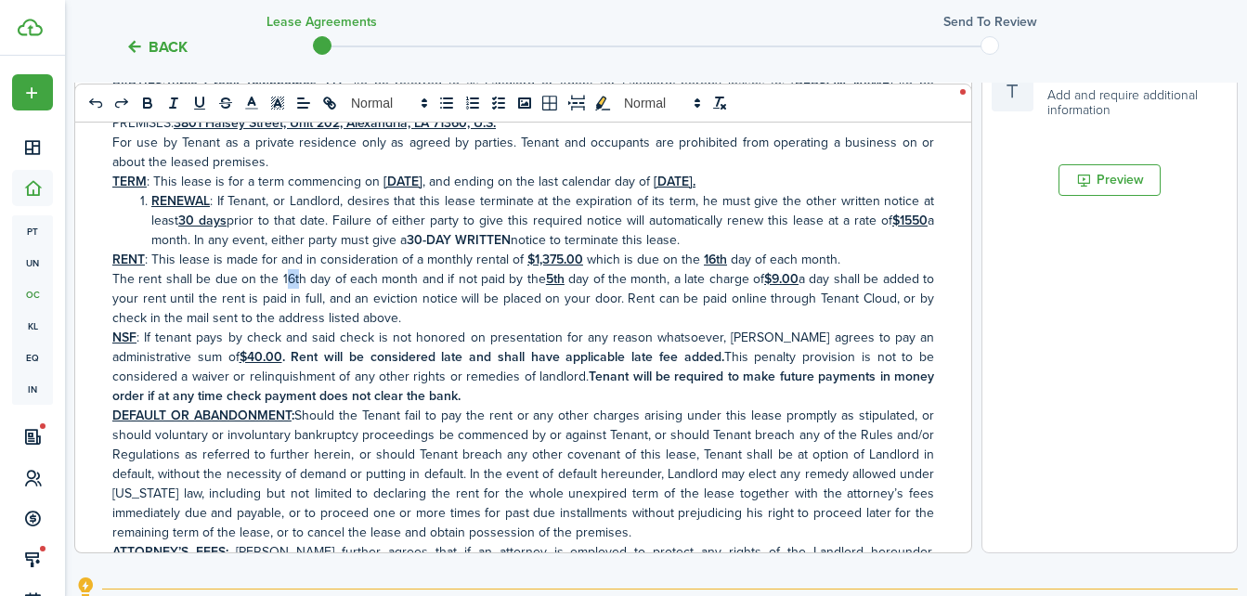
drag, startPoint x: 263, startPoint y: 280, endPoint x: 274, endPoint y: 280, distance: 11.1
click at [274, 280] on p "The rent shall be due on the 16th day of each month and if not paid by the 5th …" at bounding box center [523, 298] width 822 height 59
click at [263, 286] on p "The rent shall be due on the 16th day of each month and if not paid by the 5th …" at bounding box center [523, 298] width 822 height 59
drag, startPoint x: 261, startPoint y: 280, endPoint x: 281, endPoint y: 285, distance: 21.0
click at [281, 285] on p "The rent shall be due on the 16th day of each month and if not paid by the 5th …" at bounding box center [523, 298] width 822 height 59
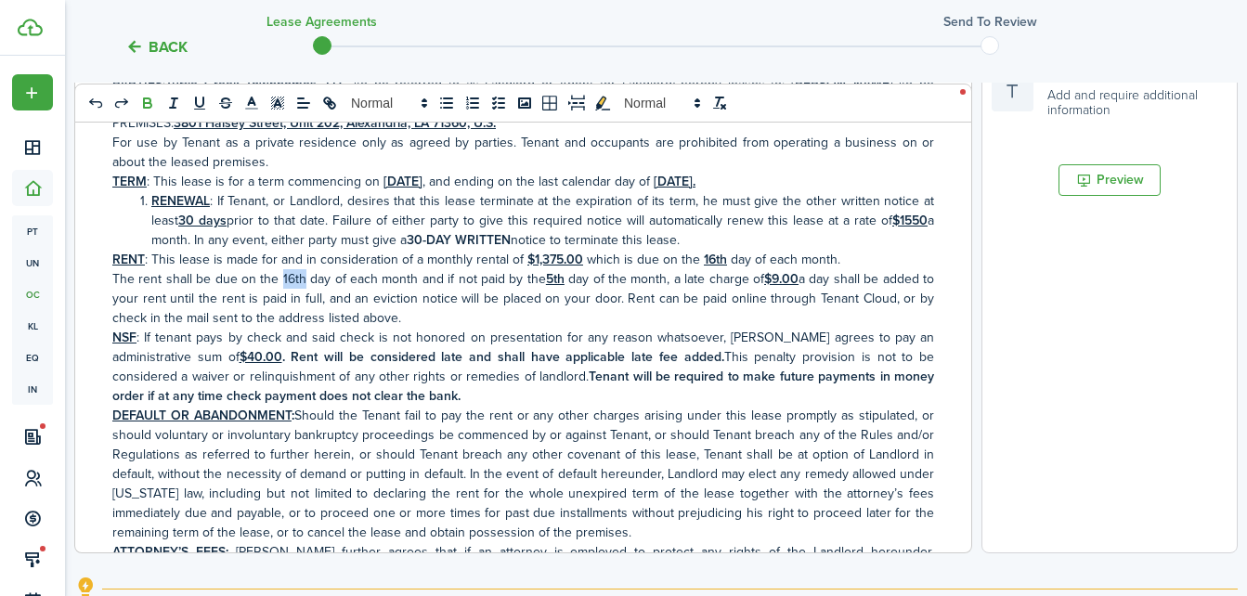
click at [144, 106] on icon "bold" at bounding box center [147, 105] width 7 height 5
click at [191, 108] on icon "underline" at bounding box center [199, 103] width 17 height 17
click at [544, 280] on u "5th" at bounding box center [553, 279] width 19 height 20
click at [544, 281] on u "5th" at bounding box center [553, 279] width 19 height 20
drag, startPoint x: 524, startPoint y: 276, endPoint x: 546, endPoint y: 283, distance: 23.5
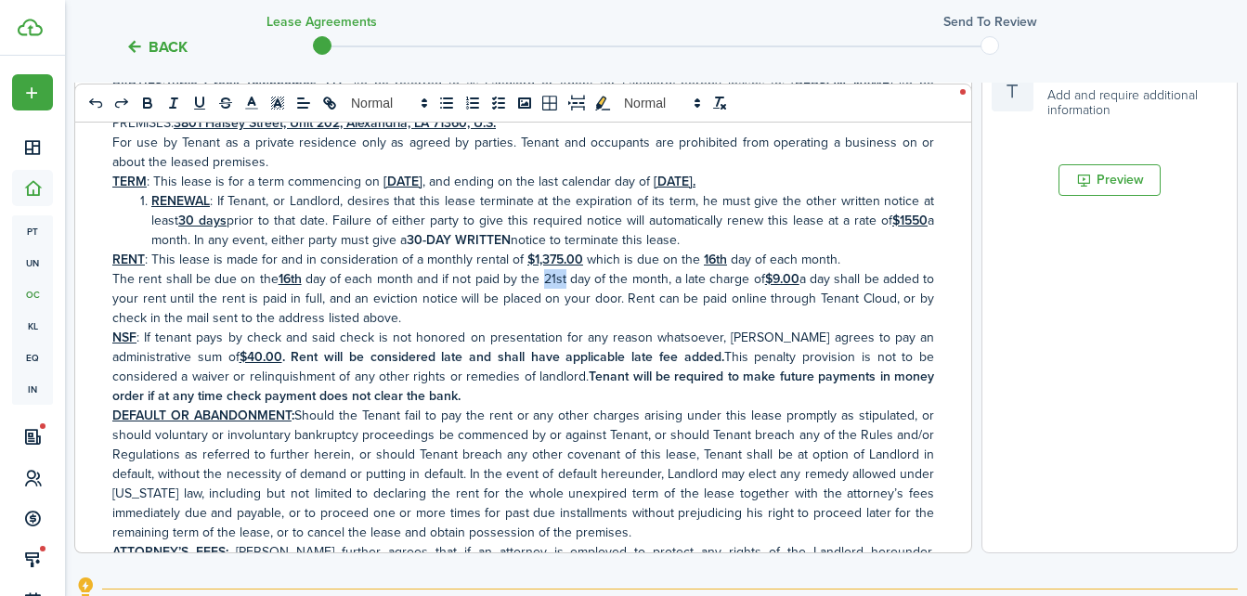
click at [546, 283] on p "The rent shall be due on the 16th day of each month and if not paid by the 21st…" at bounding box center [523, 298] width 822 height 59
click at [144, 101] on icon "bold" at bounding box center [147, 100] width 7 height 5
click at [194, 109] on rect "underline" at bounding box center [199, 109] width 11 height 1
click at [801, 475] on p "DEFAULT OR ABANDONMENT : Should the Tenant fail to pay the rent or any other ch…" at bounding box center [523, 474] width 822 height 137
click at [1097, 431] on document-aside-settings "Fields Auto Fill Elements Signature Require signature on clauses you want Initi…" at bounding box center [1110, 169] width 256 height 769
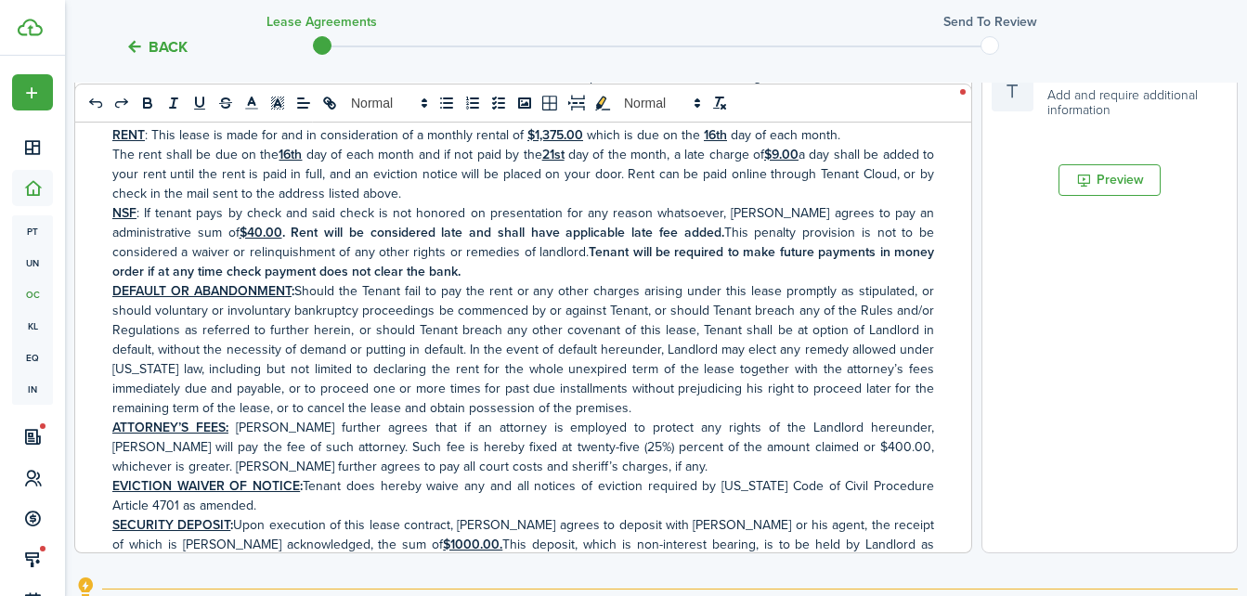
scroll to position [99, 0]
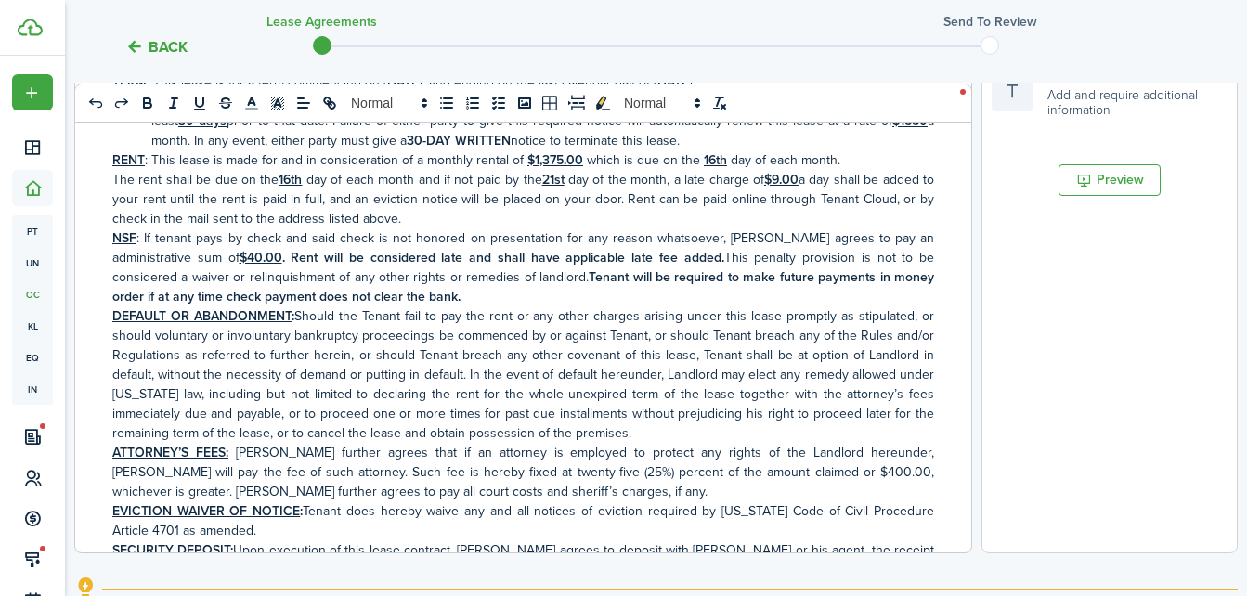
click at [453, 215] on p "The rent shall be due on the 16th day of each month and if not paid by the 21st…" at bounding box center [523, 199] width 822 height 59
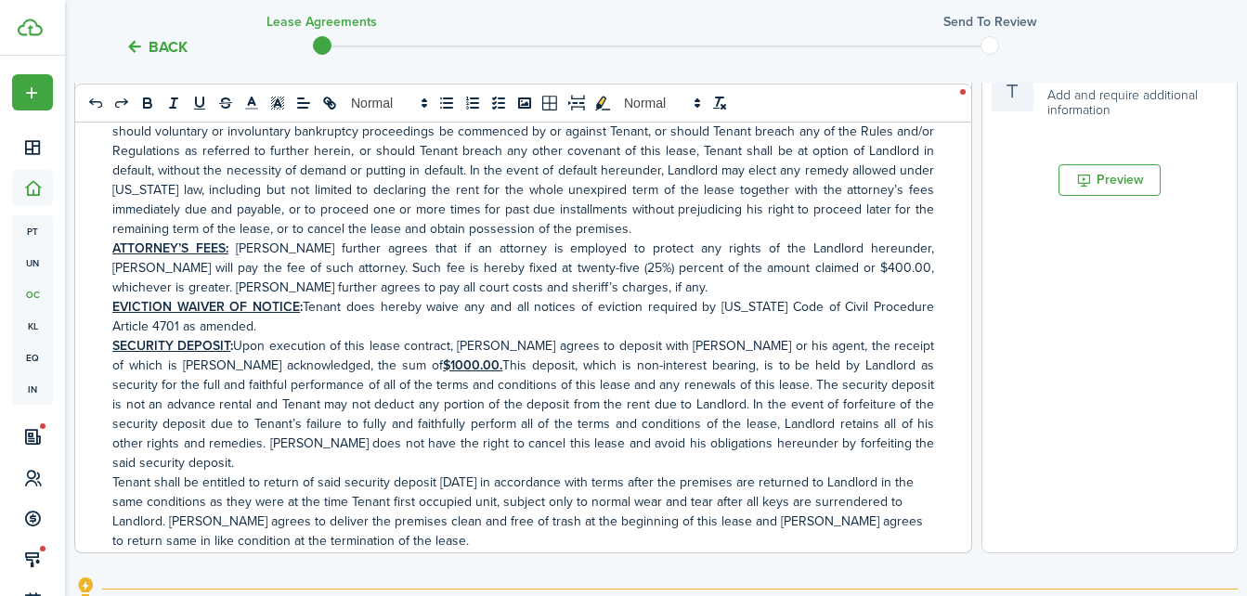
scroll to position [334, 0]
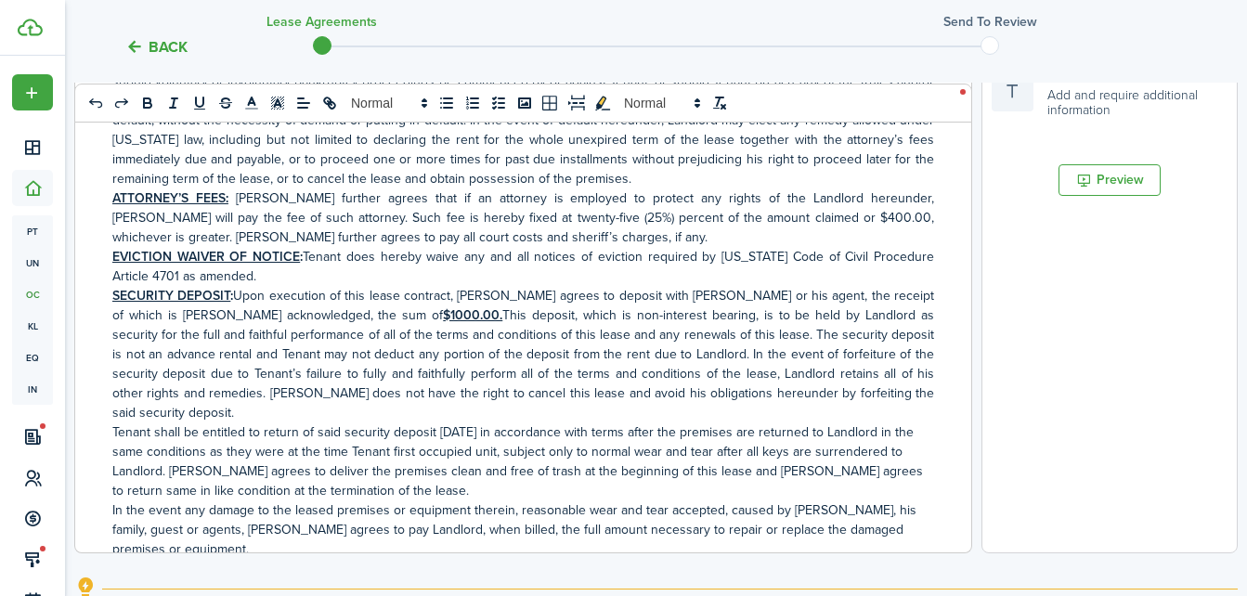
click at [443, 314] on u "$1000.00." at bounding box center [472, 316] width 59 height 20
click at [1035, 459] on document-aside-settings "Fields Auto Fill Elements Signature Require signature on clauses you want Initi…" at bounding box center [1110, 169] width 256 height 769
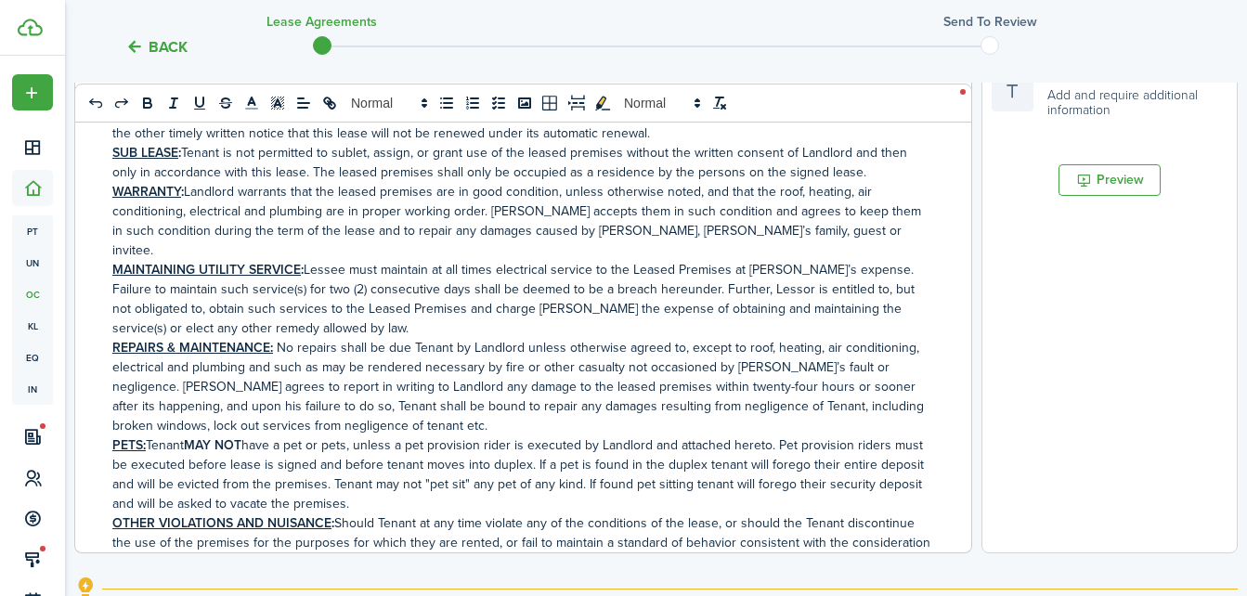
scroll to position [978, 0]
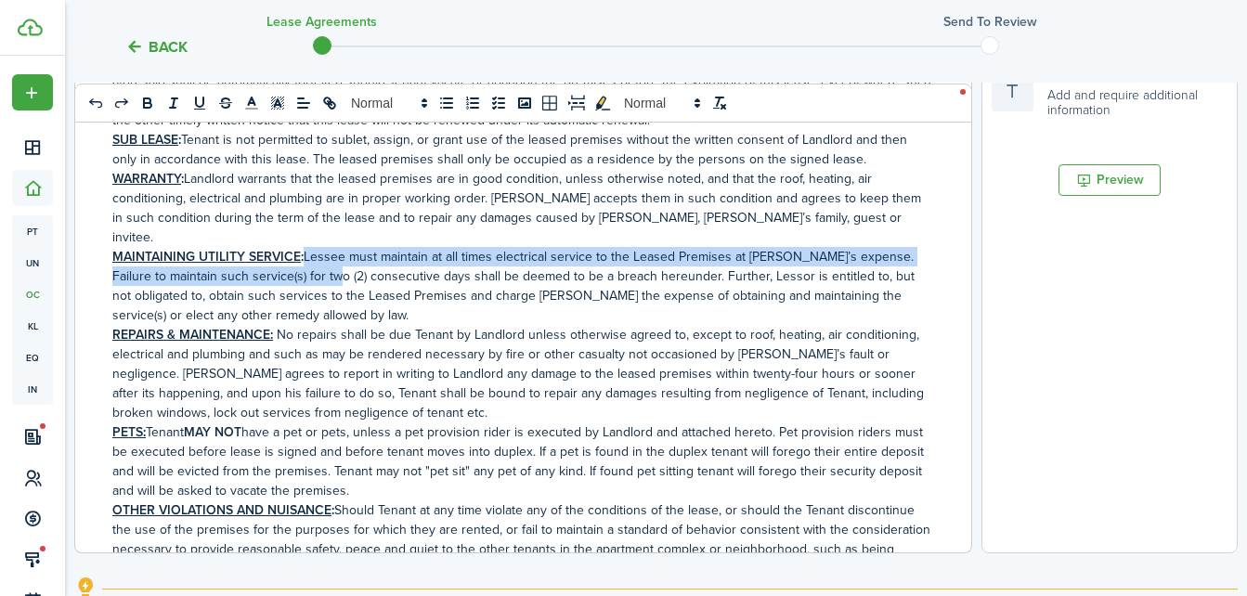
drag, startPoint x: 284, startPoint y: 205, endPoint x: 294, endPoint y: 210, distance: 11.2
click at [294, 247] on p "MAINTAINING UTILITY SERVICE : Lessee must maintain at all times electrical serv…" at bounding box center [523, 286] width 822 height 78
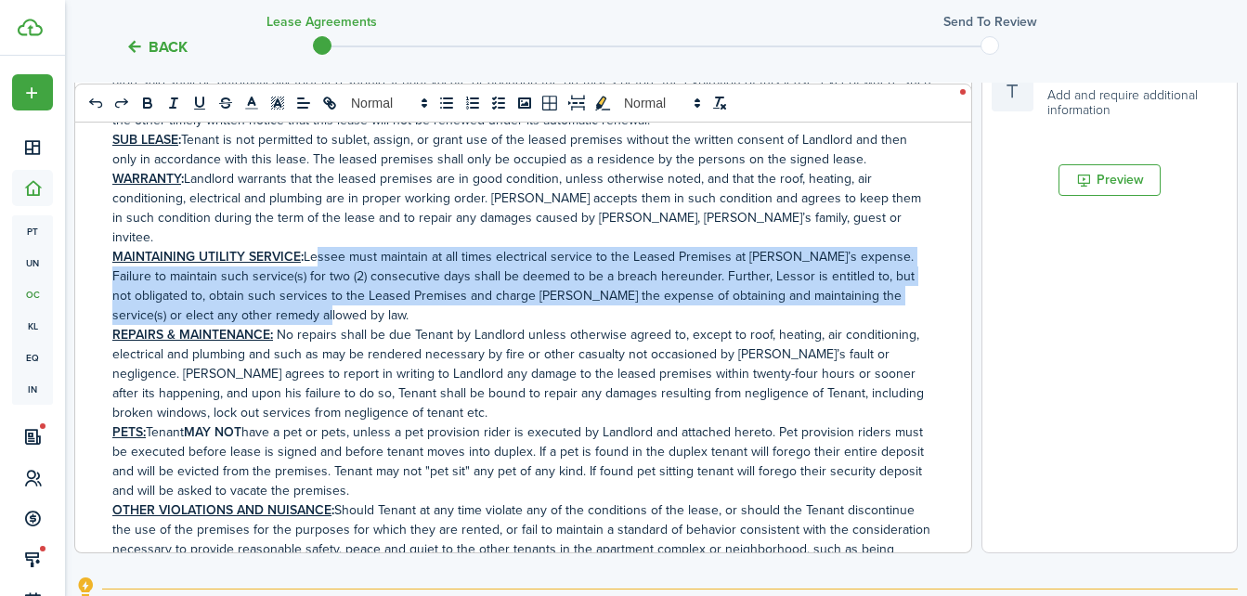
drag, startPoint x: 292, startPoint y: 198, endPoint x: 315, endPoint y: 247, distance: 54.4
click at [315, 247] on p "MAINTAINING UTILITY SERVICE : Lessee must maintain at all times electrical serv…" at bounding box center [523, 286] width 822 height 78
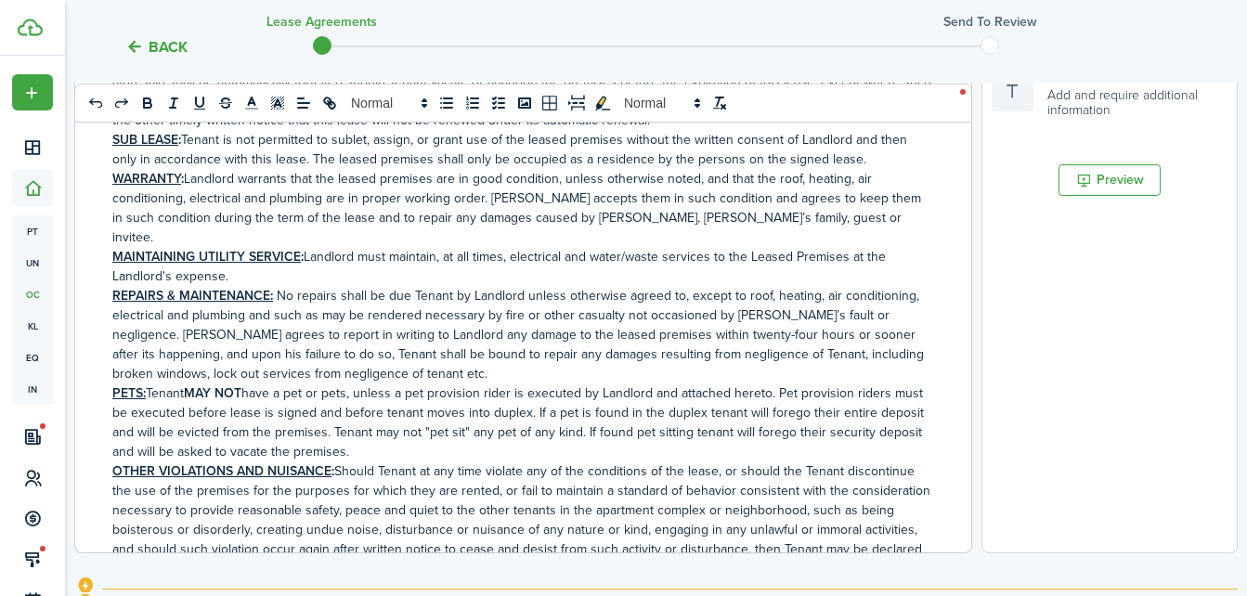
click at [1090, 479] on document-aside-settings "Fields Auto Fill Elements Signature Require signature on clauses you want Initi…" at bounding box center [1110, 169] width 256 height 769
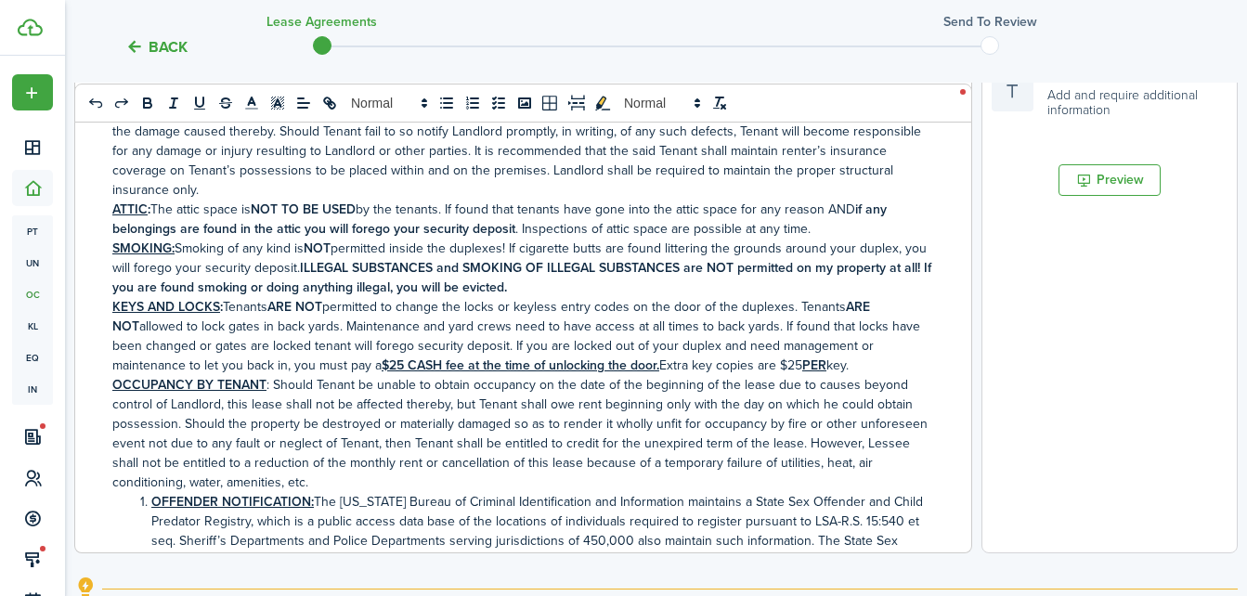
scroll to position [1715, 0]
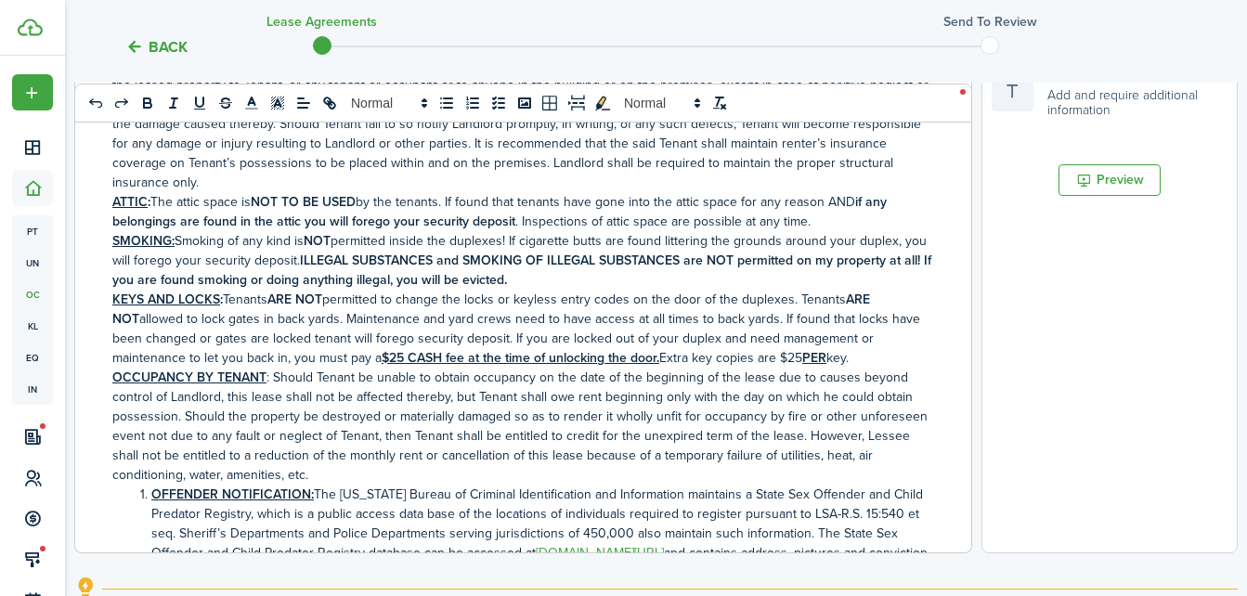
click at [489, 231] on p "SMOKING: Smoking of any kind is NOT permitted inside the duplexes! If cigarette…" at bounding box center [523, 260] width 822 height 59
click at [849, 231] on p "SMOKING: Smoking of any kind is NOT permitted inside the unit! If cigarette but…" at bounding box center [523, 260] width 822 height 59
click at [1027, 416] on document-aside-settings "Fields Auto Fill Elements Signature Require signature on clauses you want Initi…" at bounding box center [1110, 169] width 256 height 769
click at [772, 290] on p "KEYS AND LOCKS : Tenants ARE NOT permitted to change the locks or keyless entry…" at bounding box center [523, 329] width 822 height 78
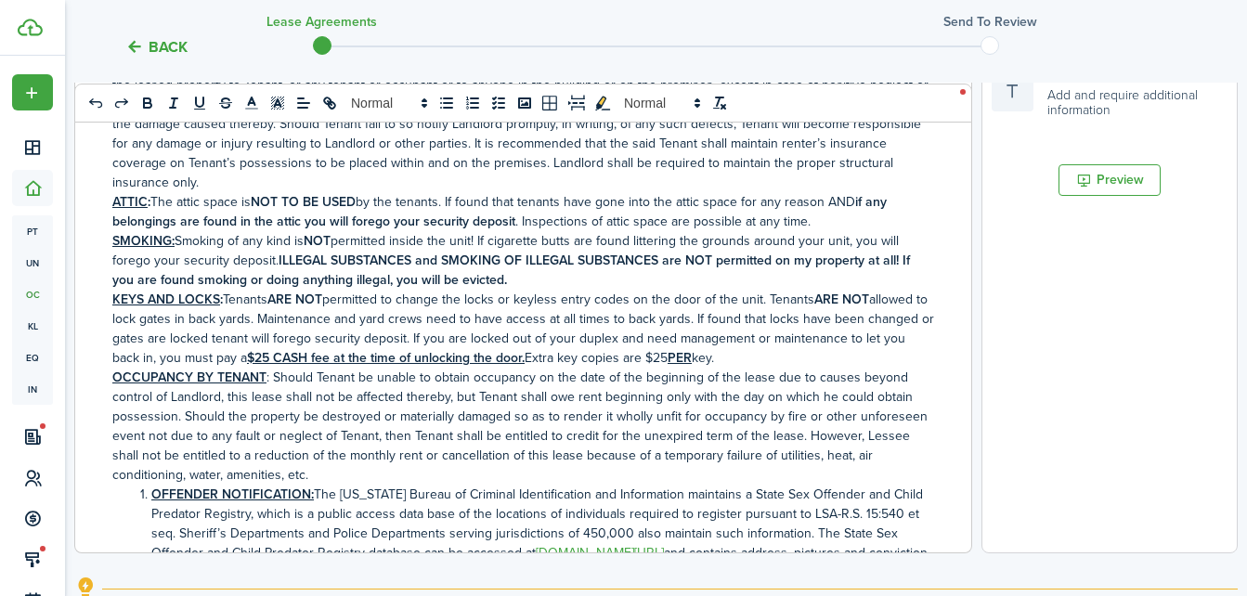
click at [659, 298] on p "KEYS AND LOCKS : Tenants ARE NOT permitted to change the locks or keyless entry…" at bounding box center [523, 329] width 822 height 78
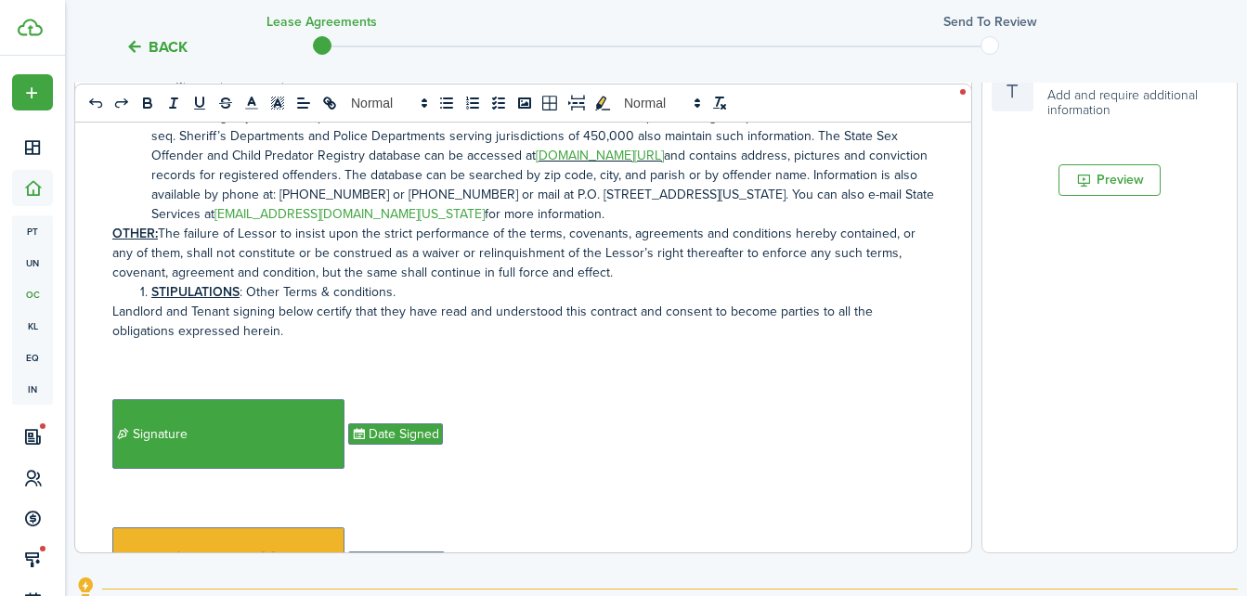
scroll to position [2148, 0]
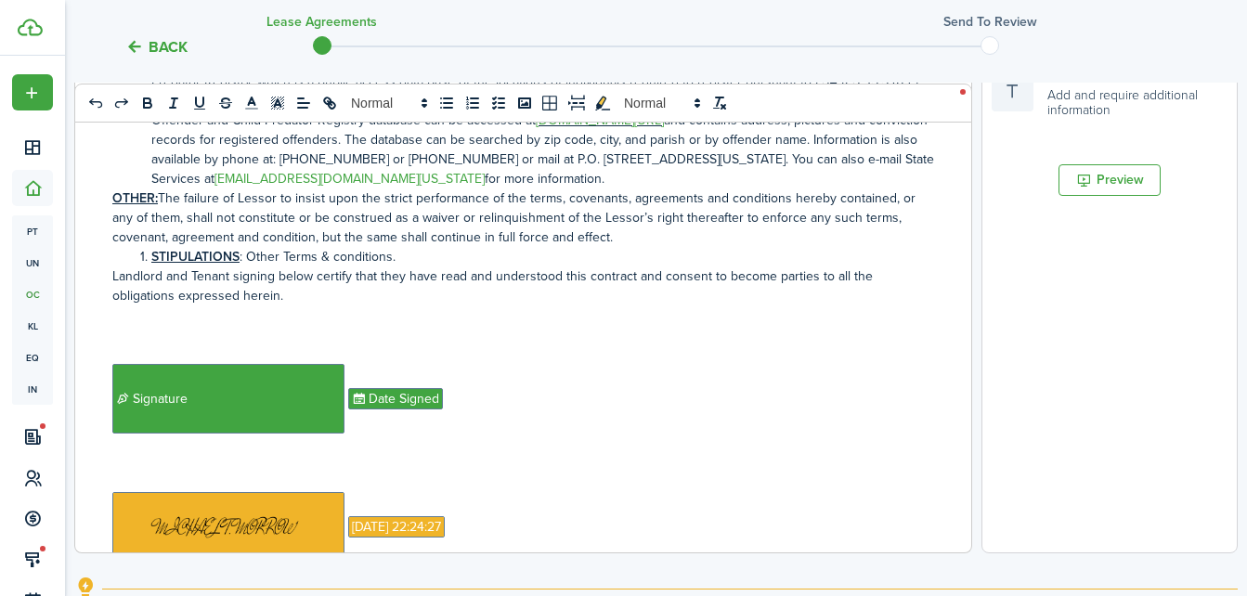
click at [618, 247] on li "STIPULATIONS : Other Terms & conditions." at bounding box center [533, 257] width 802 height 20
click at [632, 199] on p "OTHER: The failure of Lessor to insist upon the strict performance of the terms…" at bounding box center [523, 218] width 822 height 59
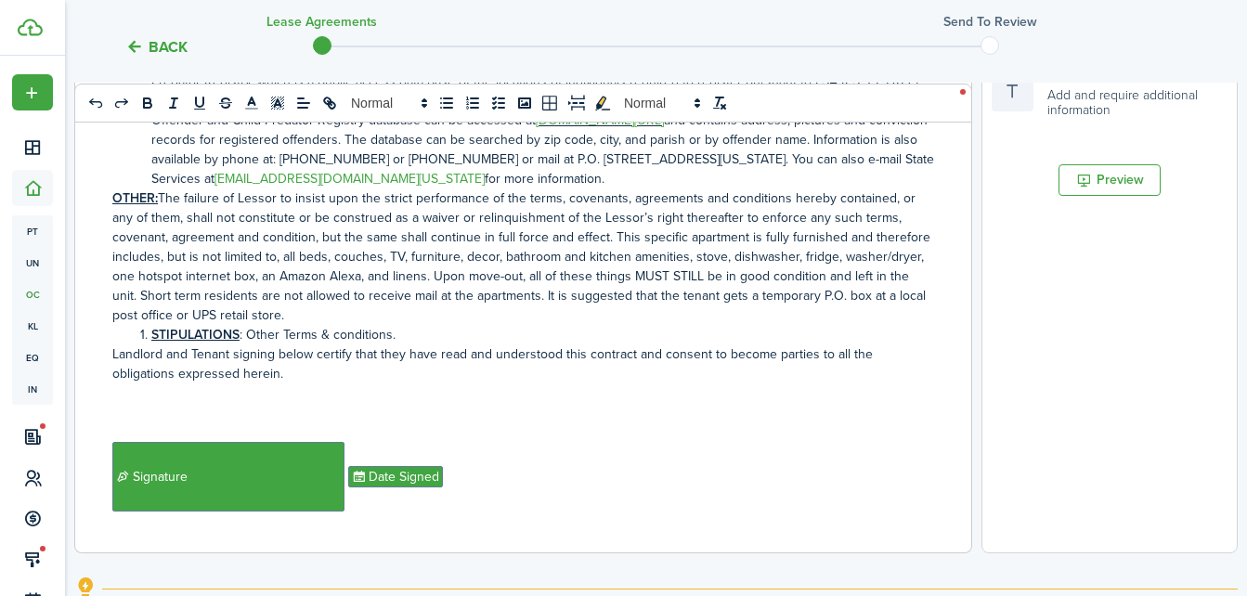
drag, startPoint x: 593, startPoint y: 194, endPoint x: 535, endPoint y: 282, distance: 105.9
click at [535, 282] on p "OTHER: The failure of Lessor to insist upon the strict performance of the terms…" at bounding box center [523, 257] width 822 height 137
click at [144, 103] on icon "bold" at bounding box center [147, 105] width 7 height 5
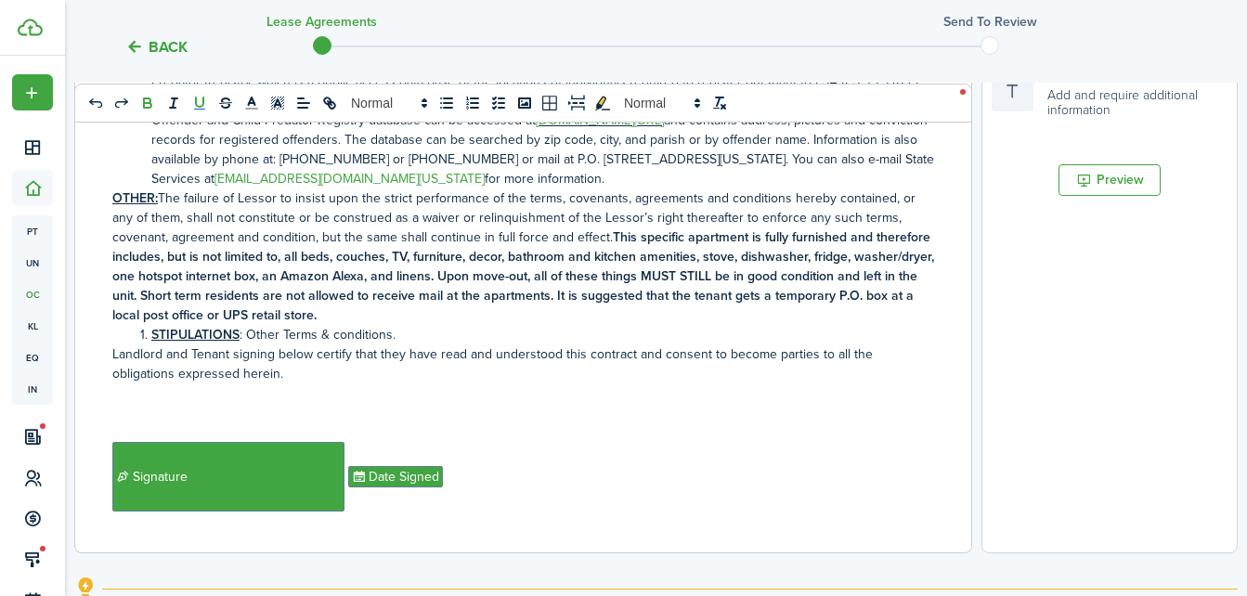
click at [191, 108] on icon "underline" at bounding box center [199, 103] width 17 height 17
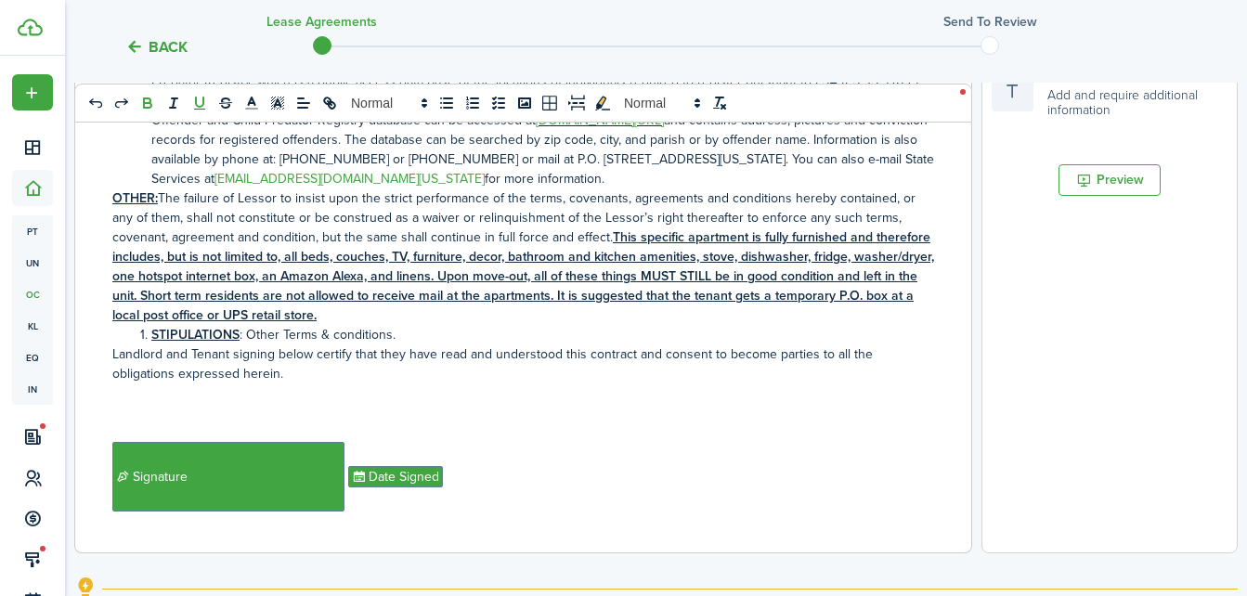
click at [1225, 476] on document-aside-settings "Fields Auto Fill Elements Signature Require signature on clauses you want Initi…" at bounding box center [1110, 169] width 256 height 769
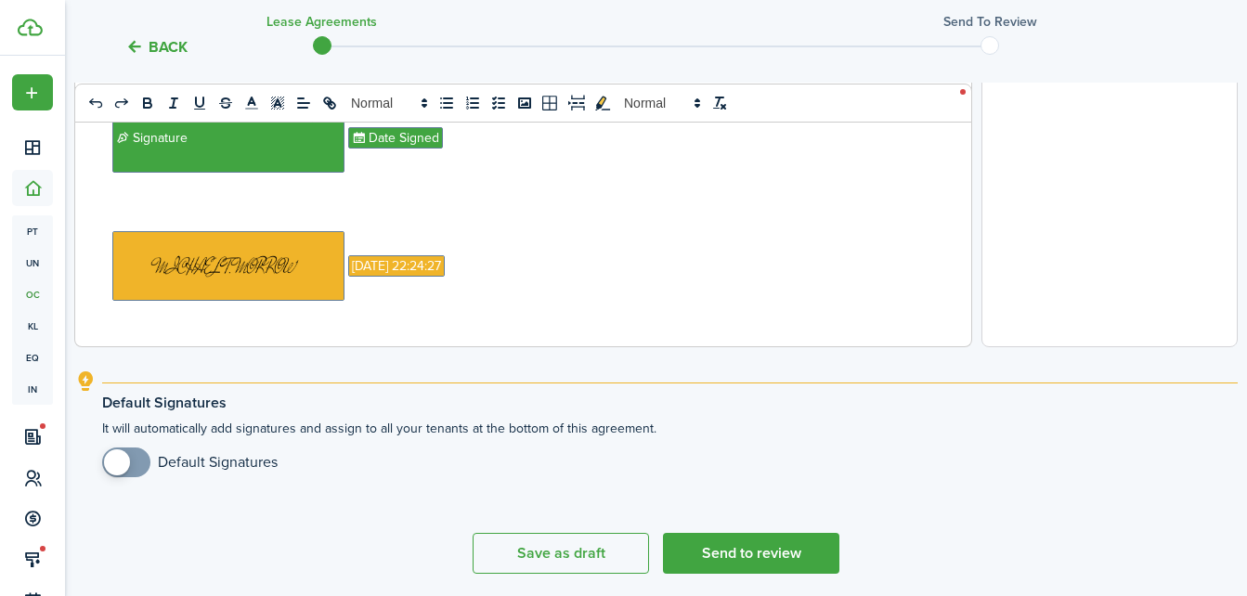
scroll to position [785, 0]
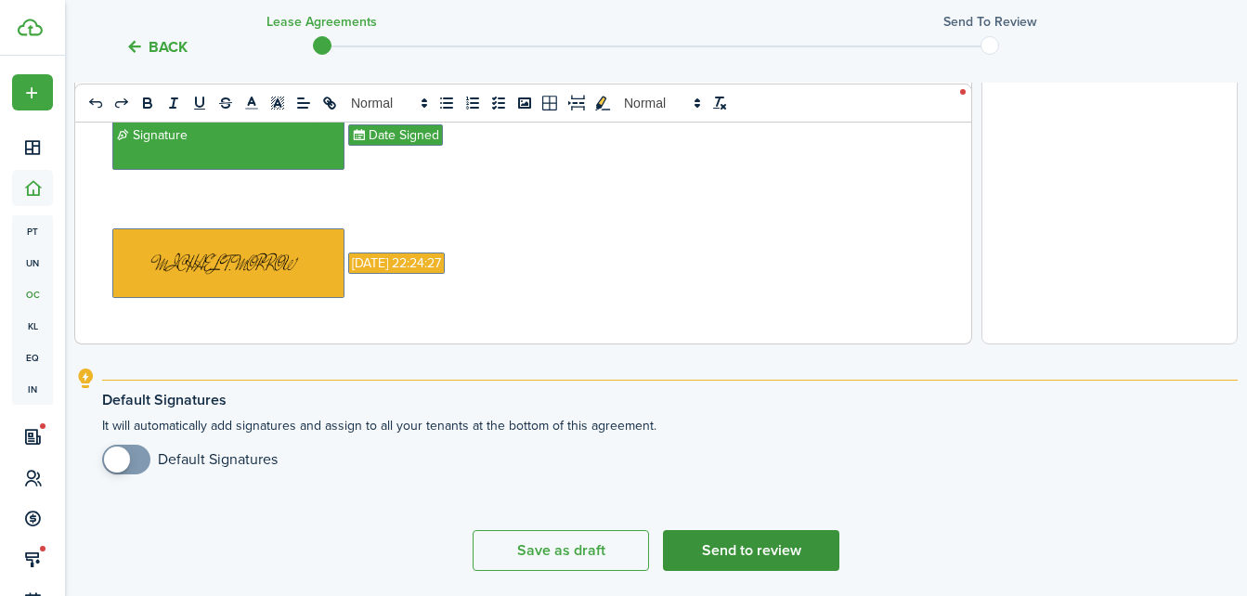
click at [743, 553] on button "Send to review" at bounding box center [751, 550] width 176 height 41
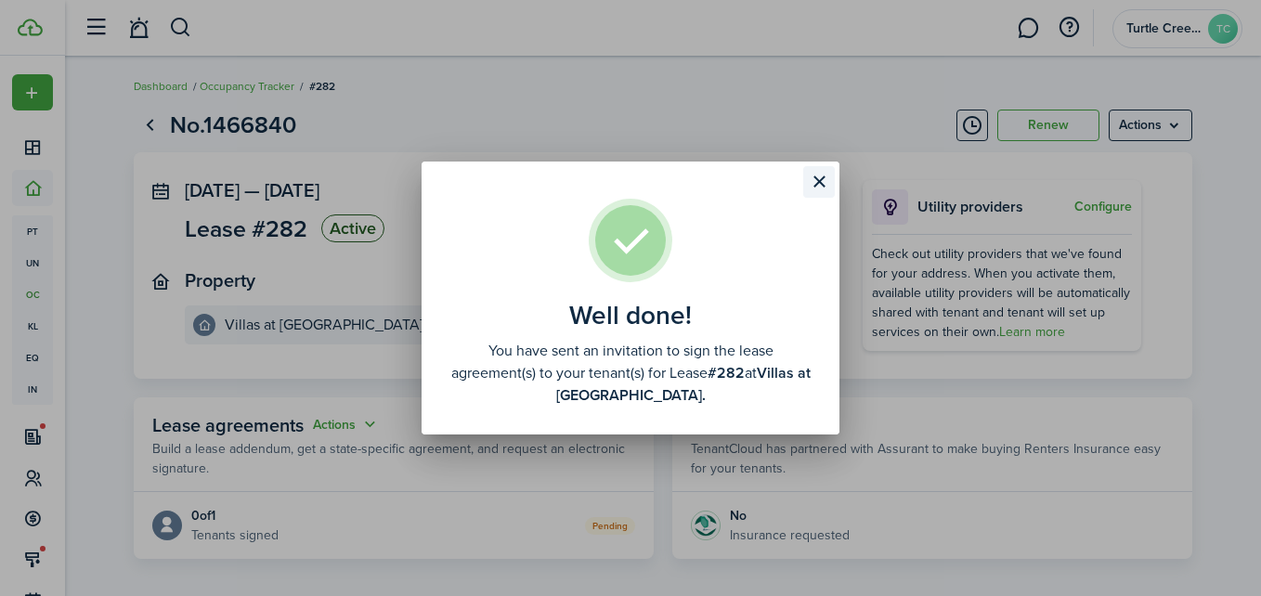
click at [815, 189] on button "Close modal" at bounding box center [819, 182] width 32 height 32
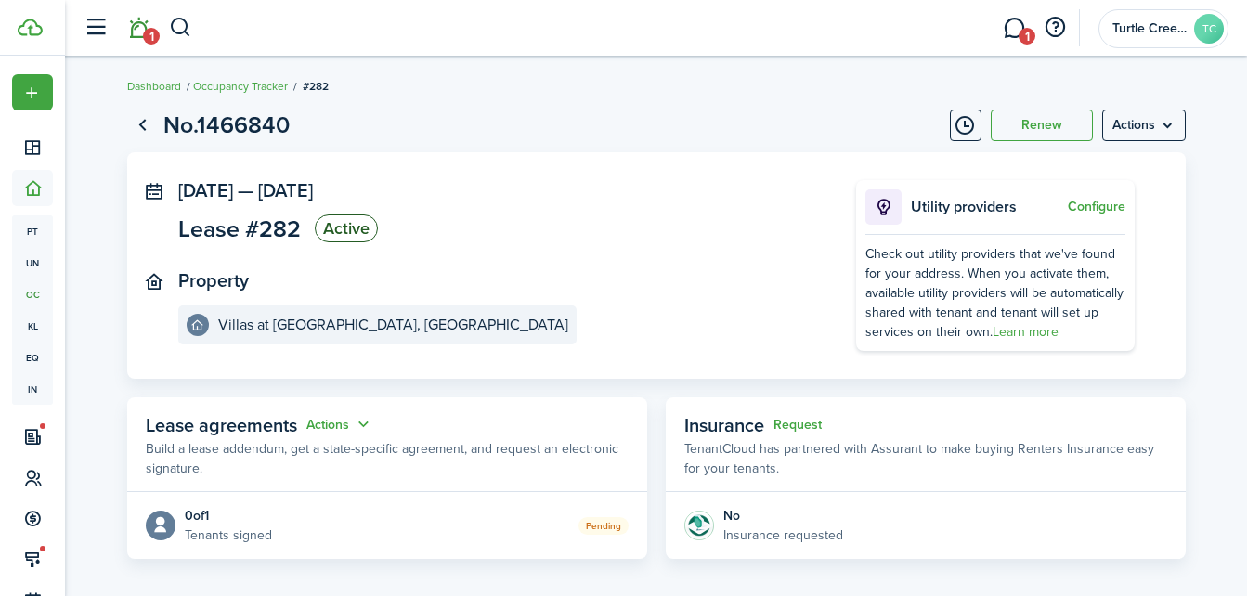
click at [147, 29] on span "1" at bounding box center [151, 36] width 17 height 17
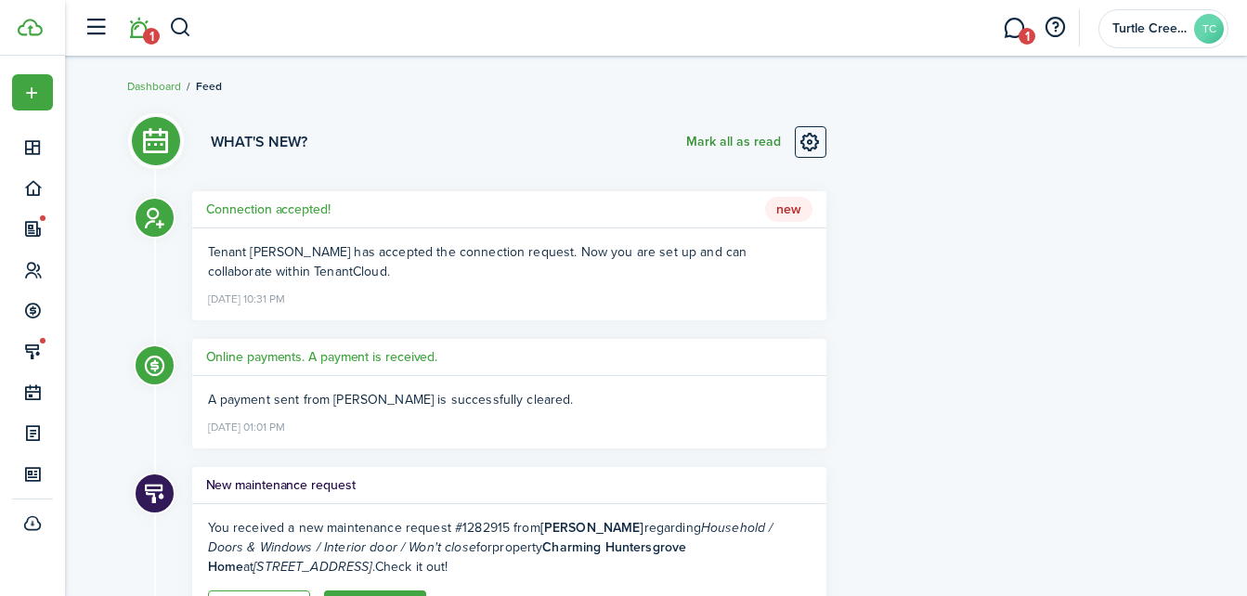
click at [746, 135] on button "Mark all as read" at bounding box center [733, 142] width 95 height 32
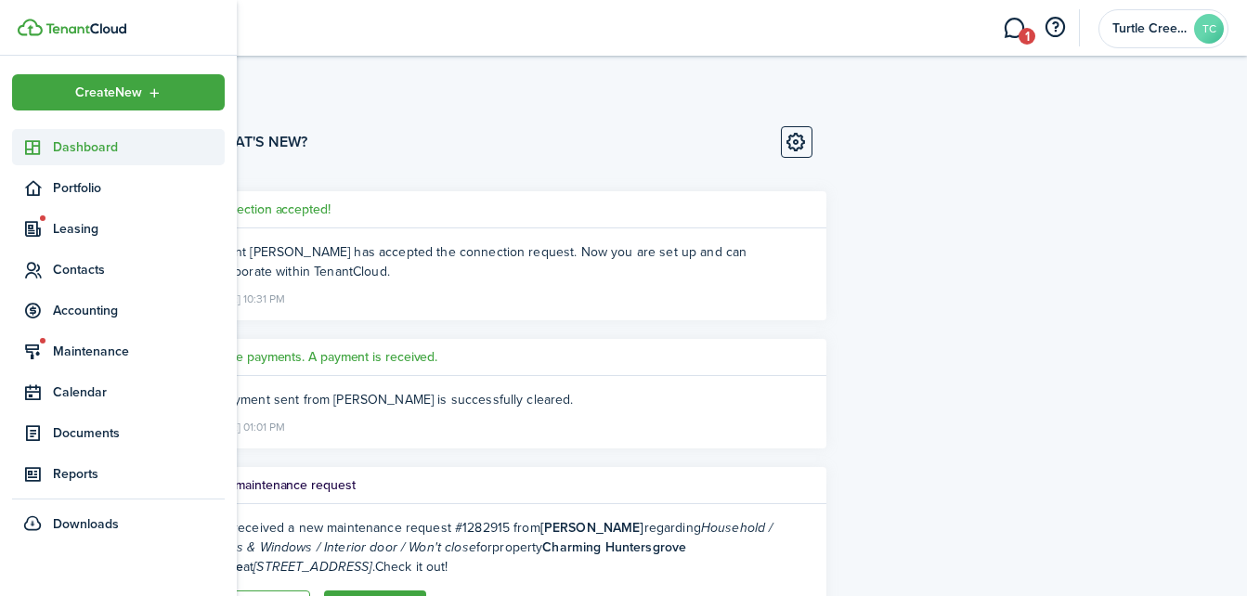
click at [69, 158] on link "Dashboard" at bounding box center [118, 147] width 213 height 36
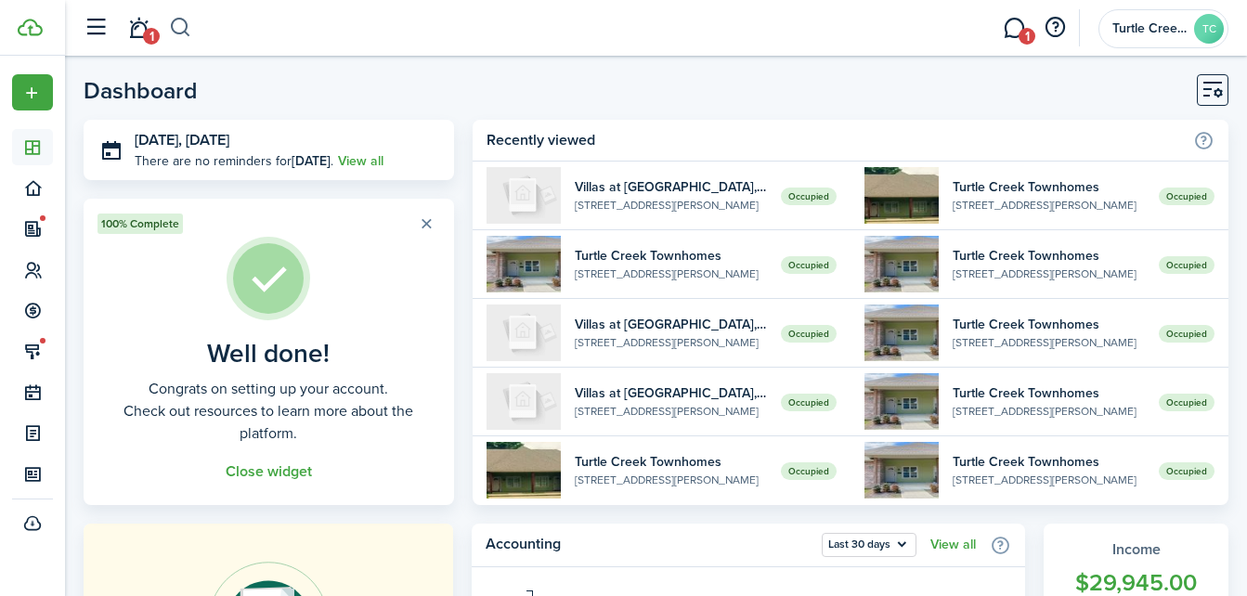
click at [187, 38] on button "button" at bounding box center [180, 28] width 23 height 32
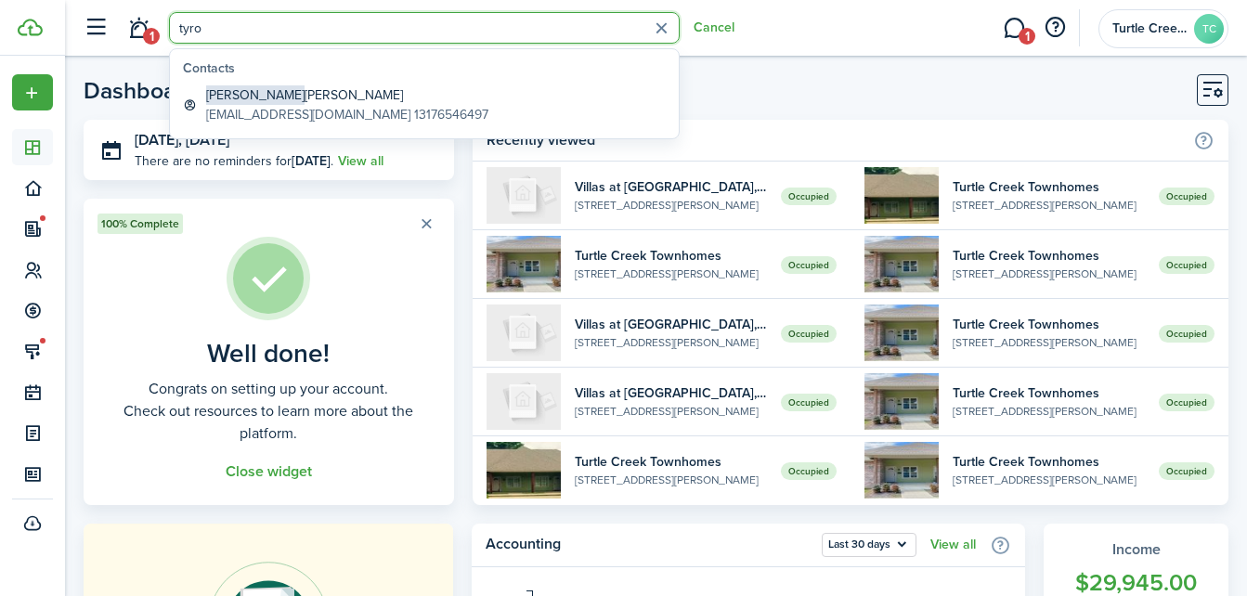
type input "tyro"
click at [311, 112] on global-search-item-description "[EMAIL_ADDRESS][DOMAIN_NAME] 13176546497" at bounding box center [347, 115] width 282 height 20
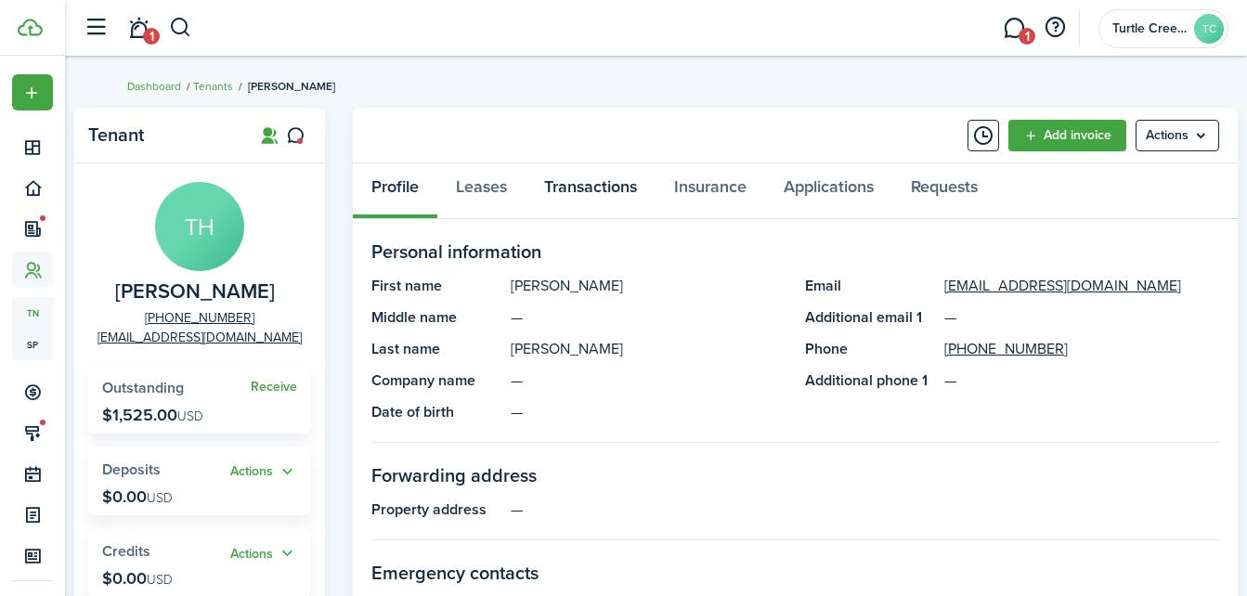
click at [593, 197] on link "Transactions" at bounding box center [591, 191] width 130 height 56
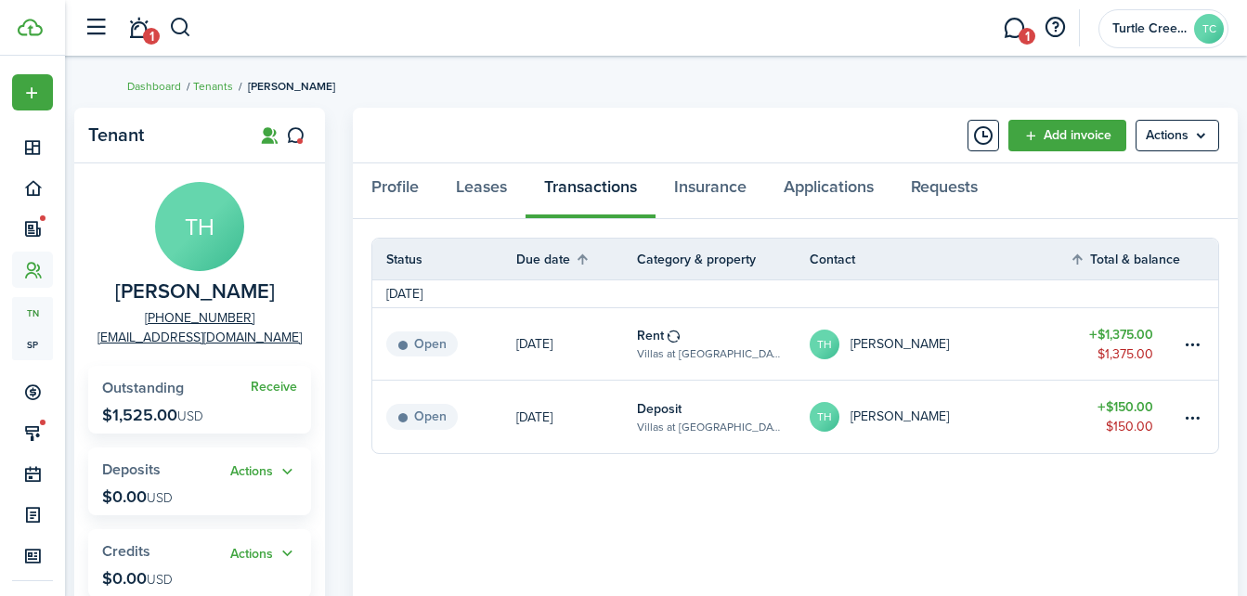
click at [1183, 344] on table-menu-btn-icon at bounding box center [1193, 344] width 22 height 22
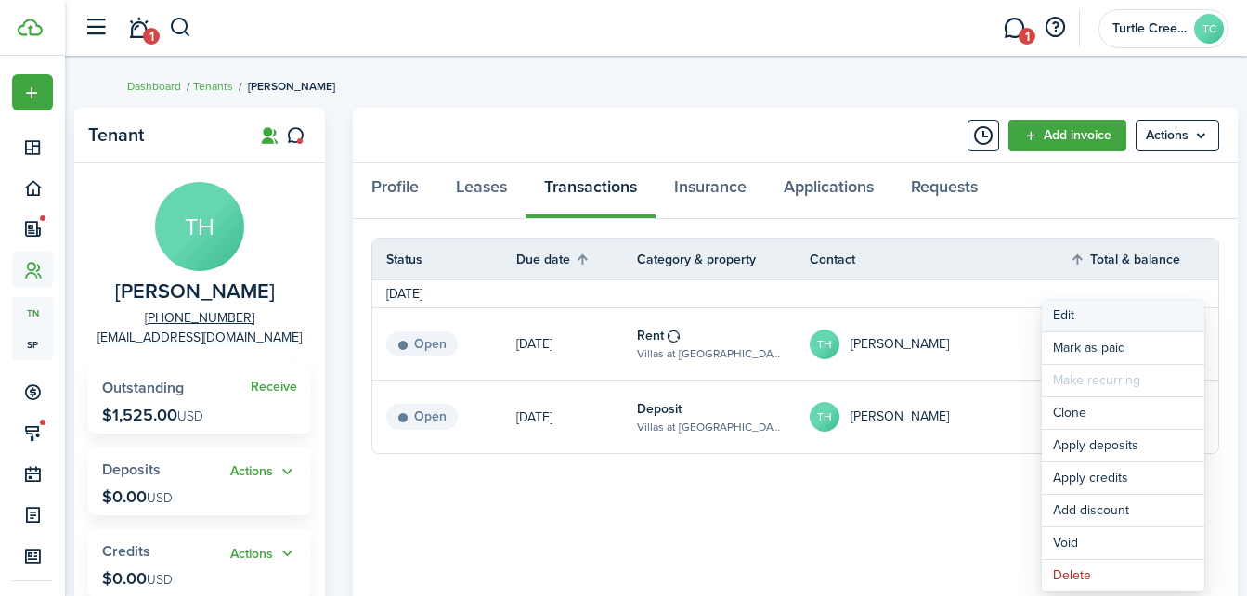
click at [1105, 322] on button "Edit" at bounding box center [1123, 316] width 163 height 32
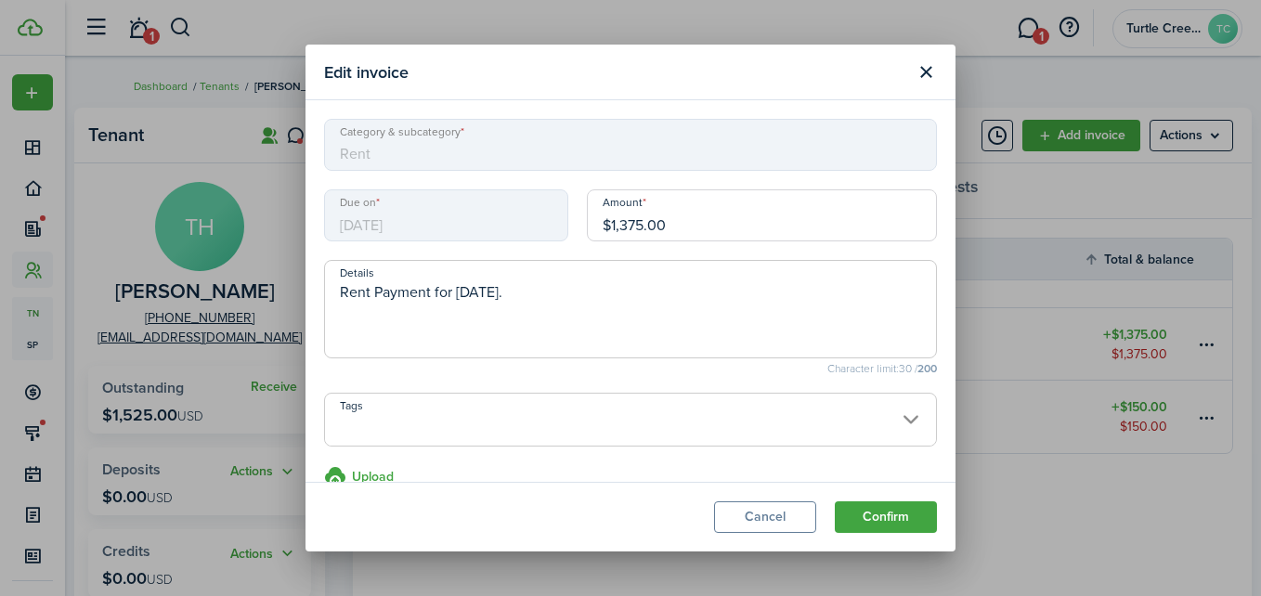
click at [824, 209] on input "$1,375.00" at bounding box center [762, 215] width 350 height 52
type input "$687.50"
click at [340, 284] on textarea "Rent Payment for [DATE]." at bounding box center [630, 314] width 611 height 67
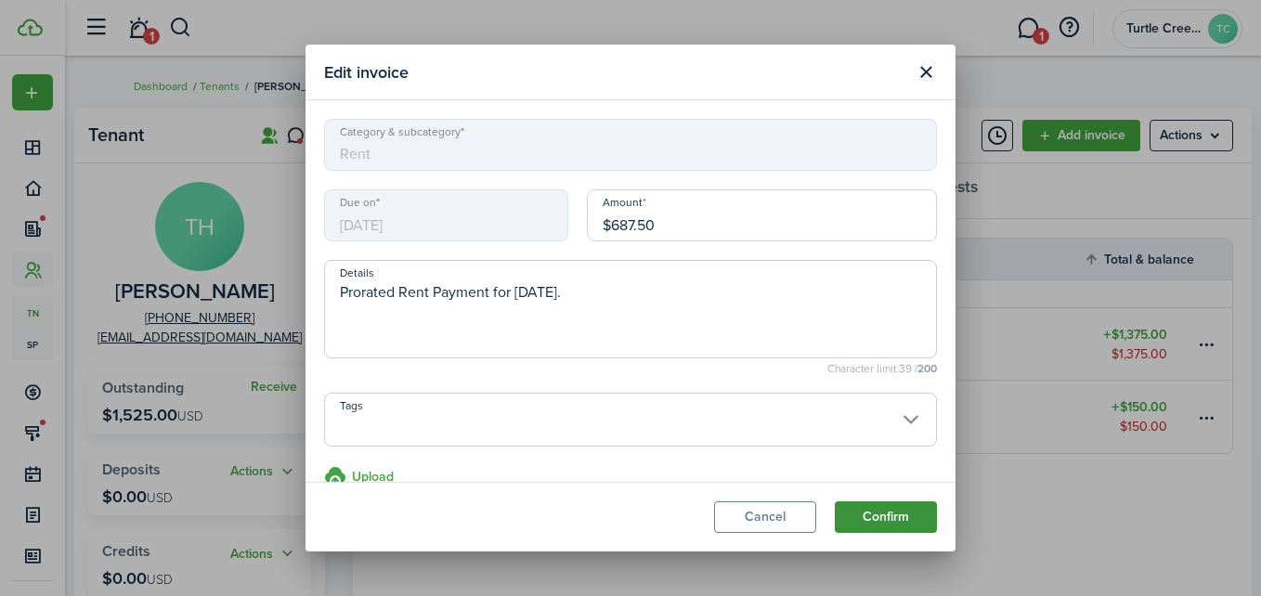
type textarea "Prorated Rent Payment for [DATE]."
click at [871, 525] on button "Confirm" at bounding box center [886, 517] width 102 height 32
